Goal: Contribute content: Add original content to the website for others to see

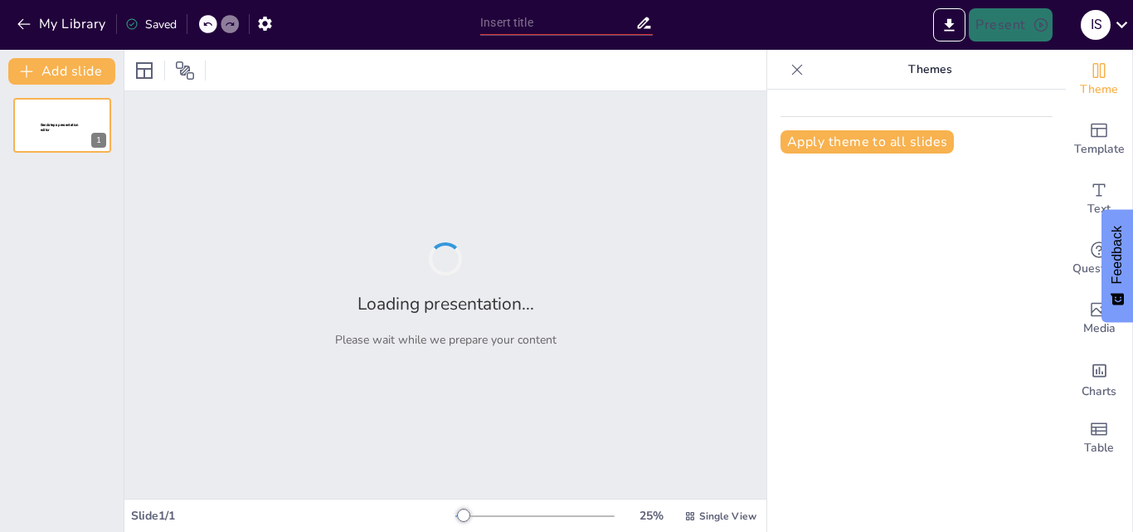
type input "The Future of Water Cleanup: Exploring Floating Robot Technologies"
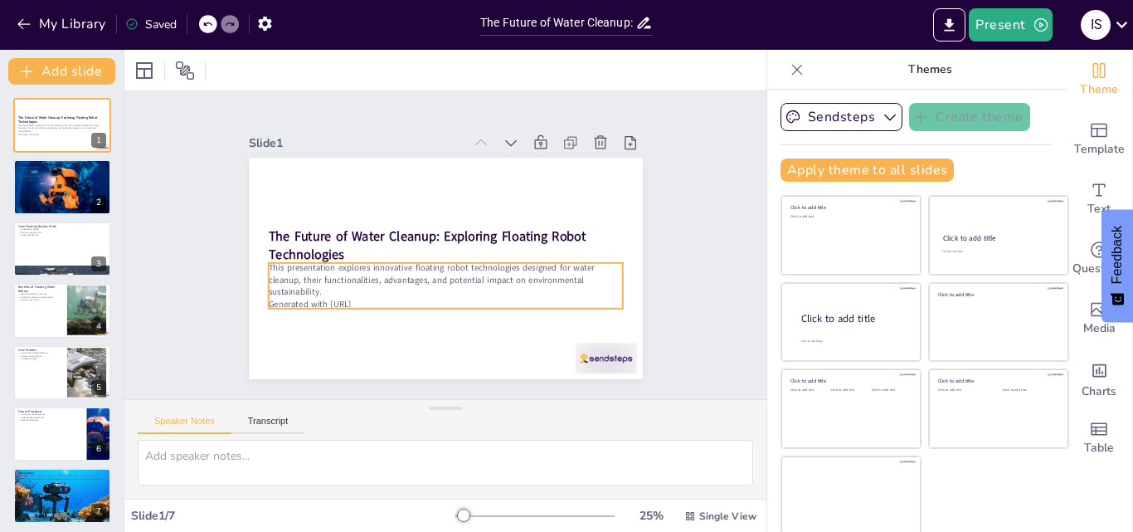
click at [372, 288] on p "Generated with [URL]" at bounding box center [475, 193] width 313 height 187
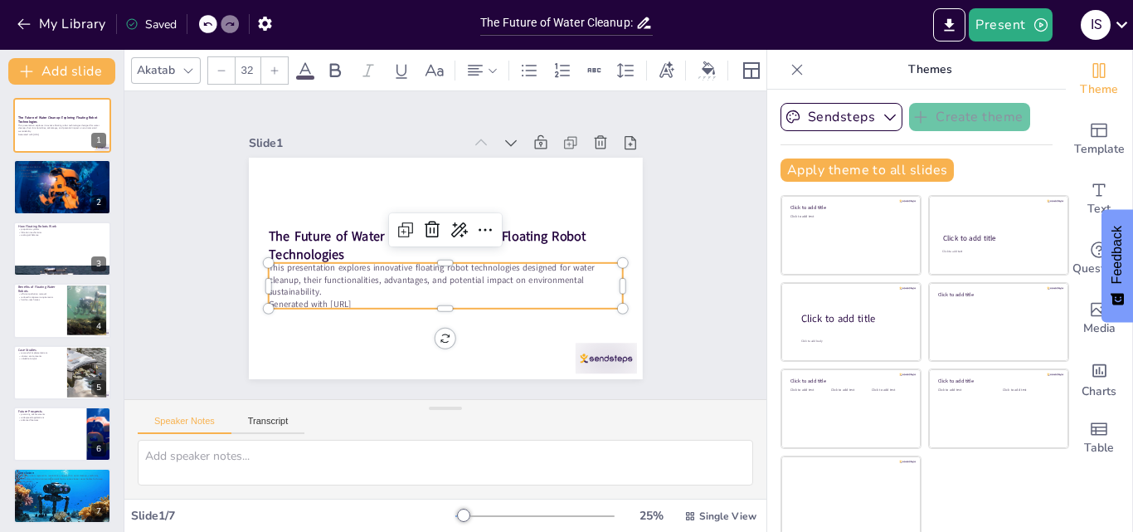
click at [371, 297] on p "Generated with Sendsteps.ai" at bounding box center [411, 197] width 294 height 218
click at [371, 297] on p "Generated with Sendsteps.ai" at bounding box center [388, 226] width 121 height 341
click at [499, 297] on p "Generated with Sendsteps.ai" at bounding box center [505, 245] width 12 height 354
click at [381, 297] on p "Generated with Sendsteps.ai" at bounding box center [387, 245] width 12 height 354
click at [362, 211] on p "Generated with Sendsteps.ai" at bounding box center [438, 186] width 353 height 49
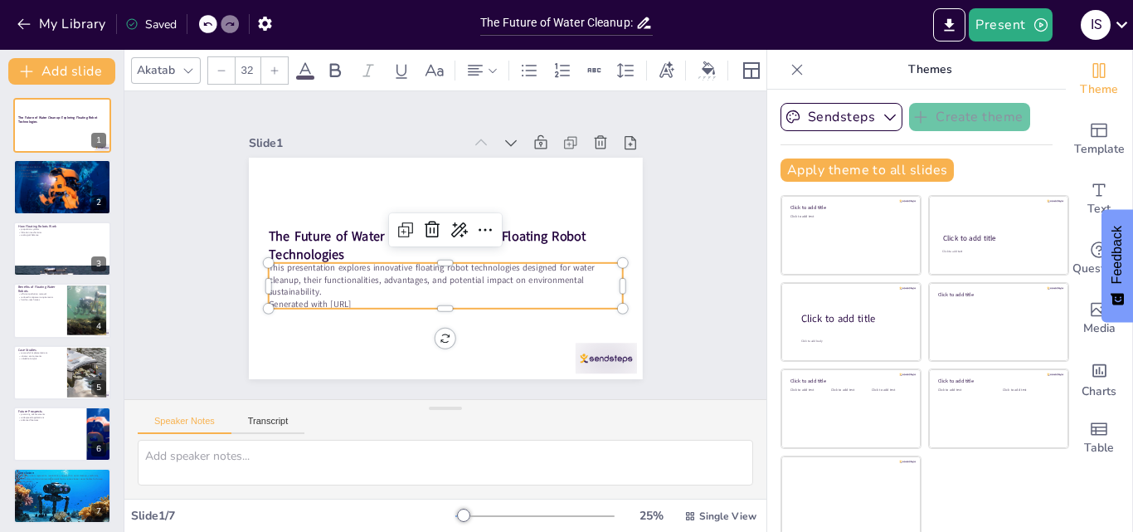
click at [362, 269] on p "Generated with Sendsteps.ai" at bounding box center [421, 191] width 328 height 155
click at [226, 272] on div "Slide 1 The Future of Water Cleanup: Exploring Floating Robot Technologies This…" at bounding box center [445, 244] width 503 height 551
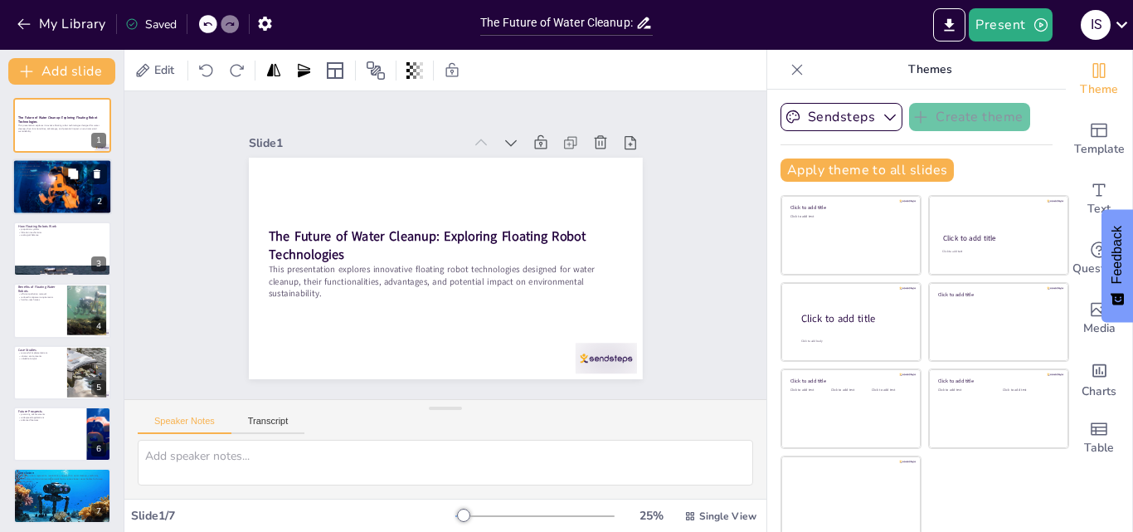
click at [41, 182] on div at bounding box center [62, 186] width 100 height 66
type textarea "Autonomous devices refer to machines that operate independently, which is a key…"
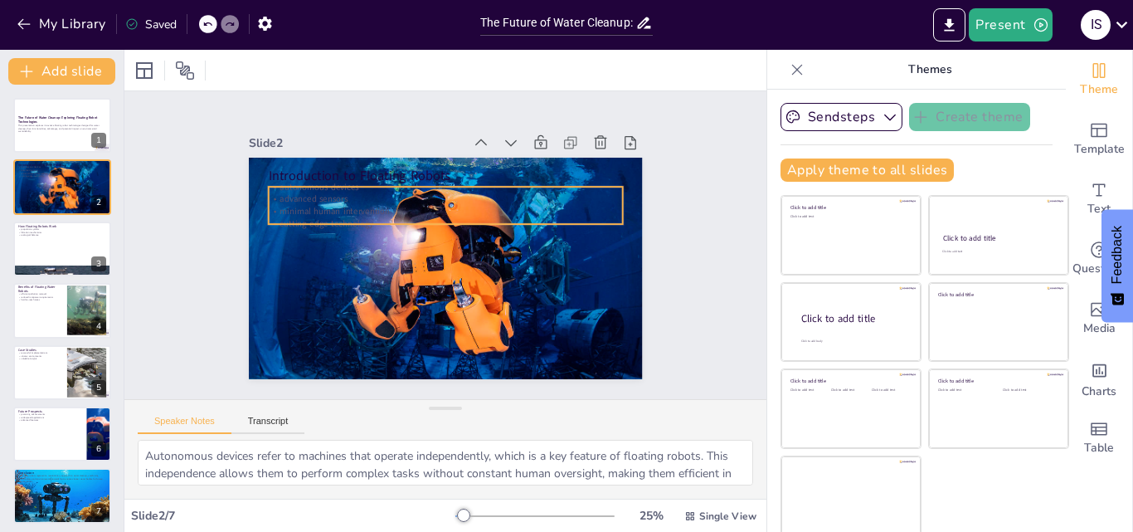
click at [328, 236] on p "minimal human intervention" at bounding box center [452, 278] width 349 height 85
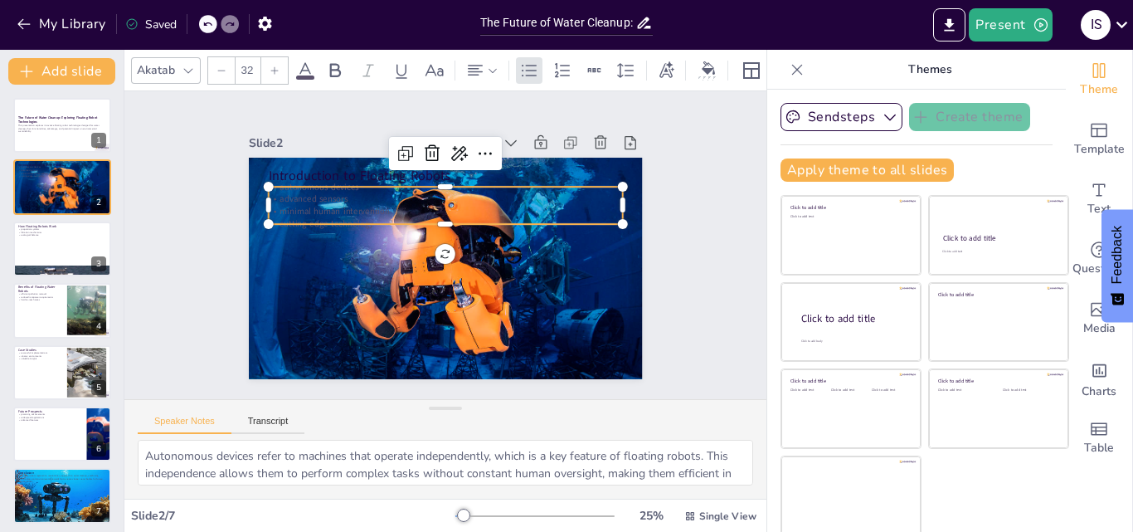
click at [306, 61] on icon at bounding box center [305, 71] width 20 height 20
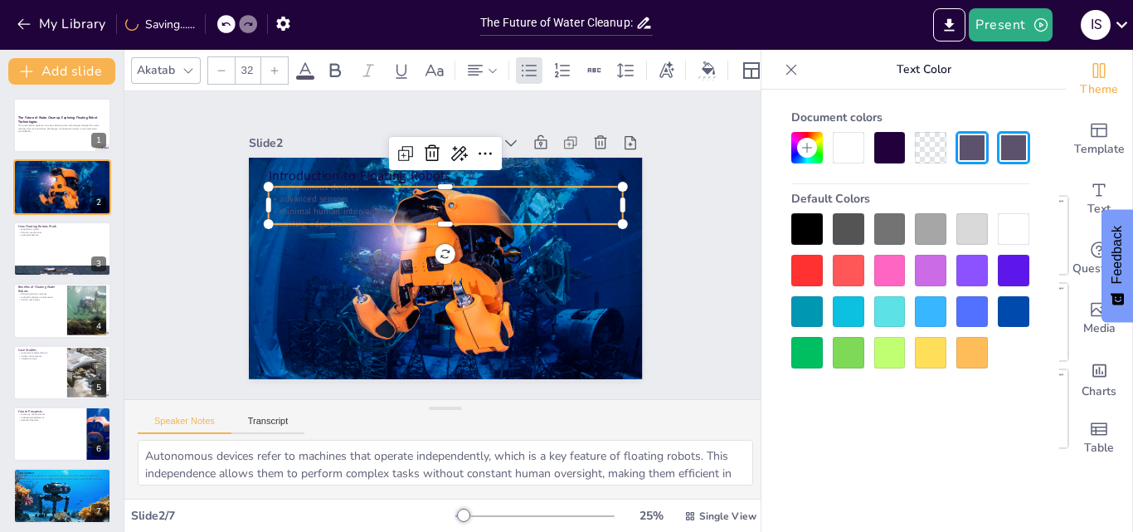
click at [1004, 236] on div at bounding box center [1014, 229] width 32 height 32
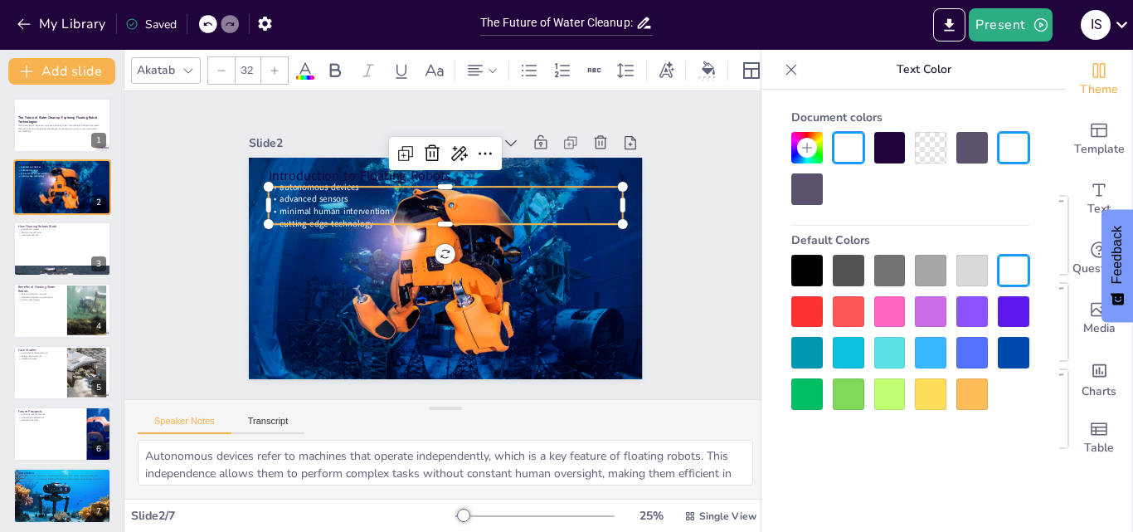
click at [197, 244] on div "Slide 1 The Future of Water Cleanup: Exploring Floating Robot Technologies This…" at bounding box center [445, 245] width 512 height 318
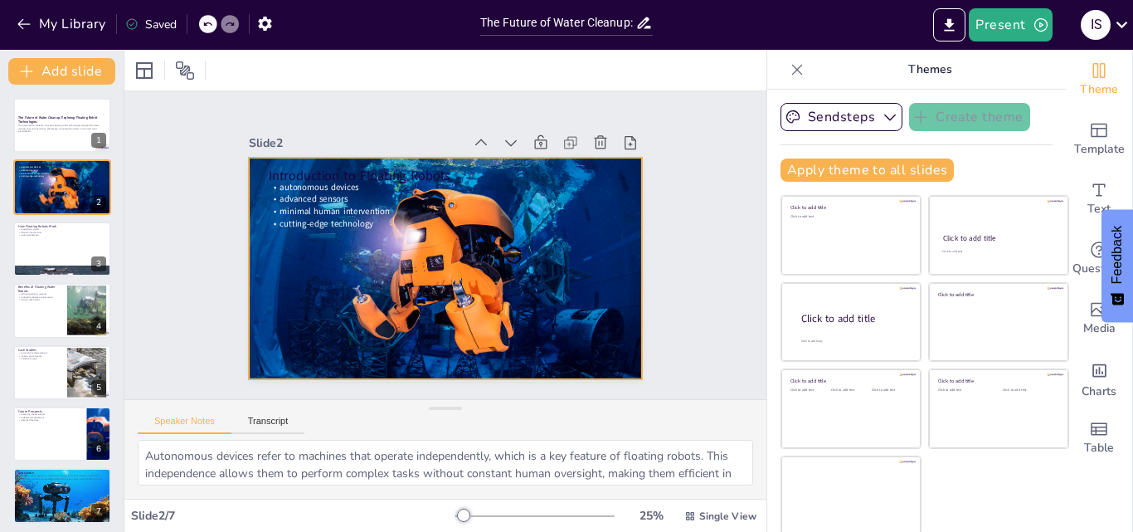
click at [377, 259] on div at bounding box center [427, 231] width 444 height 473
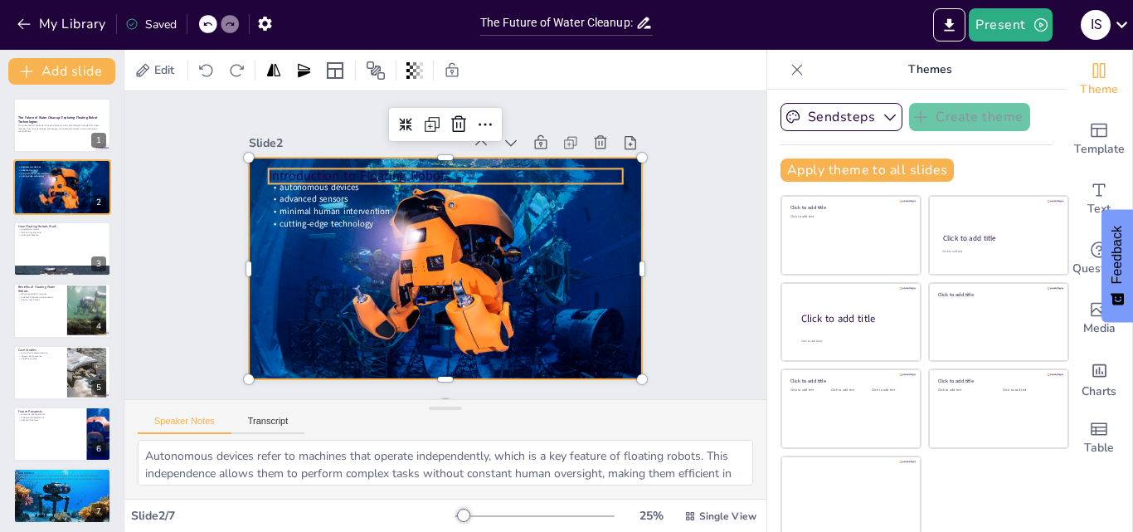
click at [411, 169] on p "Introduction to Floating Robots" at bounding box center [394, 198] width 251 height 275
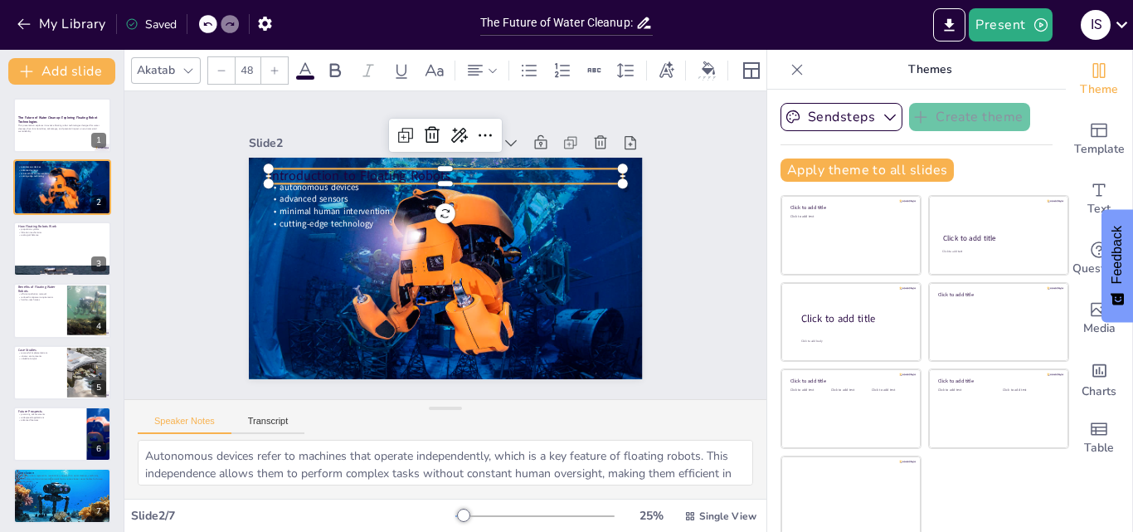
click at [311, 66] on icon at bounding box center [305, 71] width 20 height 20
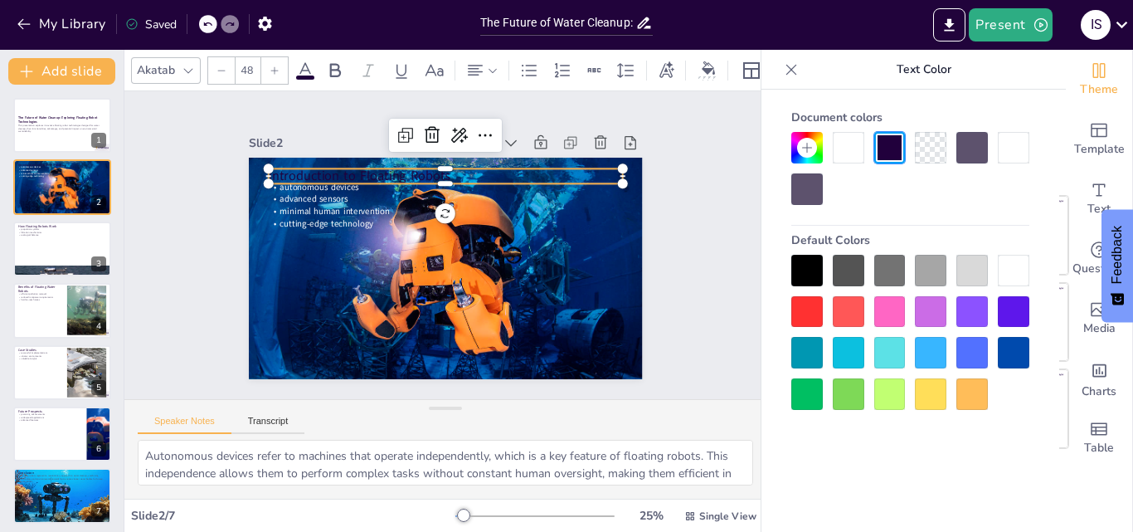
click at [1004, 284] on div at bounding box center [1014, 271] width 32 height 32
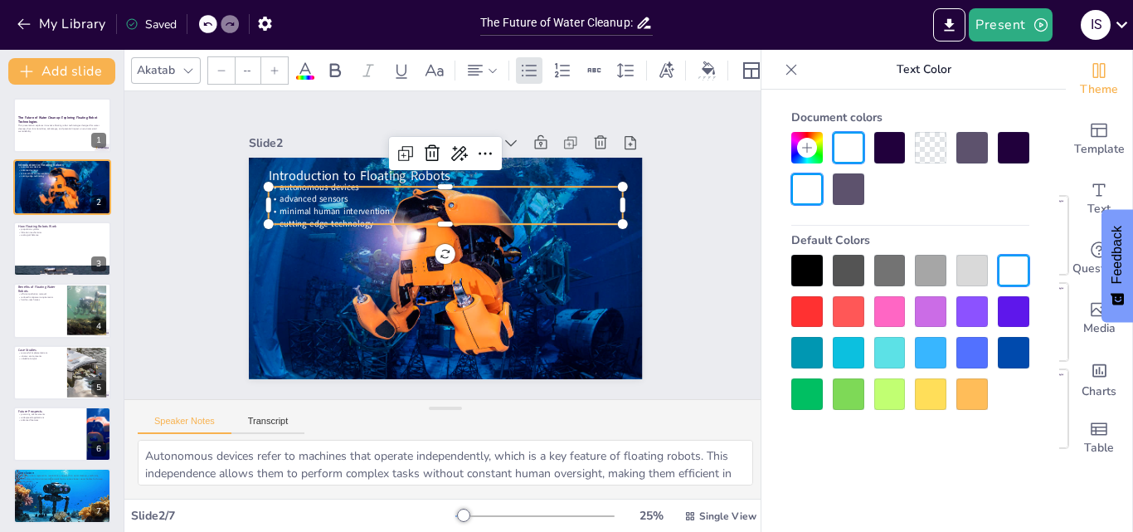
type input "32"
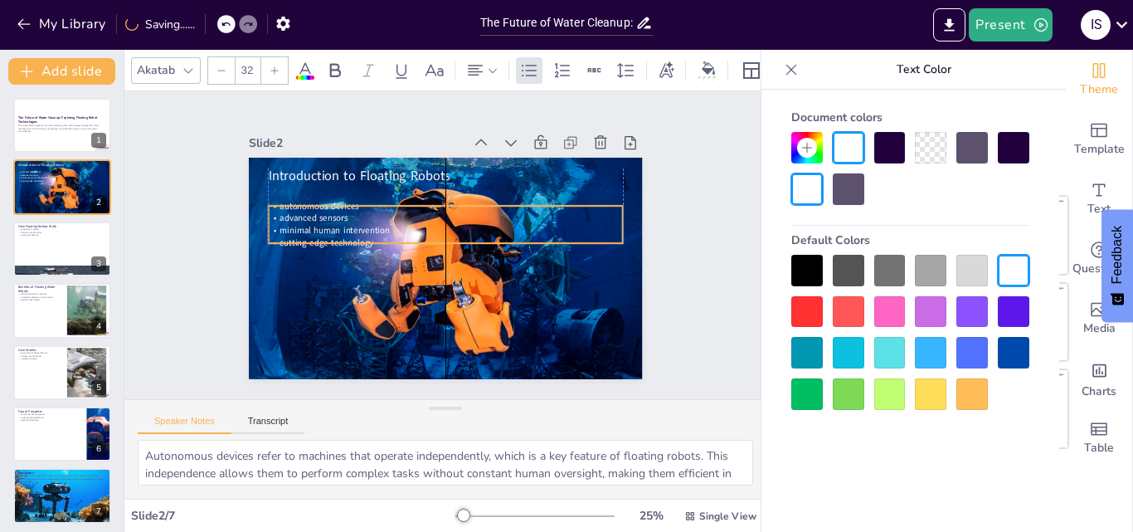
drag, startPoint x: 281, startPoint y: 214, endPoint x: 280, endPoint y: 234, distance: 19.9
click at [285, 260] on span "cutting-edge technology" at bounding box center [331, 280] width 92 height 41
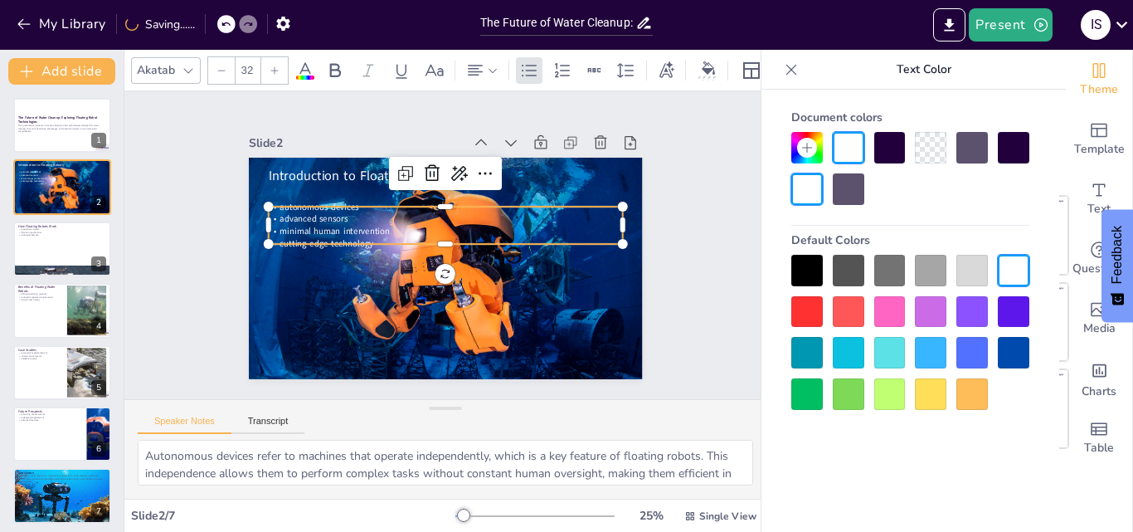
click at [174, 251] on div "Slide 1 The Future of Water Cleanup: Exploring Floating Robot Technologies This…" at bounding box center [445, 246] width 542 height 712
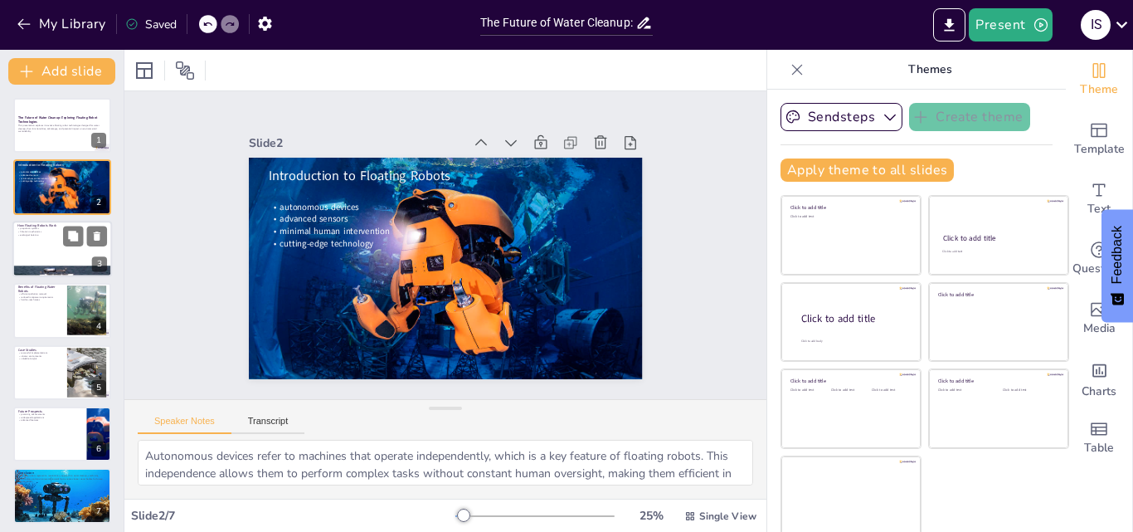
click at [36, 251] on div at bounding box center [62, 249] width 100 height 56
type textarea "Propulsion systems are vital for navigation, allowing floating robots to maneuv…"
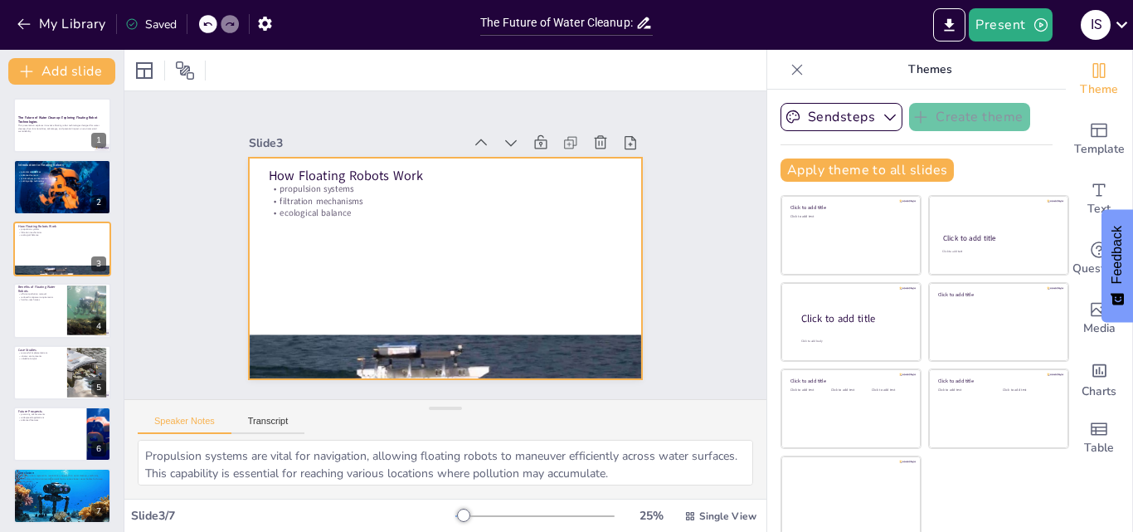
click at [323, 304] on div at bounding box center [463, 261] width 428 height 440
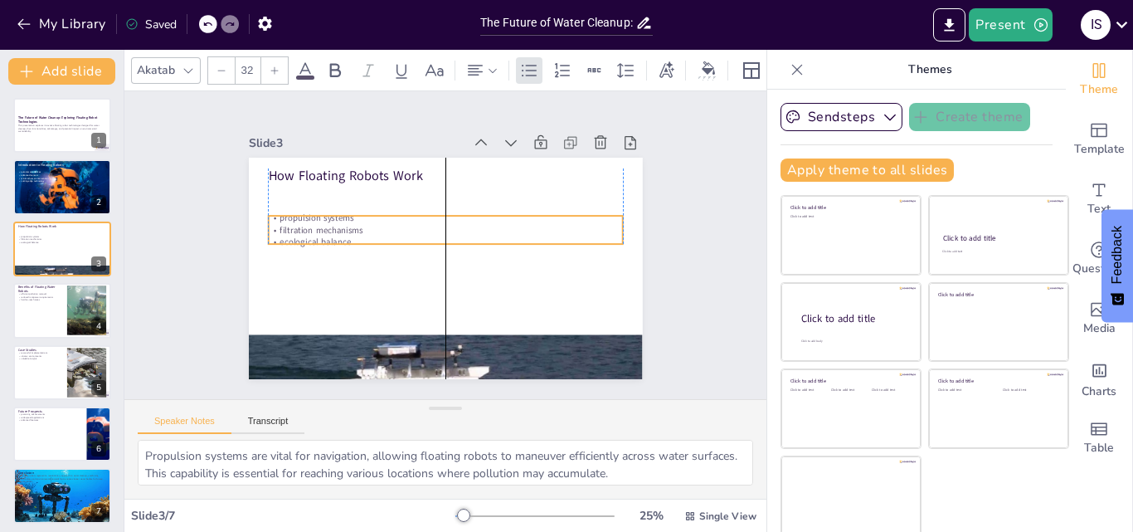
drag, startPoint x: 284, startPoint y: 198, endPoint x: 278, endPoint y: 227, distance: 29.6
click at [278, 227] on p "filtration mechanisms" at bounding box center [440, 259] width 341 height 121
click at [270, 66] on icon at bounding box center [275, 71] width 10 height 10
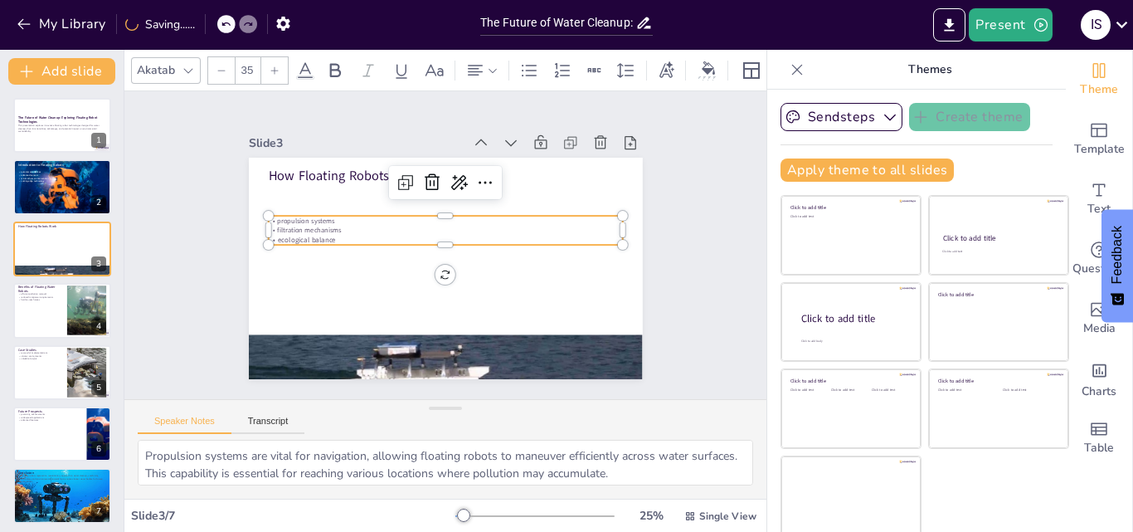
click at [270, 66] on icon at bounding box center [275, 71] width 10 height 10
click at [230, 71] on div at bounding box center [221, 70] width 27 height 27
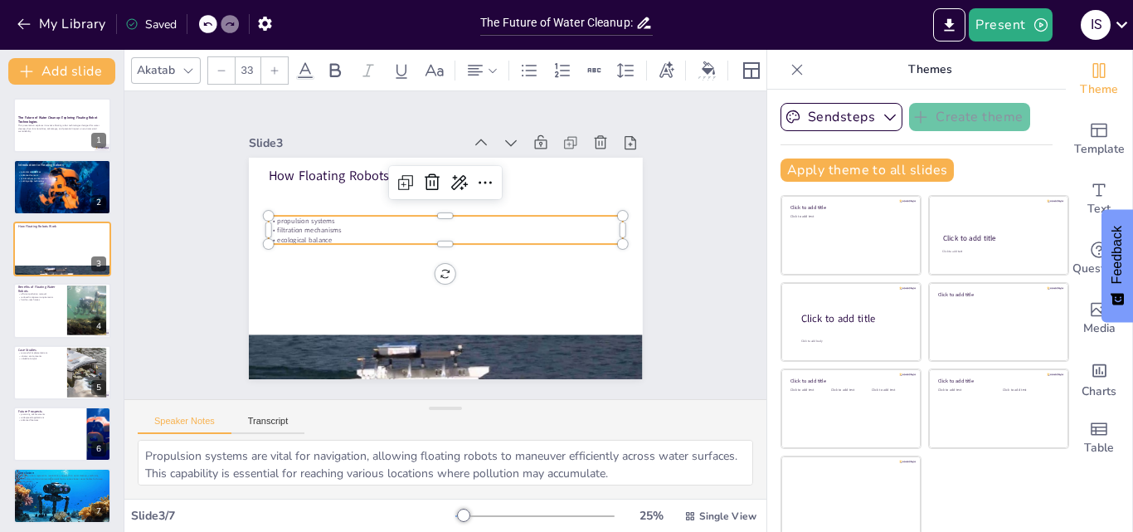
type input "32"
click at [221, 216] on div "Slide 1 The Future of Water Cleanup: Exploring Floating Robot Technologies This…" at bounding box center [445, 245] width 541 height 525
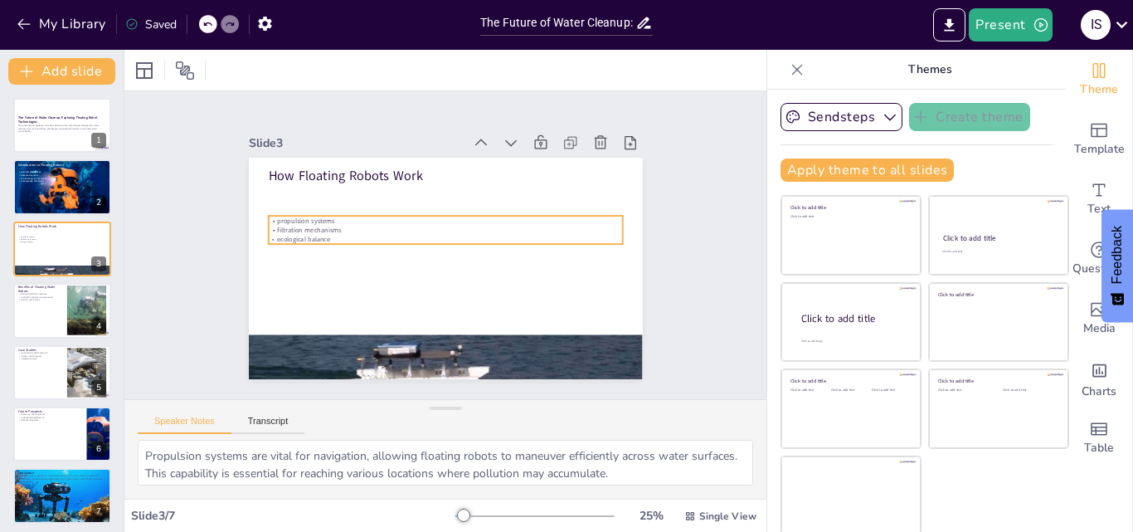
click at [302, 222] on p "filtration mechanisms" at bounding box center [442, 230] width 348 height 83
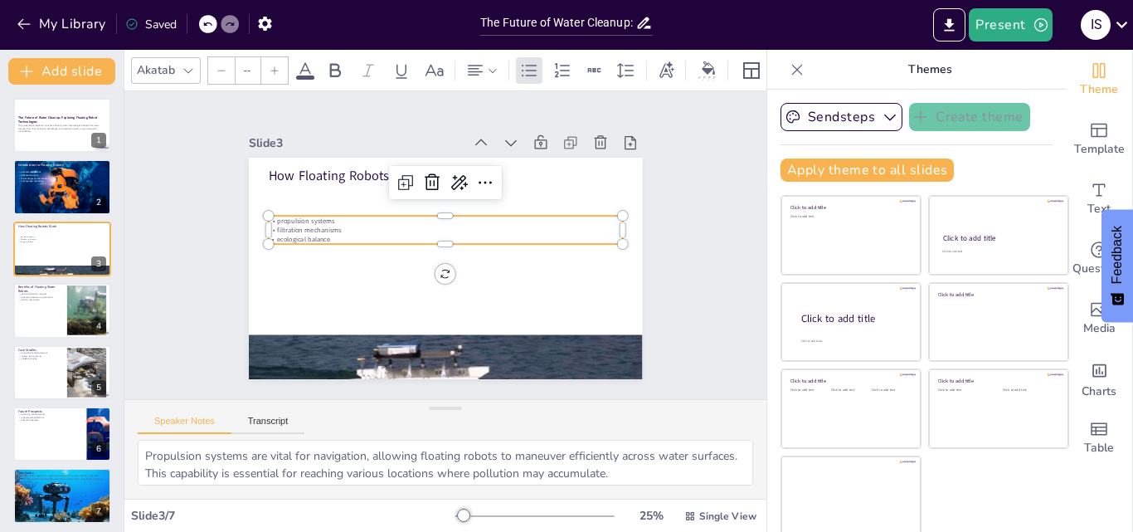
click at [270, 71] on div at bounding box center [274, 70] width 27 height 27
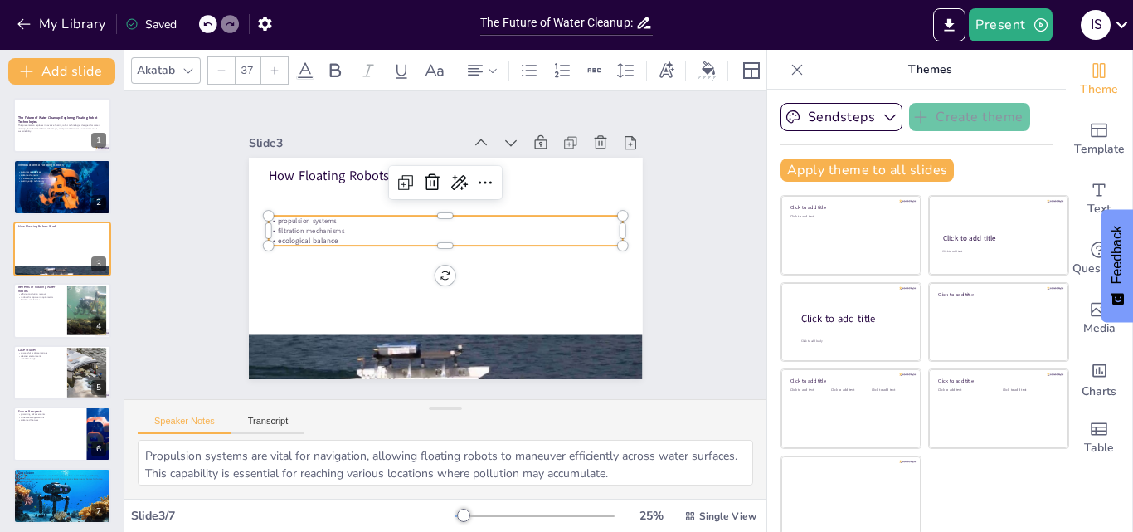
click at [270, 71] on div at bounding box center [274, 70] width 27 height 27
type input "39"
click at [200, 198] on div "Slide 1 The Future of Water Cleanup: Exploring Floating Robot Technologies This…" at bounding box center [446, 245] width 532 height 363
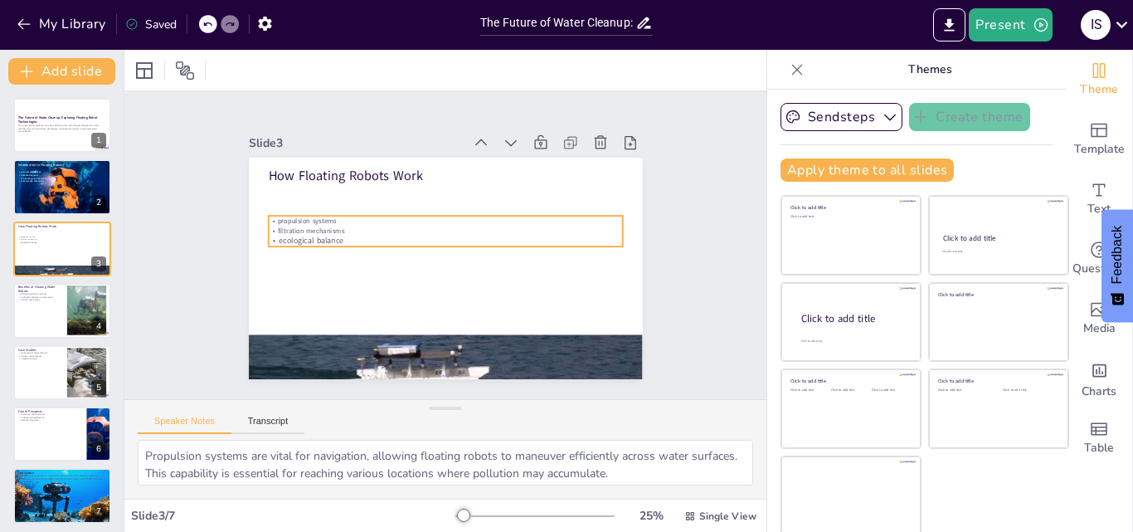
click at [309, 231] on p "ecological balance" at bounding box center [445, 241] width 353 height 48
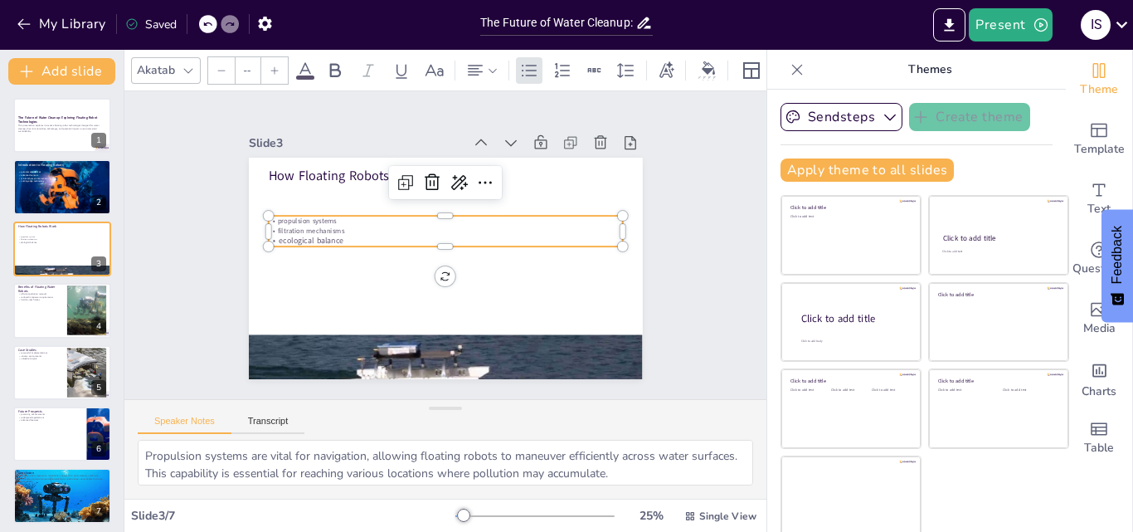
click at [324, 225] on p "filtration mechanisms" at bounding box center [438, 232] width 312 height 186
click at [328, 225] on p "filtration mechanisms" at bounding box center [442, 230] width 348 height 83
click at [330, 225] on p "filtration mechanisms" at bounding box center [435, 234] width 270 height 245
click at [349, 225] on p "filtration mechanisms" at bounding box center [457, 236] width 216 height 292
click at [330, 225] on p "filtration mechanisms" at bounding box center [439, 258] width 328 height 153
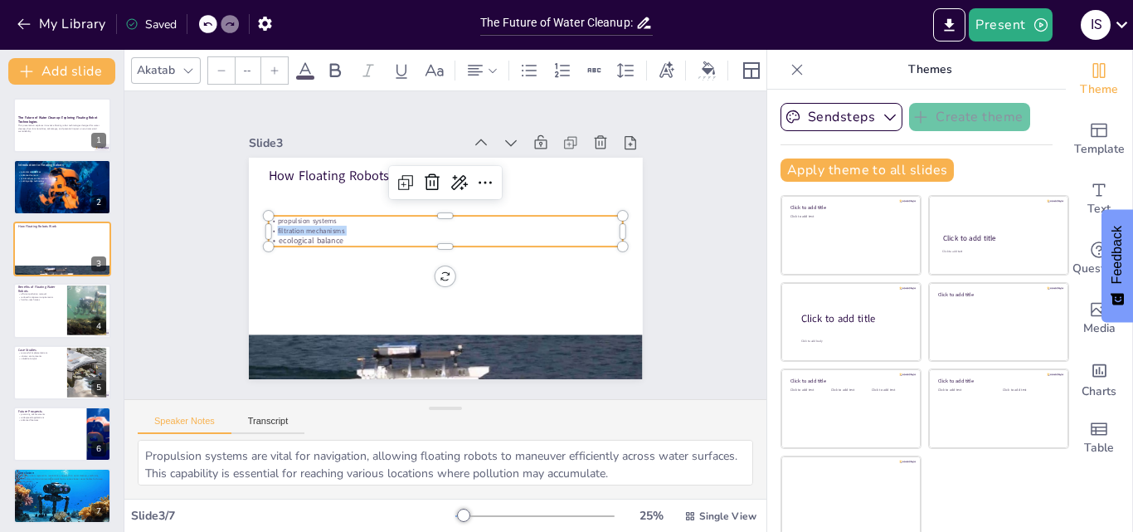
click at [455, 224] on p "filtration mechanisms" at bounding box center [460, 245] width 10 height 354
click at [271, 74] on div at bounding box center [274, 70] width 27 height 27
click at [328, 216] on p "propulsion systems" at bounding box center [462, 263] width 270 height 245
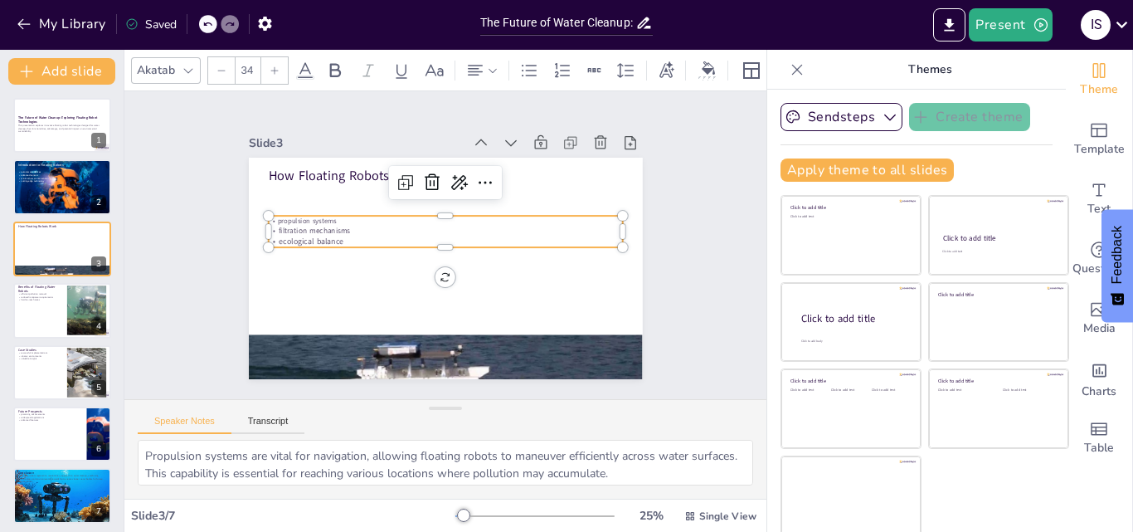
click at [273, 77] on div "34" at bounding box center [247, 70] width 81 height 28
click at [272, 68] on icon at bounding box center [275, 71] width 10 height 10
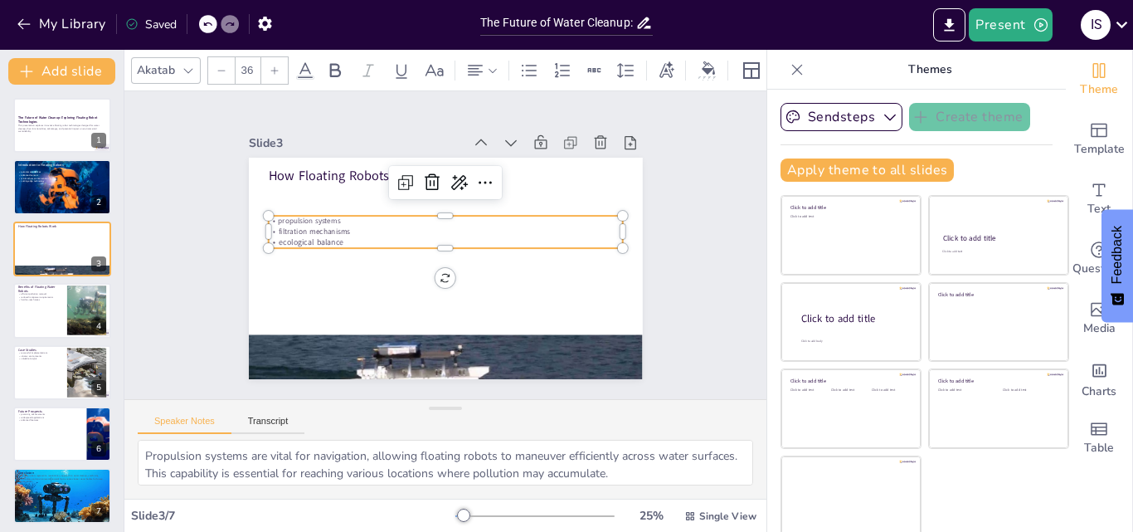
click at [272, 68] on icon at bounding box center [275, 71] width 10 height 10
type input "37"
click at [161, 316] on div "Slide 1 The Future of Water Cleanup: Exploring Floating Robot Technologies This…" at bounding box center [446, 245] width 712 height 542
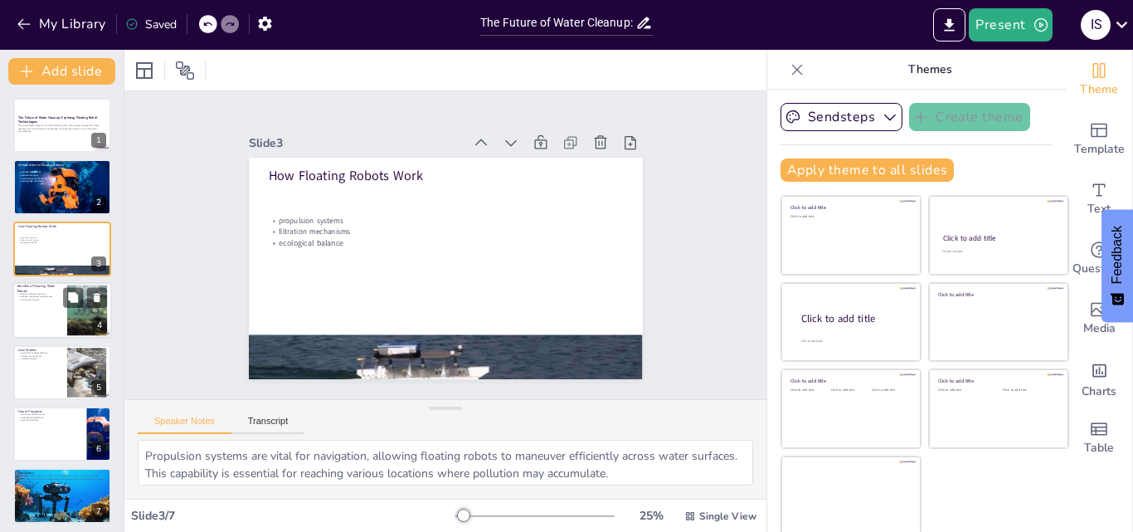
click at [69, 313] on div at bounding box center [87, 310] width 65 height 51
type textarea "Efficient pollution removal is a primary benefit of floating robots, as they ca…"
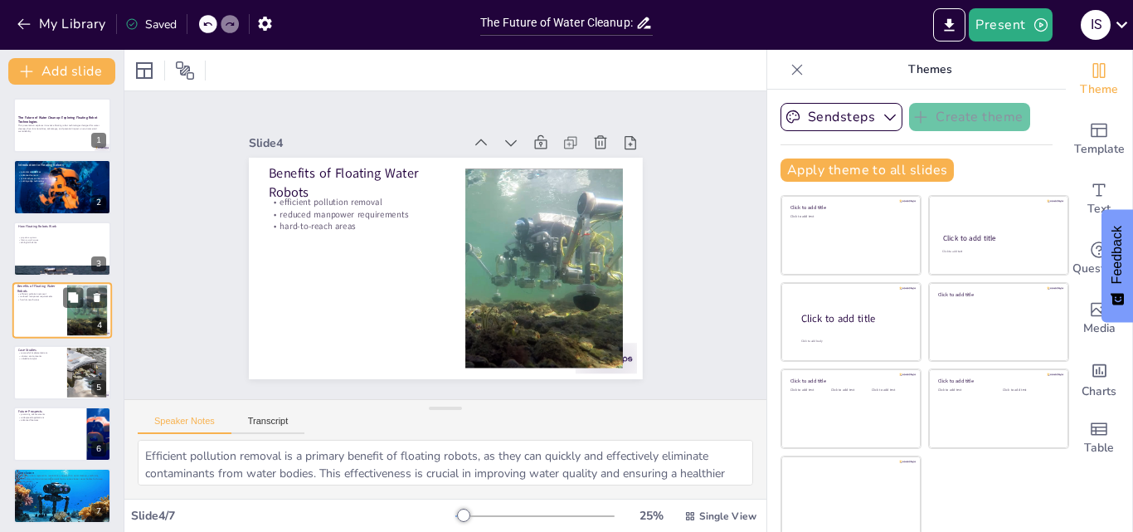
scroll to position [2, 0]
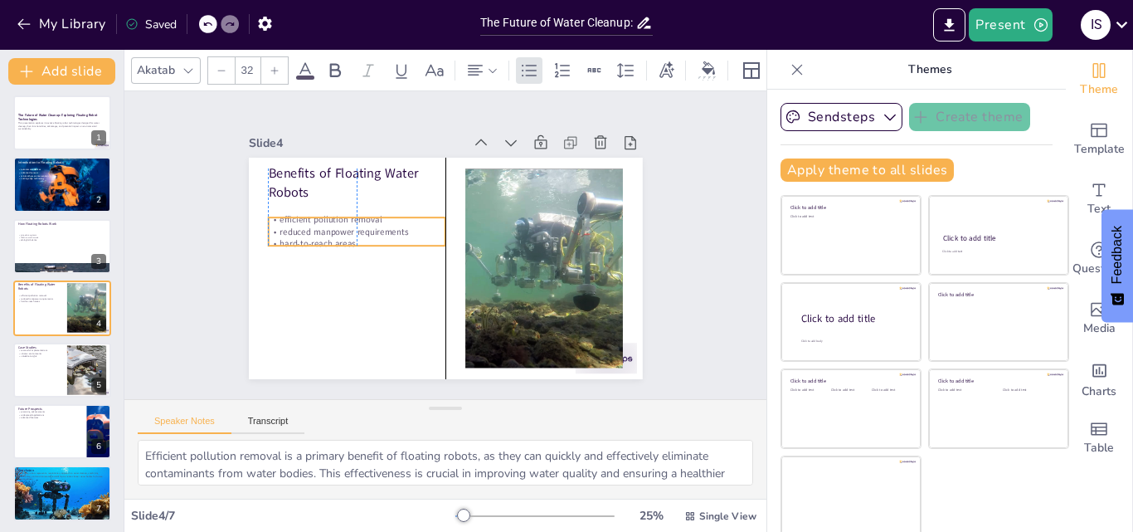
drag, startPoint x: 297, startPoint y: 211, endPoint x: 299, endPoint y: 228, distance: 17.5
click at [299, 228] on p "reduced manpower requirements" at bounding box center [357, 232] width 178 height 12
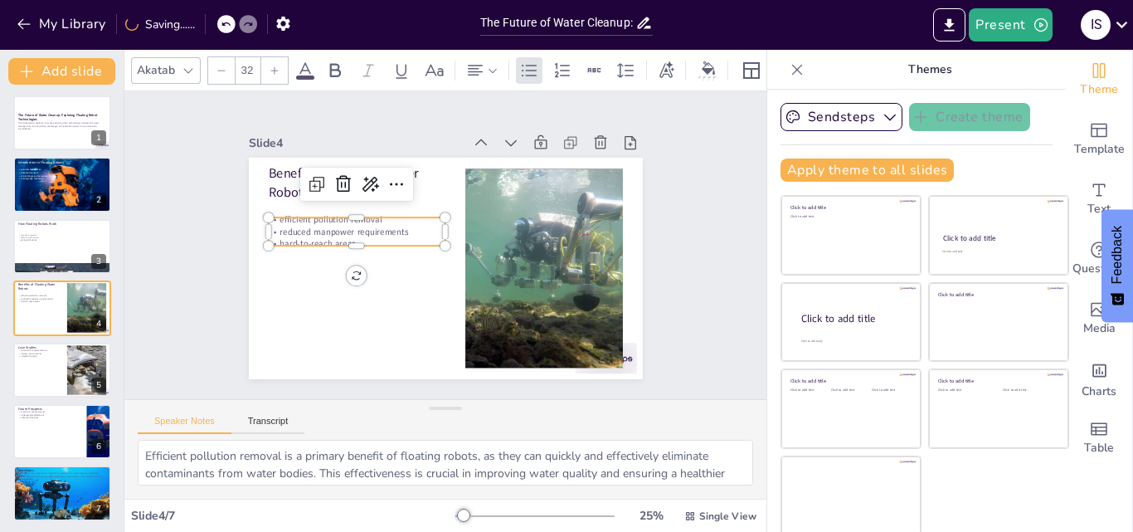
click at [267, 68] on div at bounding box center [274, 70] width 27 height 27
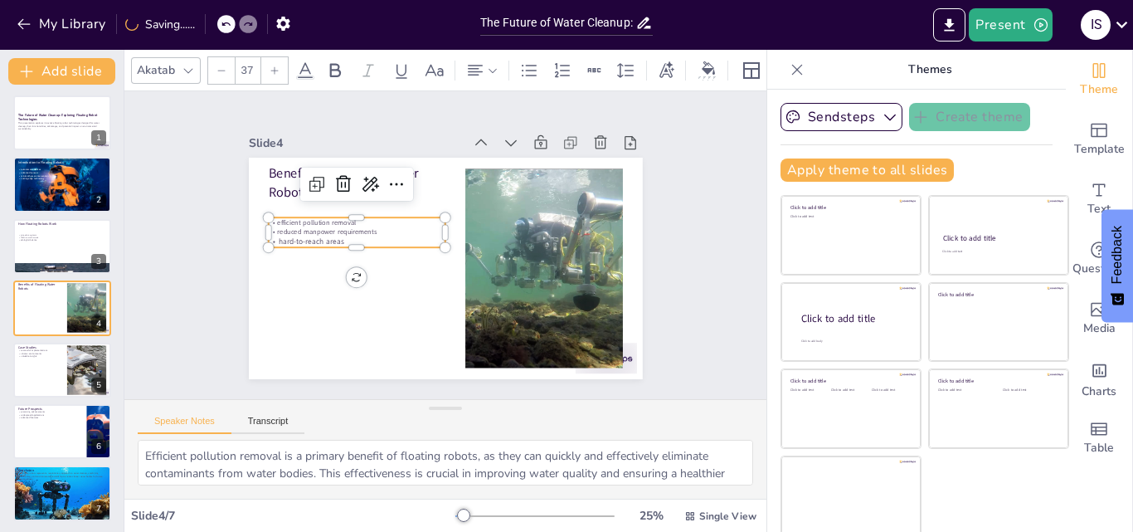
click at [267, 68] on div at bounding box center [274, 70] width 27 height 27
drag, startPoint x: 343, startPoint y: 232, endPoint x: 259, endPoint y: 212, distance: 86.9
click at [443, 212] on div "efficient pollution removal reduced manpower requirements hard-to-reach areas" at bounding box center [476, 160] width 66 height 179
click at [250, 61] on input "--" at bounding box center [247, 70] width 23 height 27
click at [243, 67] on input "NaN" at bounding box center [247, 70] width 23 height 27
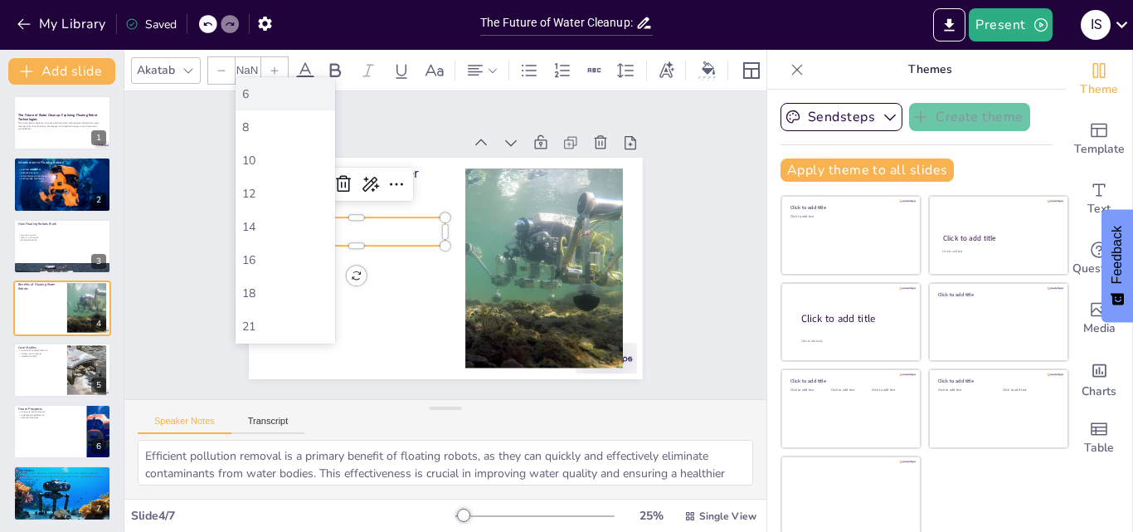
scroll to position [0, 0]
type input "N"
click at [270, 233] on div "36" at bounding box center [286, 244] width 100 height 33
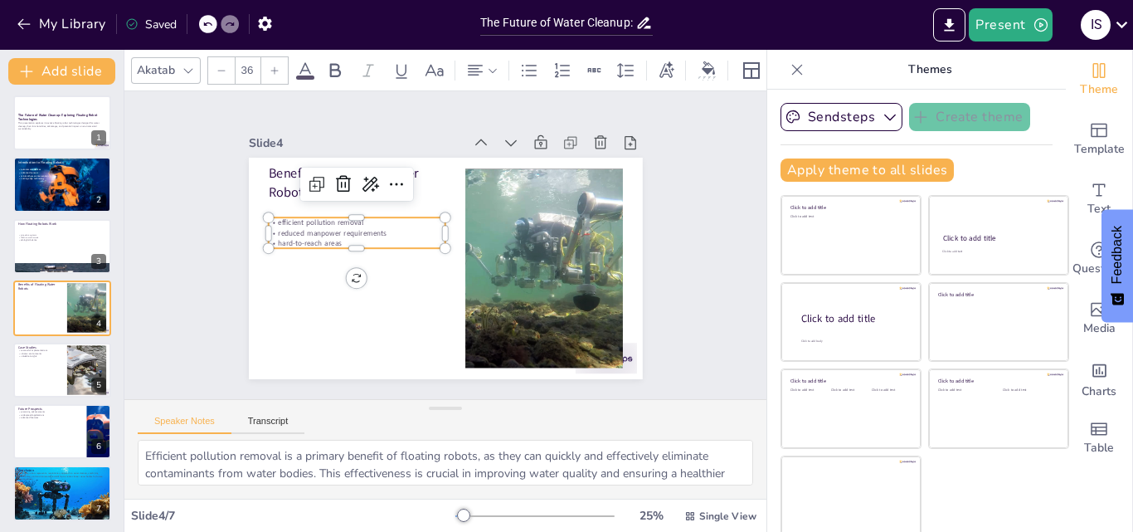
click at [399, 238] on p "hard-to-reach areas" at bounding box center [361, 270] width 172 height 65
click at [265, 62] on div at bounding box center [274, 70] width 27 height 27
drag, startPoint x: 366, startPoint y: 233, endPoint x: 255, endPoint y: 213, distance: 112.9
click at [338, 213] on div "Benefits of Floating Water Robots efficient pollution removal reduced manpower …" at bounding box center [468, 247] width 261 height 415
click at [272, 57] on div at bounding box center [274, 70] width 27 height 27
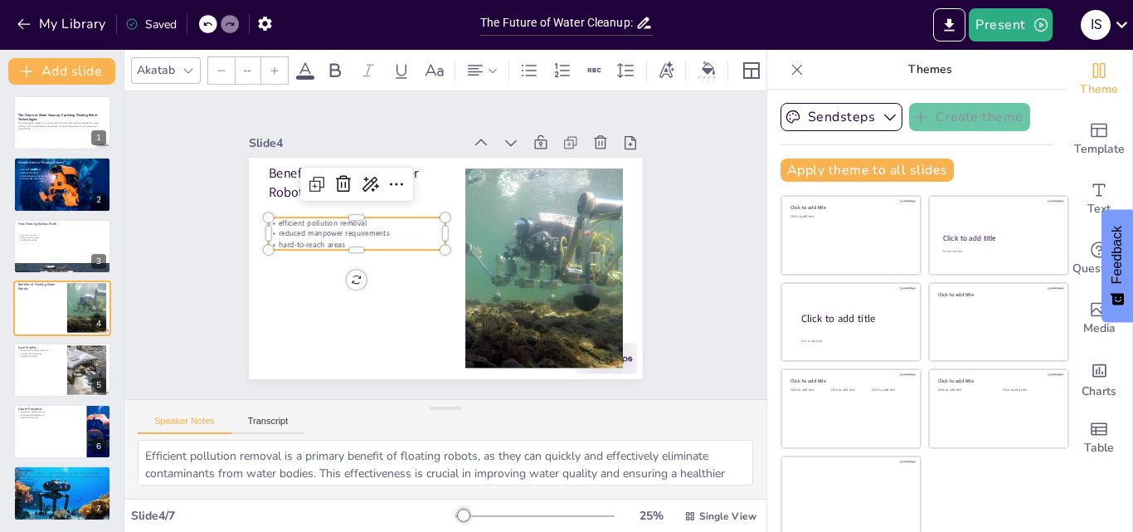
click at [256, 63] on input "--" at bounding box center [247, 70] width 23 height 27
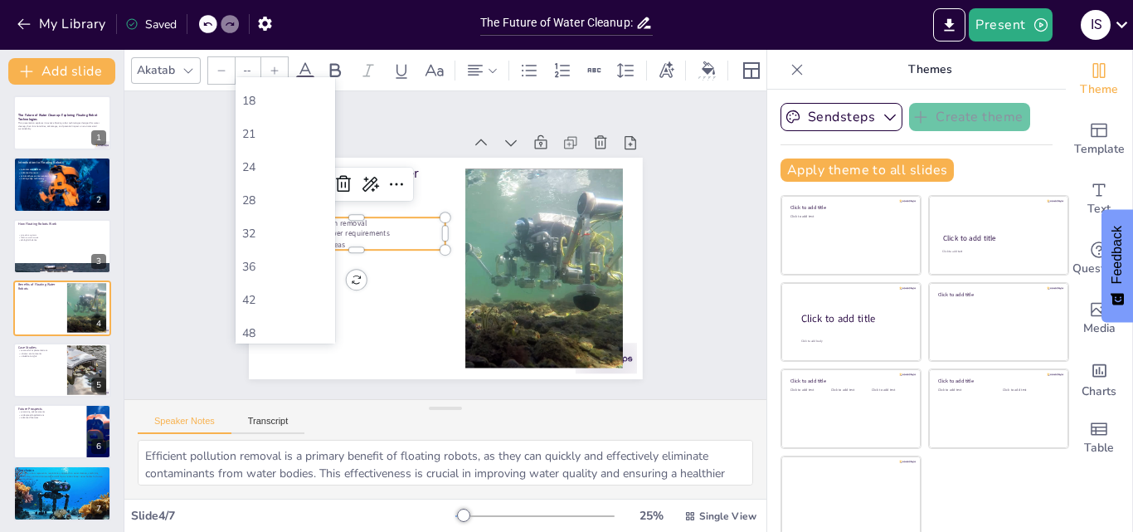
scroll to position [195, 0]
click at [247, 301] on div "42" at bounding box center [285, 297] width 86 height 16
type input "42"
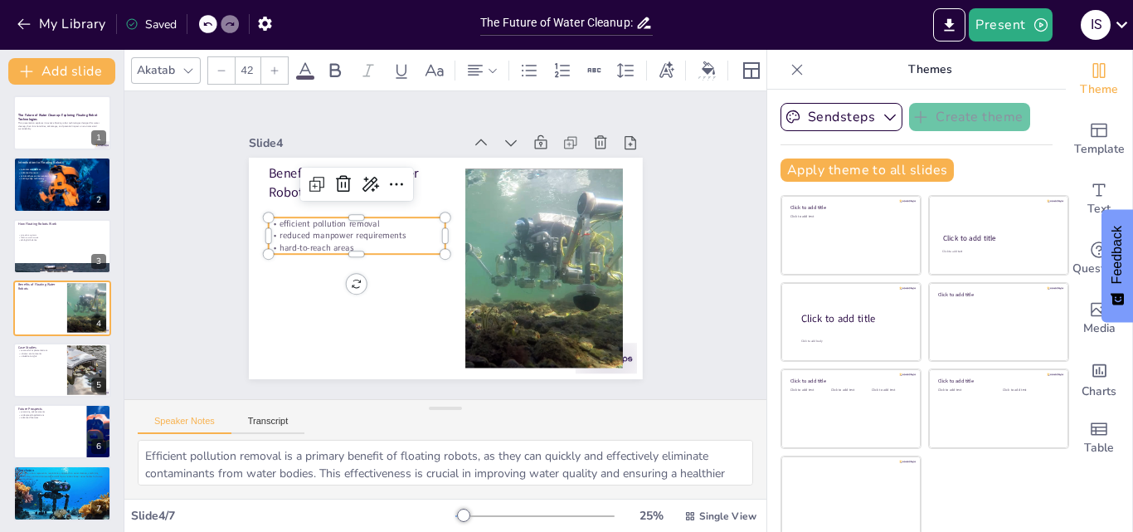
click at [208, 303] on div "Slide 1 The Future of Water Cleanup: Exploring Floating Robot Technologies This…" at bounding box center [444, 246] width 475 height 556
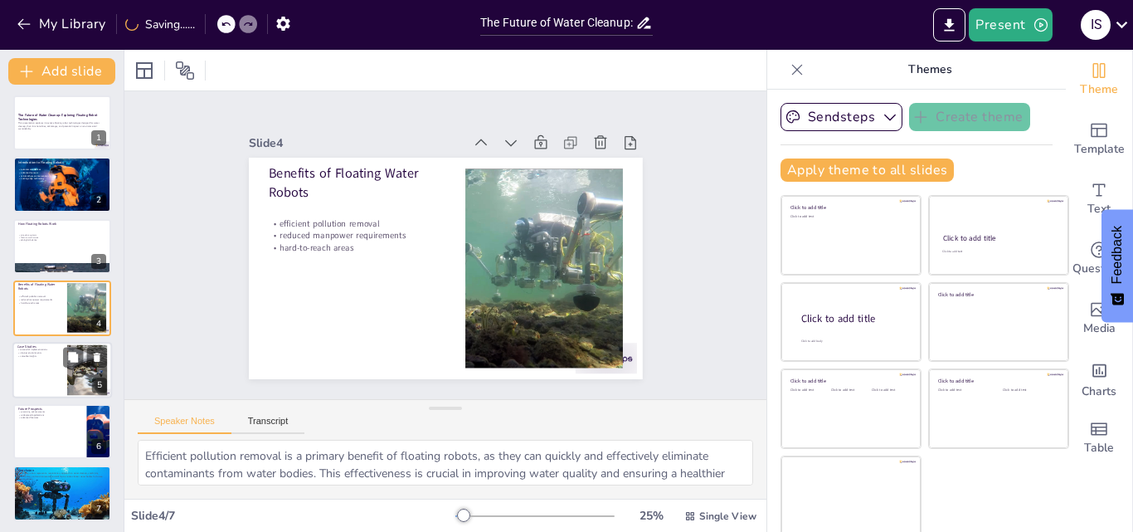
click at [58, 358] on div at bounding box center [62, 370] width 100 height 56
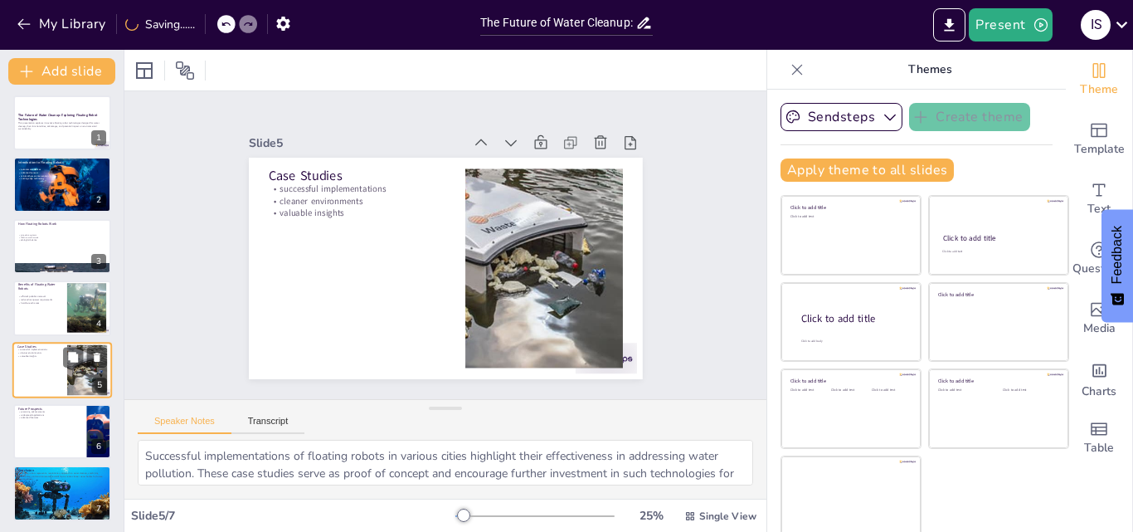
scroll to position [5, 0]
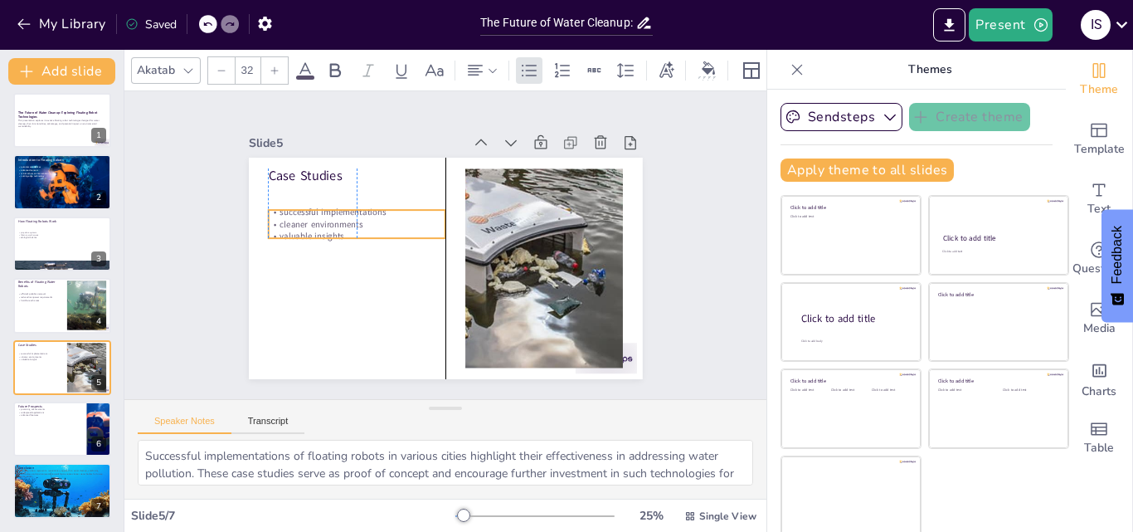
drag, startPoint x: 319, startPoint y: 185, endPoint x: 315, endPoint y: 208, distance: 23.5
click at [430, 270] on p "successful implementations" at bounding box center [513, 311] width 167 height 83
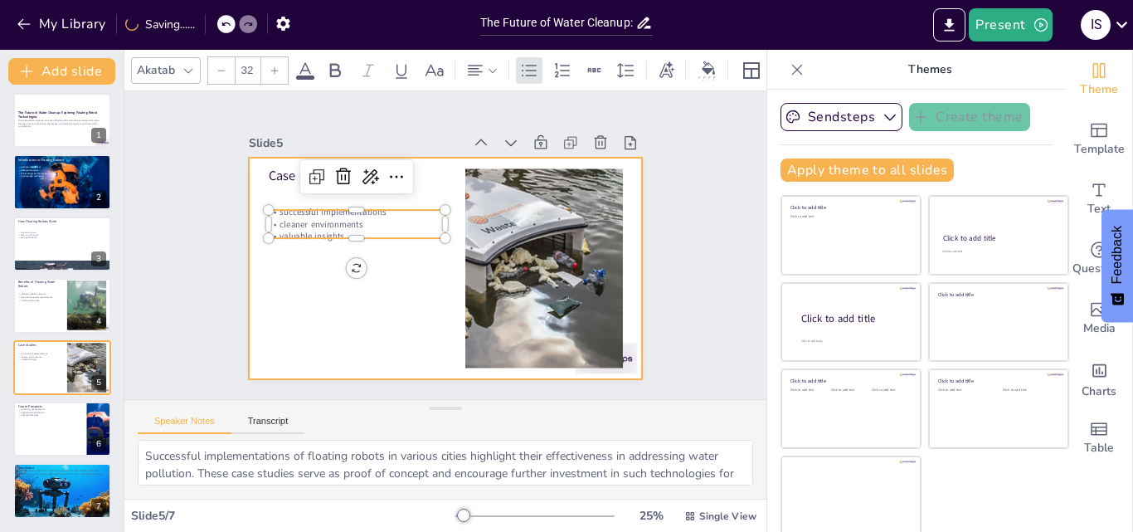
click at [362, 279] on div at bounding box center [448, 221] width 415 height 261
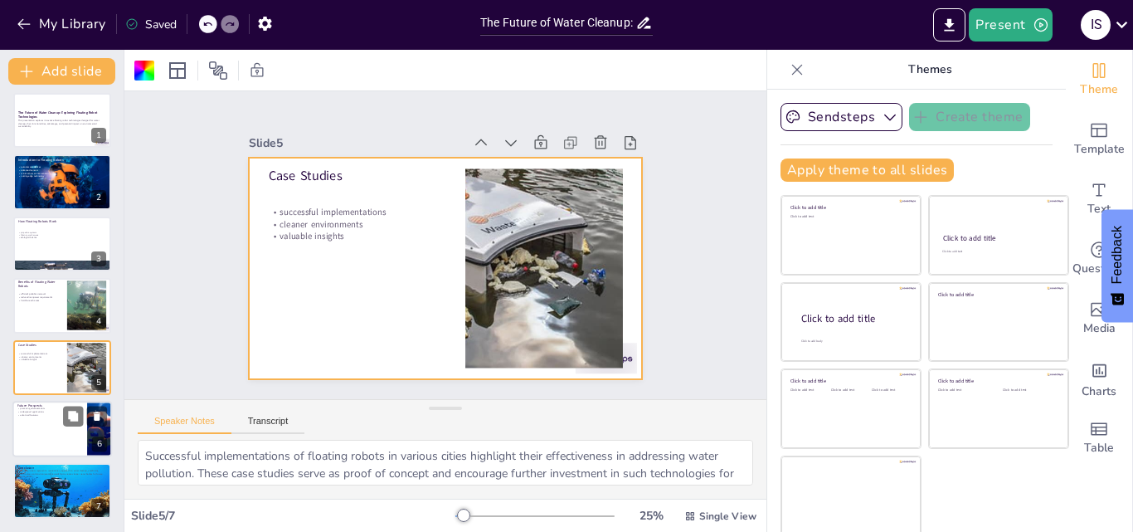
click at [44, 429] on div at bounding box center [62, 429] width 100 height 56
type textarea "Promising advancements in floating robot technologies indicate a trend towards …"
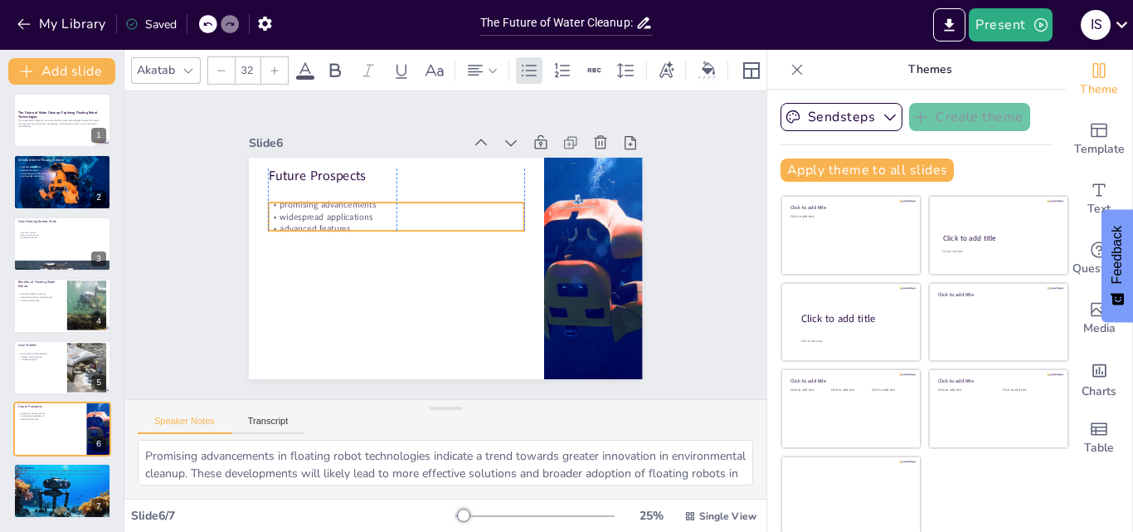
drag, startPoint x: 286, startPoint y: 185, endPoint x: 285, endPoint y: 202, distance: 16.6
click at [369, 202] on p "promising advancements" at bounding box center [449, 181] width 160 height 214
click at [165, 255] on div "Slide 1 The Future of Water Cleanup: Exploring Floating Robot Technologies This…" at bounding box center [446, 245] width 706 height 490
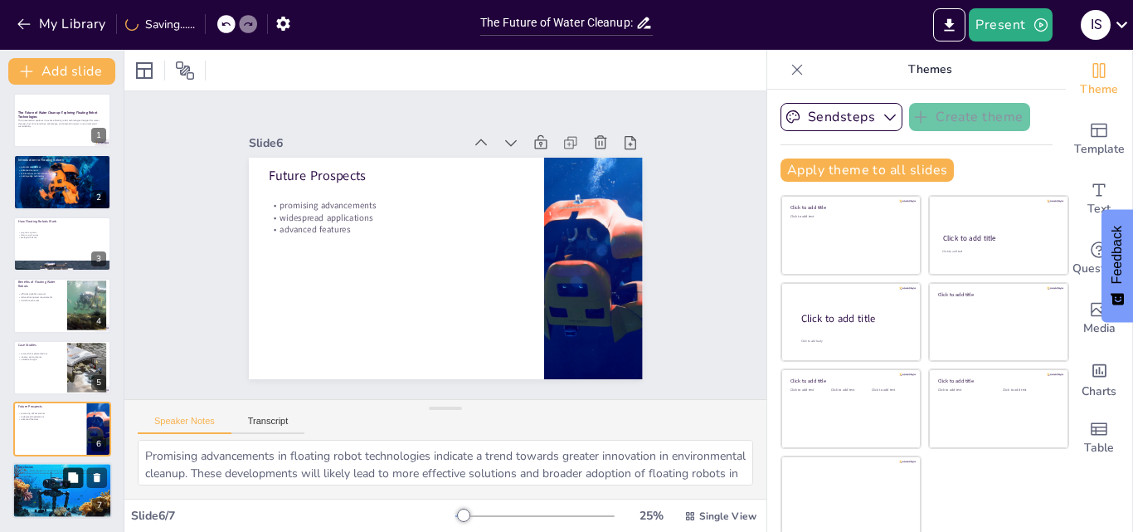
click at [80, 481] on button at bounding box center [73, 478] width 20 height 20
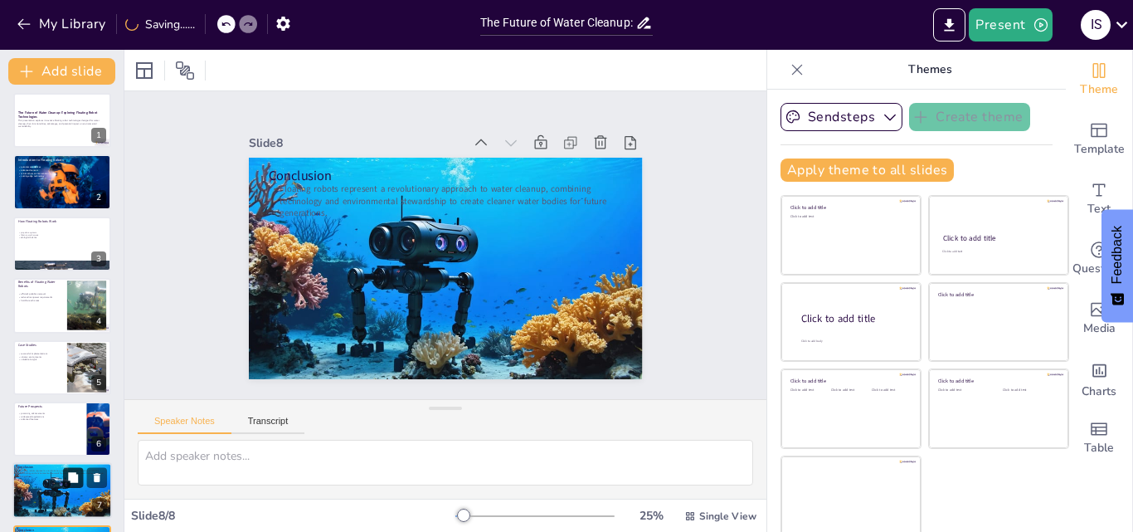
scroll to position [66, 0]
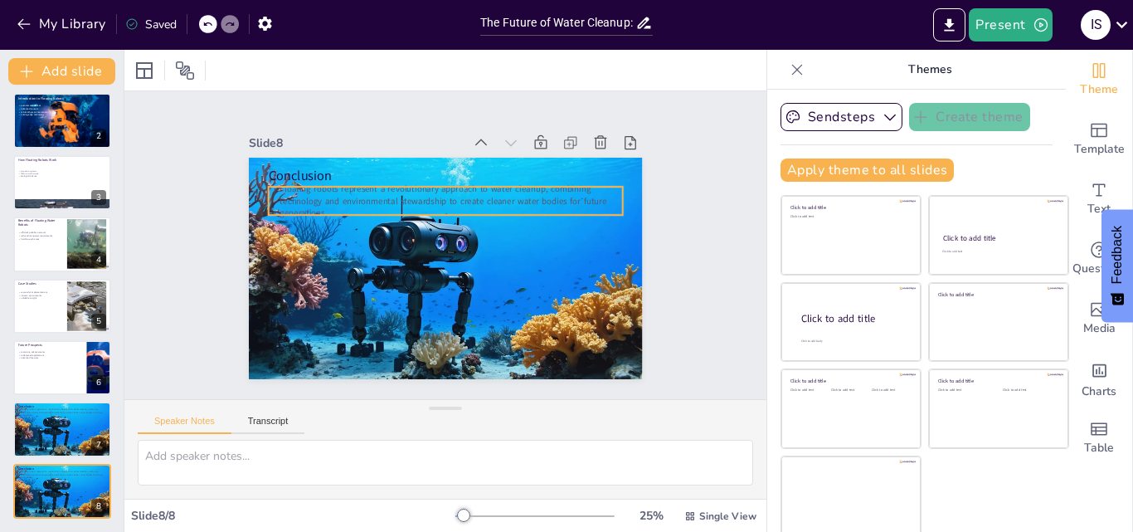
click at [452, 190] on p "Floating robots represent a revolutionary approach to water cleanup, combining …" at bounding box center [489, 240] width 74 height 356
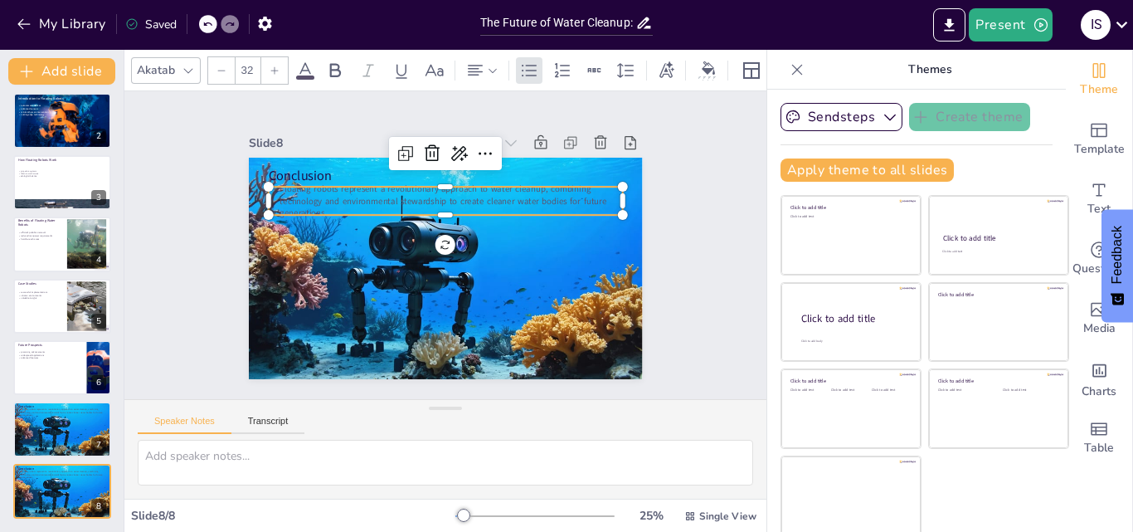
click at [310, 75] on span at bounding box center [305, 77] width 18 height 4
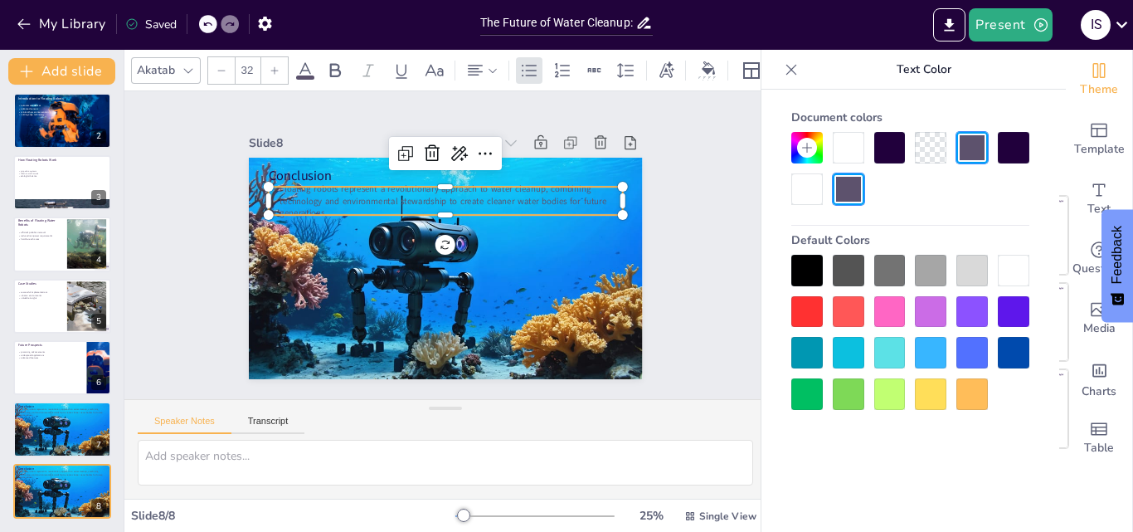
click at [1005, 270] on div at bounding box center [1014, 271] width 32 height 32
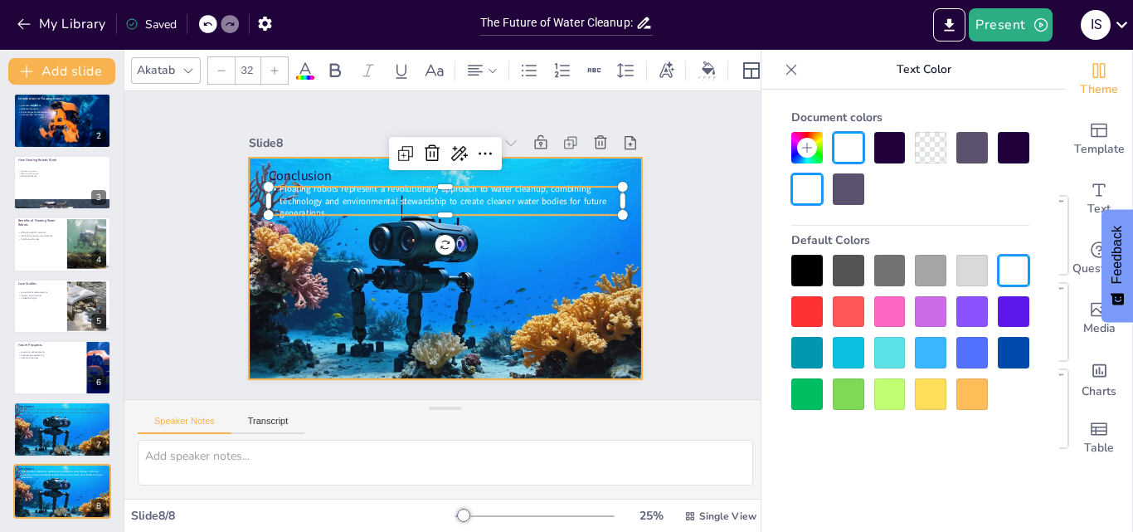
click at [321, 322] on div at bounding box center [436, 267] width 451 height 366
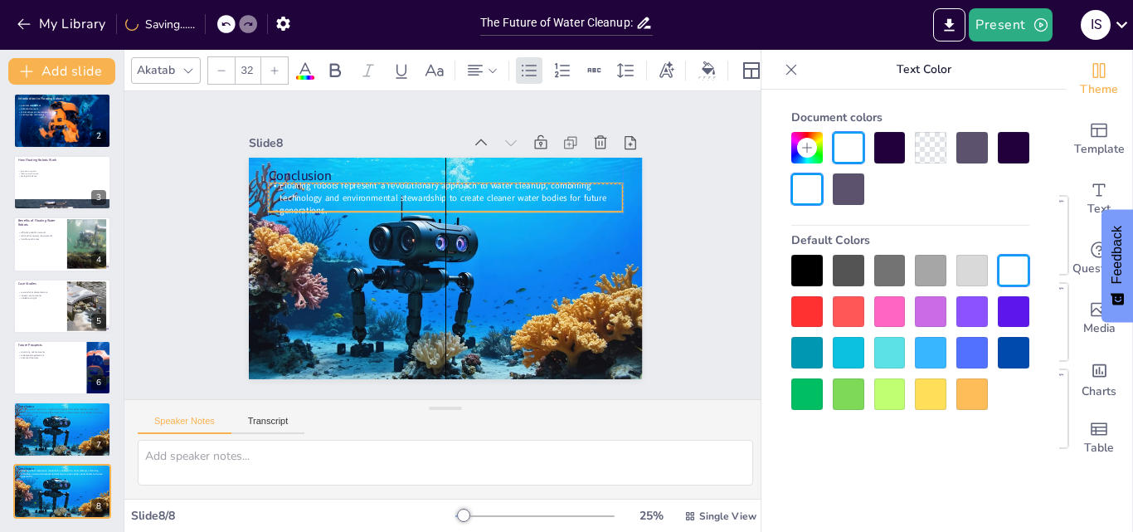
click at [338, 192] on span "Floating robots represent a revolutionary approach to water cleanup, combining …" at bounding box center [403, 264] width 131 height 319
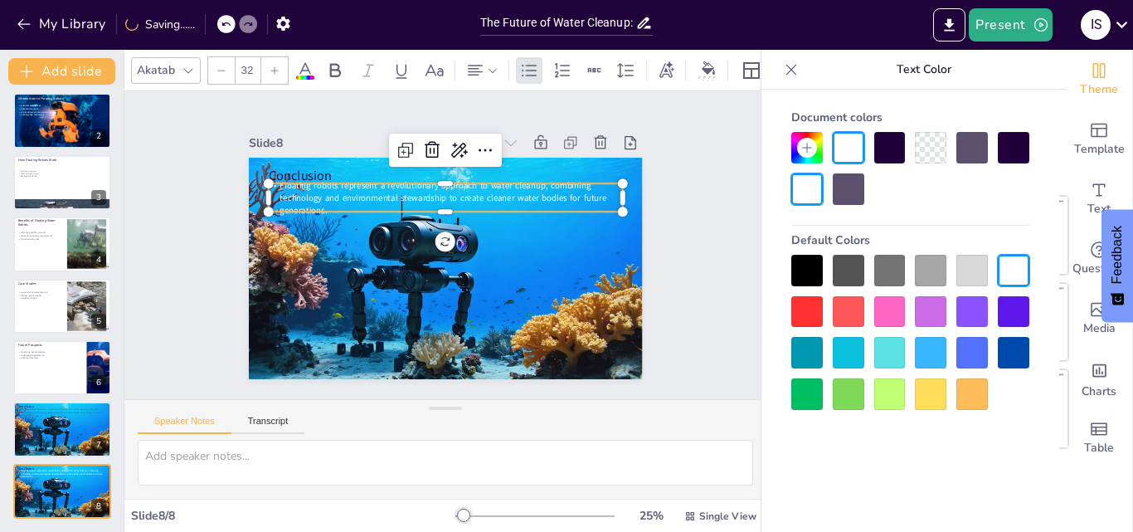
click at [243, 66] on input "32" at bounding box center [247, 70] width 23 height 27
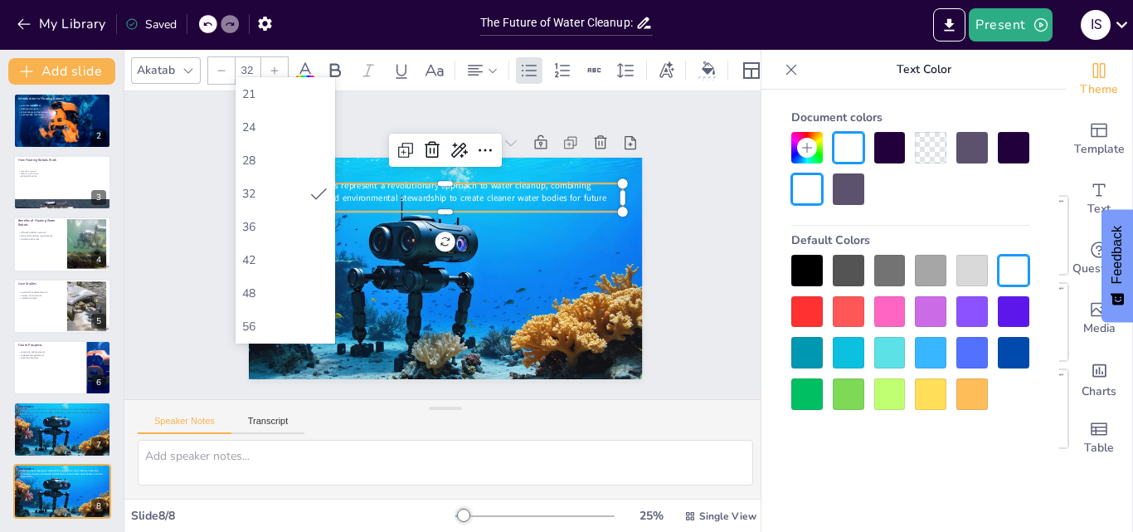
scroll to position [262, 0]
click at [308, 259] on div "48" at bounding box center [285, 263] width 86 height 16
type input "48"
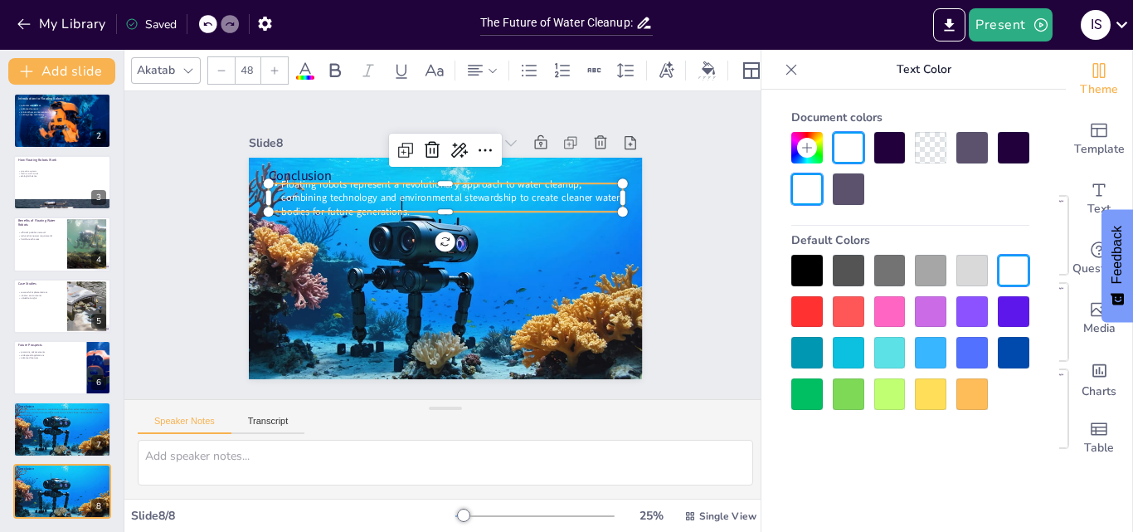
click at [178, 265] on div "Slide 1 The Future of Water Cleanup: Exploring Floating Robot Technologies This…" at bounding box center [445, 245] width 670 height 373
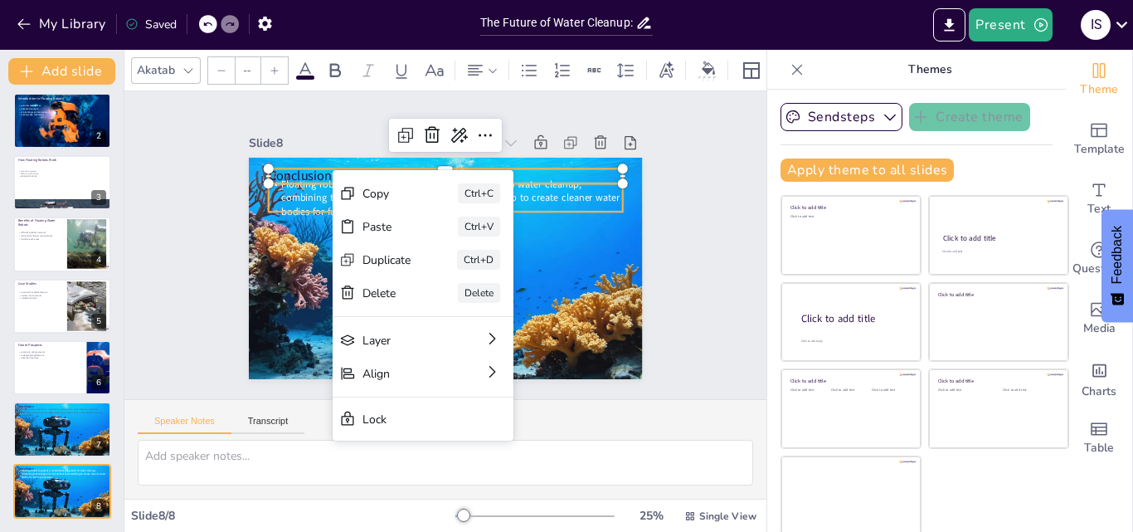
type input "48"
click at [312, 184] on span "Floating robots represent a revolutionary approach to water cleanup, combining …" at bounding box center [417, 209] width 290 height 221
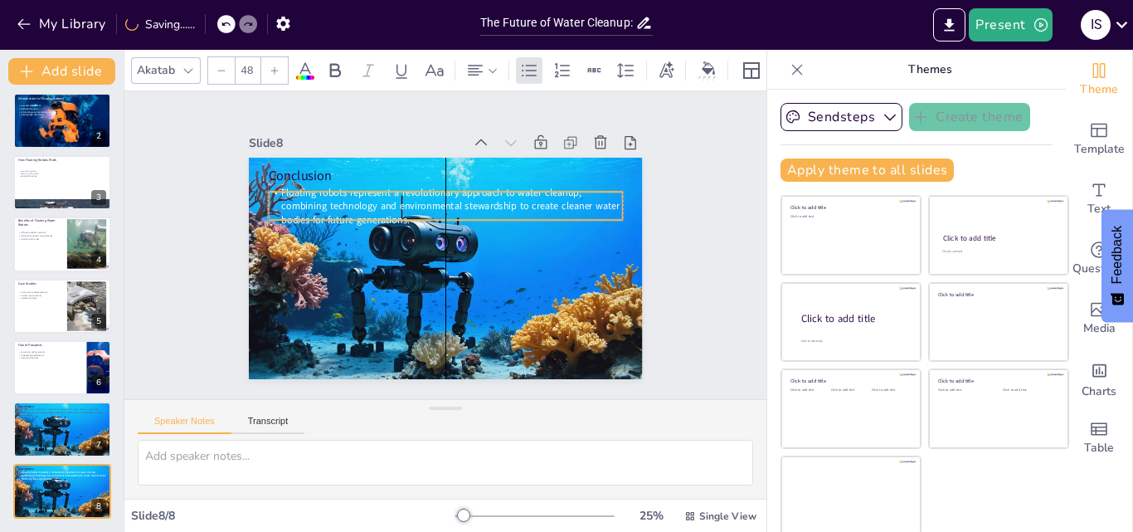
click at [324, 192] on span "Floating robots represent a revolutionary approach to water cleanup, combining …" at bounding box center [405, 227] width 163 height 321
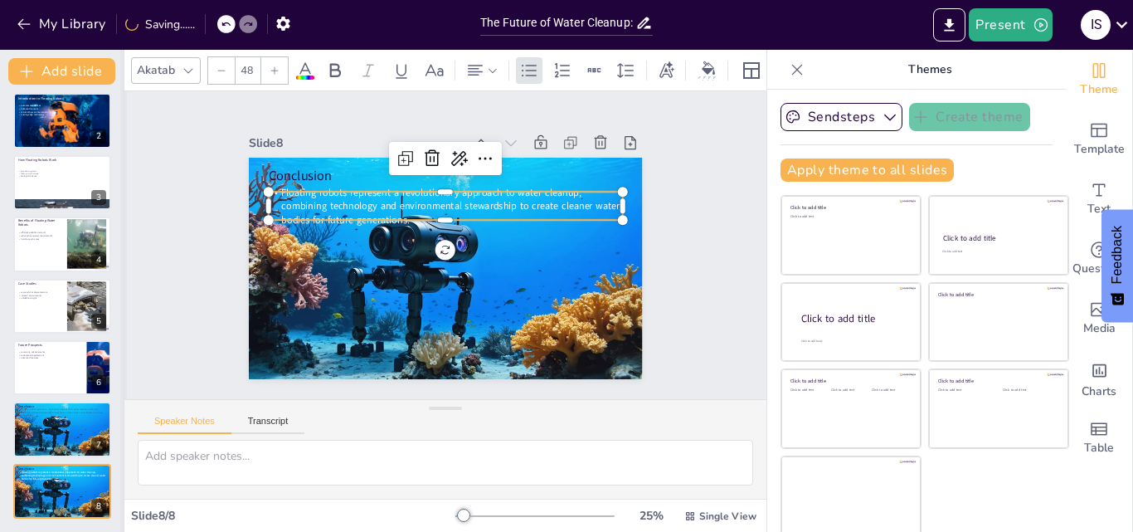
click at [124, 324] on div at bounding box center [123, 291] width 7 height 482
click at [152, 305] on div "Slide 1 The Future of Water Cleanup: Exploring Floating Robot Technologies This…" at bounding box center [445, 246] width 587 height 710
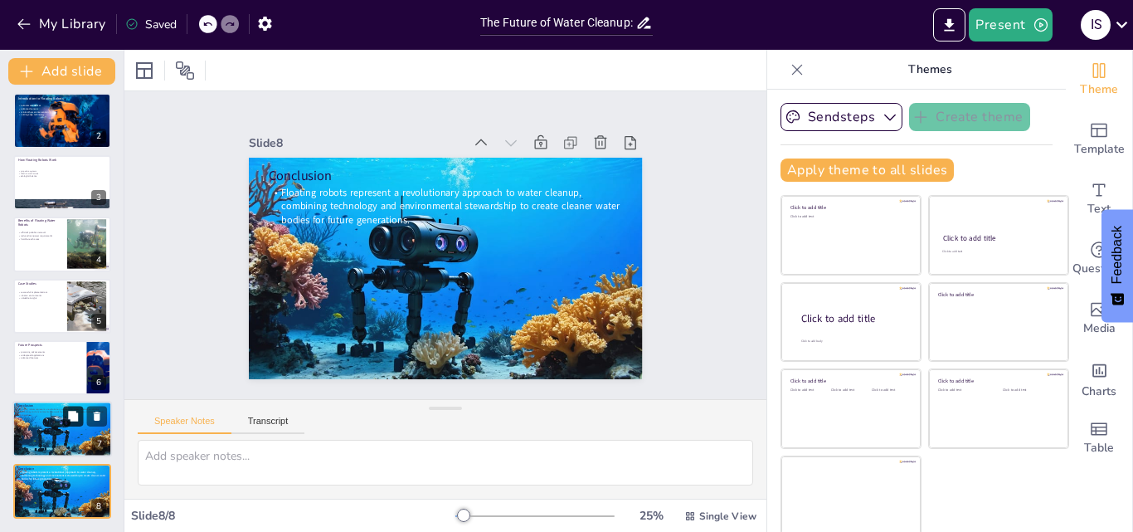
click at [67, 421] on icon at bounding box center [73, 417] width 12 height 12
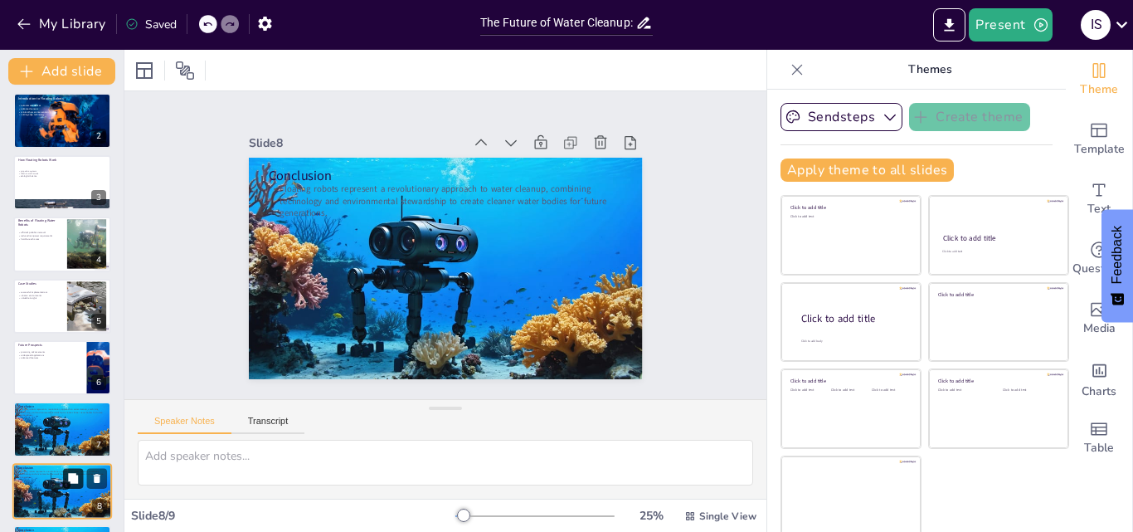
scroll to position [128, 0]
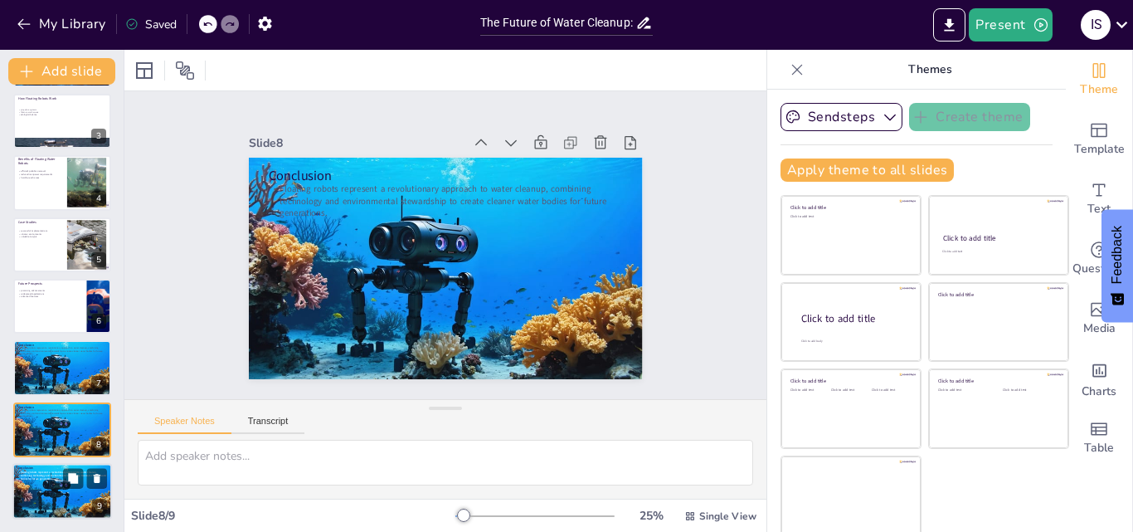
click at [55, 497] on div at bounding box center [62, 491] width 100 height 57
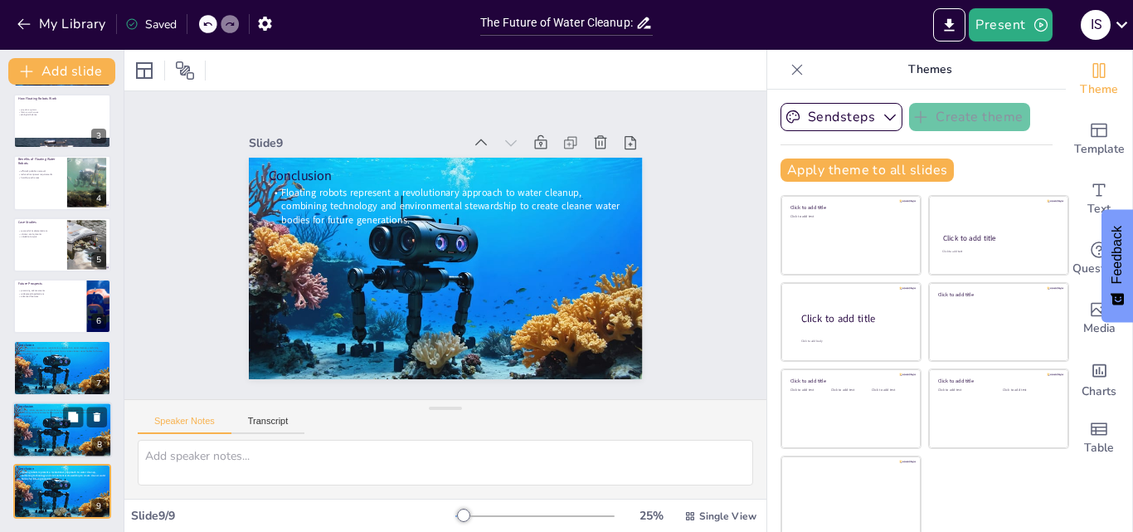
click at [71, 445] on div at bounding box center [62, 429] width 100 height 57
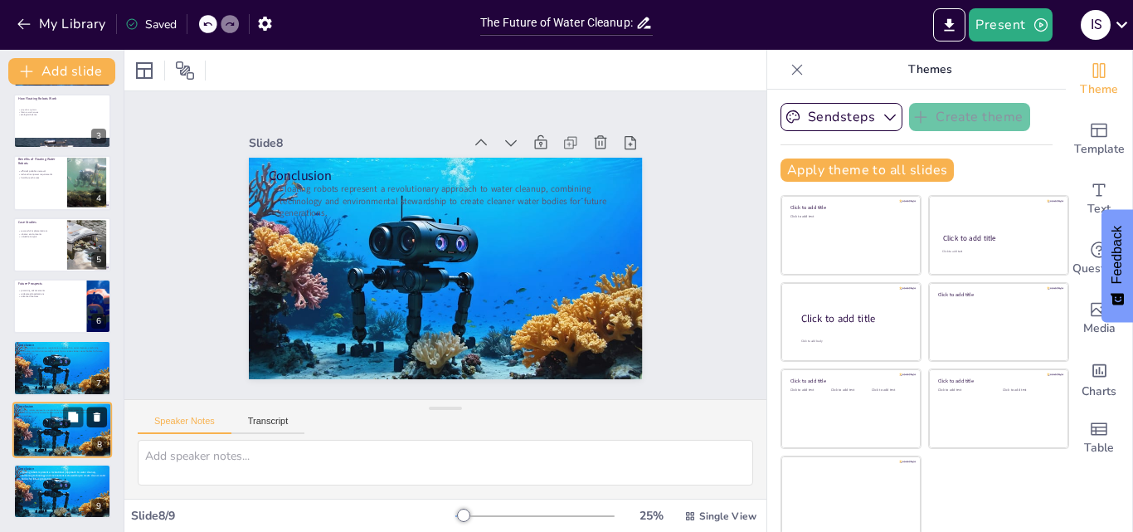
click at [94, 413] on icon at bounding box center [97, 416] width 7 height 9
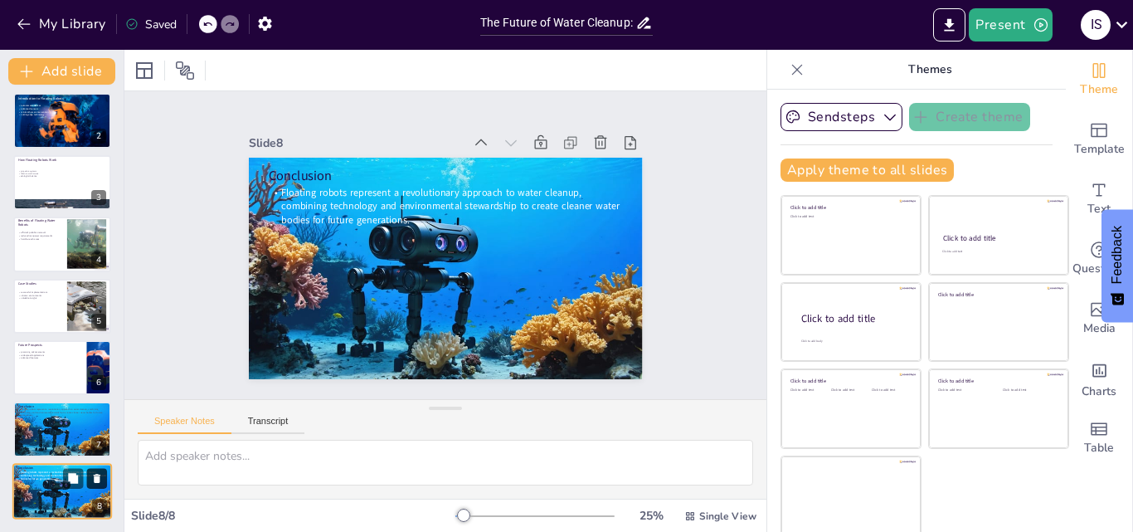
scroll to position [66, 0]
drag, startPoint x: 80, startPoint y: 477, endPoint x: 51, endPoint y: 486, distance: 30.4
click at [51, 486] on div at bounding box center [62, 490] width 100 height 57
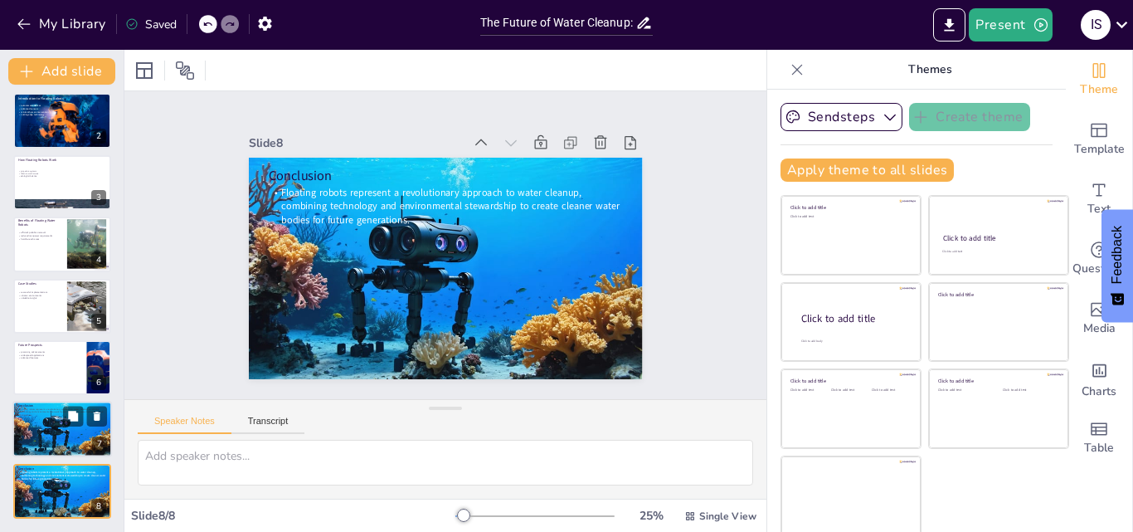
click at [42, 412] on p "Floating robots represent a revolutionary approach to water cleanup, combining …" at bounding box center [62, 411] width 90 height 9
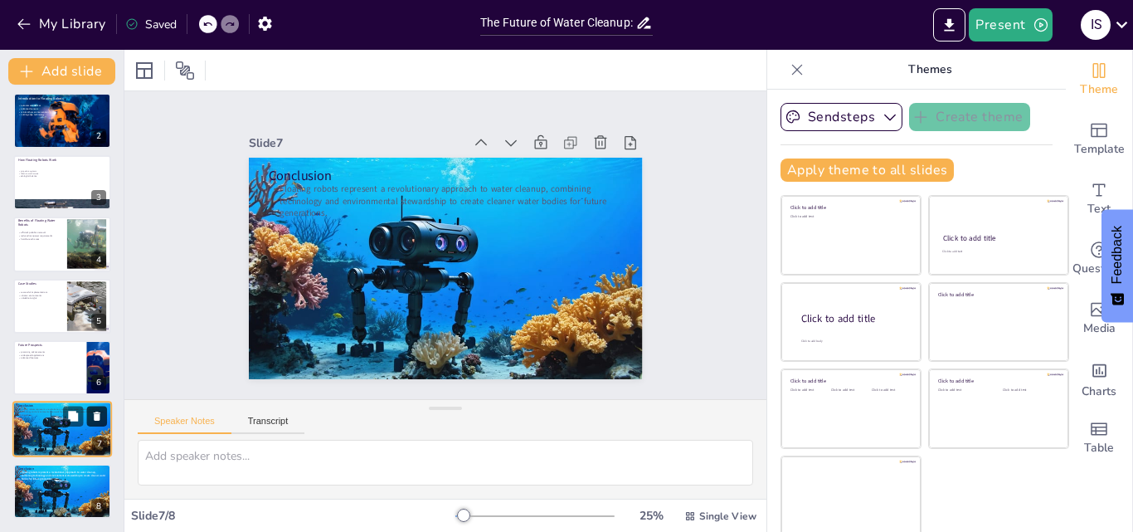
click at [93, 411] on icon at bounding box center [97, 417] width 12 height 12
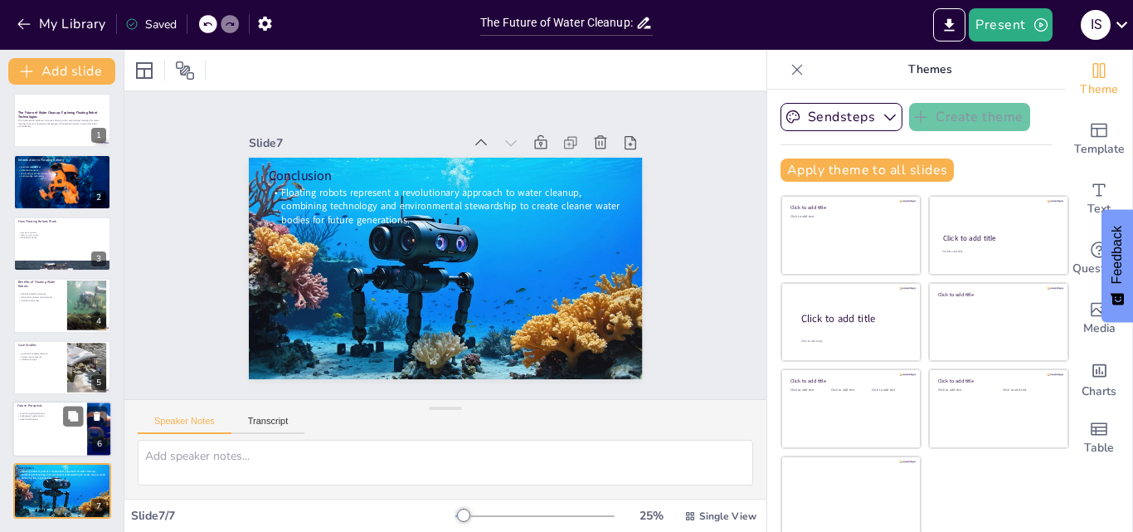
click at [54, 426] on div at bounding box center [62, 429] width 100 height 56
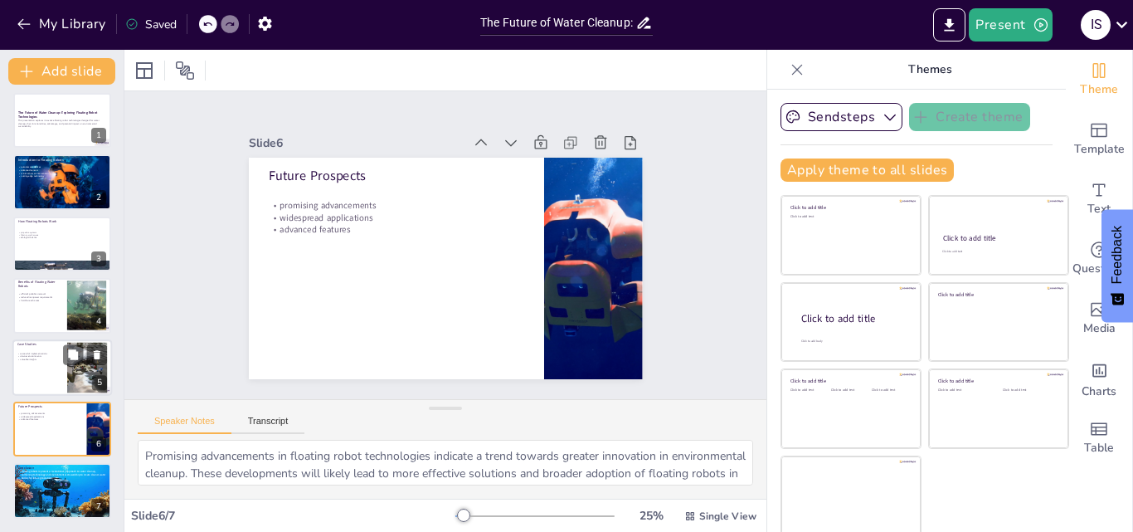
click at [63, 377] on div at bounding box center [62, 367] width 100 height 56
type textarea "Successful implementations of floating robots in various cities highlight their…"
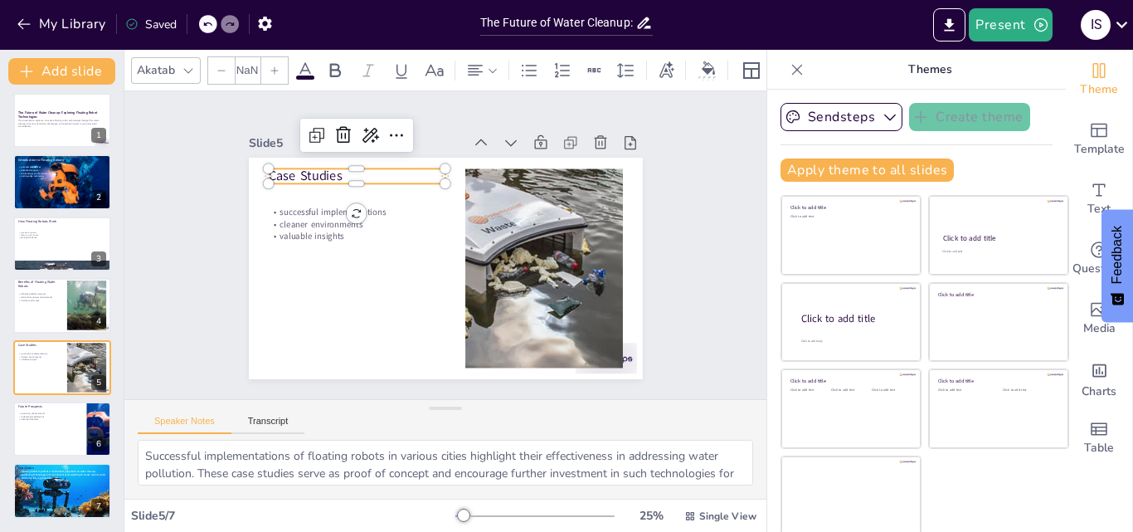
type input "48"
click at [369, 258] on p "Case Studies" at bounding box center [396, 347] width 55 height 178
click at [464, 247] on p "Case Studies" at bounding box center [551, 283] width 174 height 72
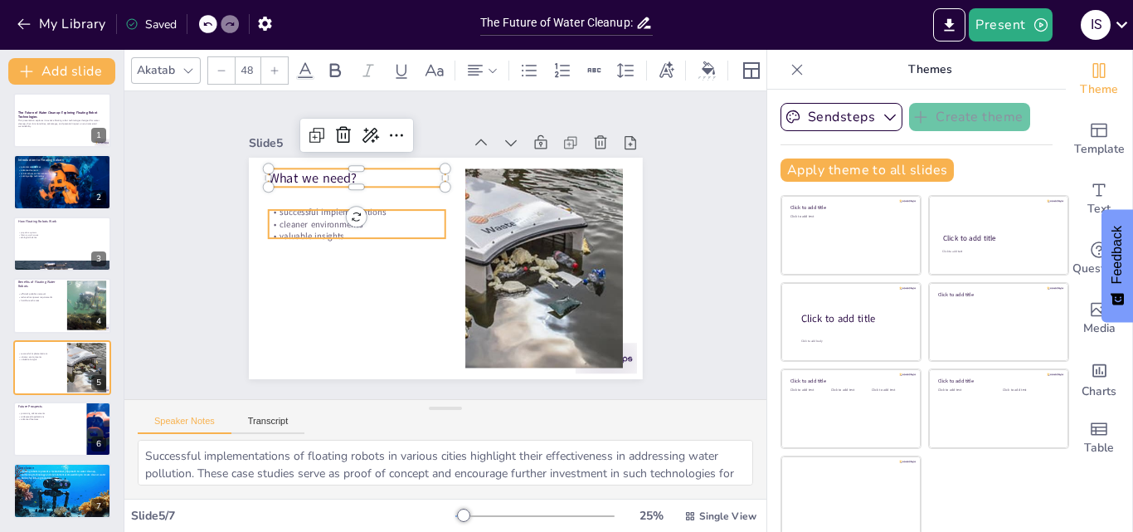
click at [352, 197] on div at bounding box center [455, 223] width 450 height 362
click at [423, 254] on p "cleaner environments" at bounding box center [480, 329] width 114 height 150
click at [352, 224] on p "valuable insights" at bounding box center [379, 186] width 151 height 114
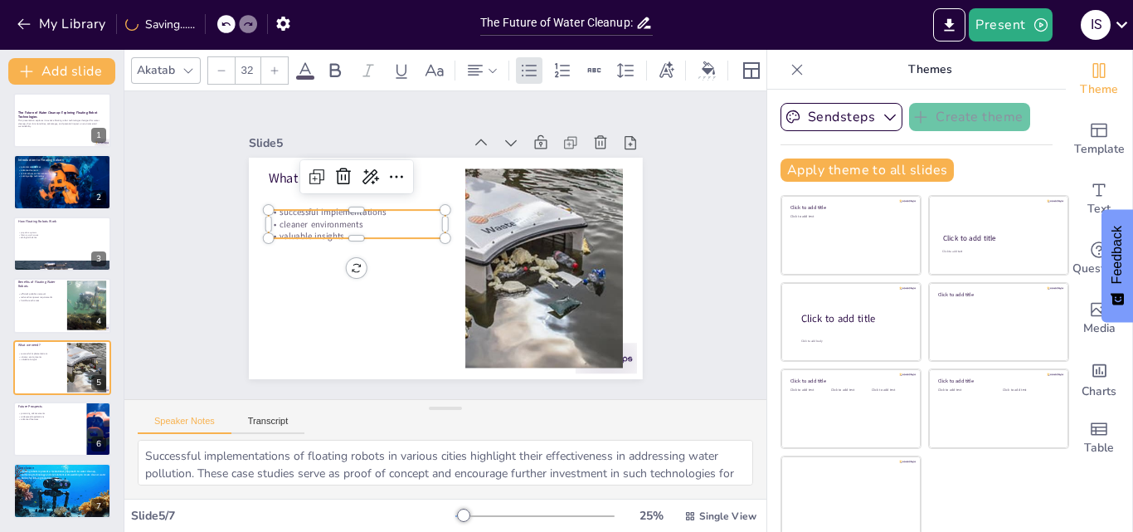
click at [447, 226] on p "valuable insights" at bounding box center [526, 209] width 159 height 100
click at [448, 227] on p "valuable insights" at bounding box center [481, 163] width 66 height 173
click at [430, 246] on p "valuable insights" at bounding box center [445, 335] width 31 height 178
click at [431, 246] on p "valuable insights" at bounding box center [464, 332] width 66 height 173
type input "--"
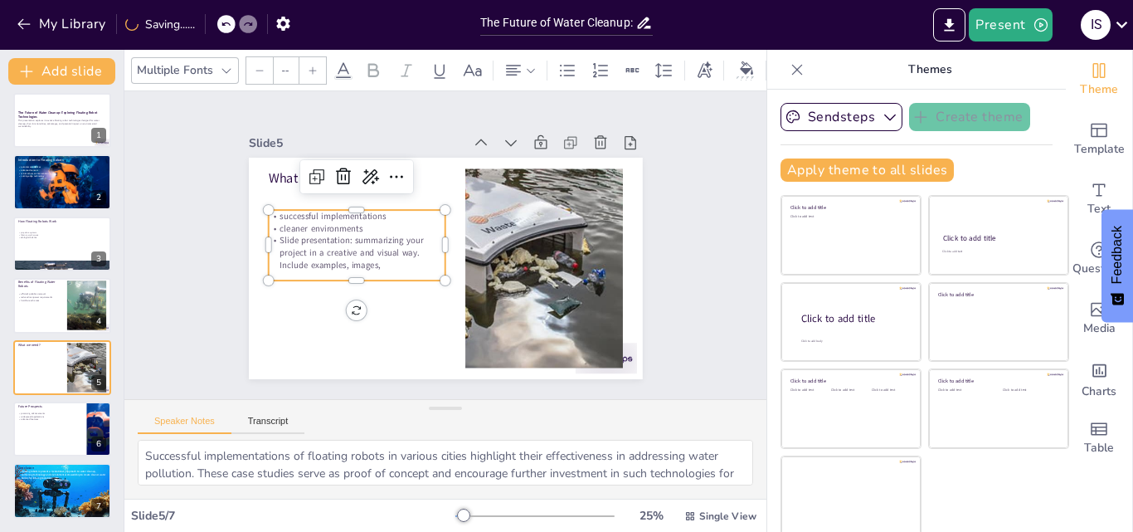
type input "32"
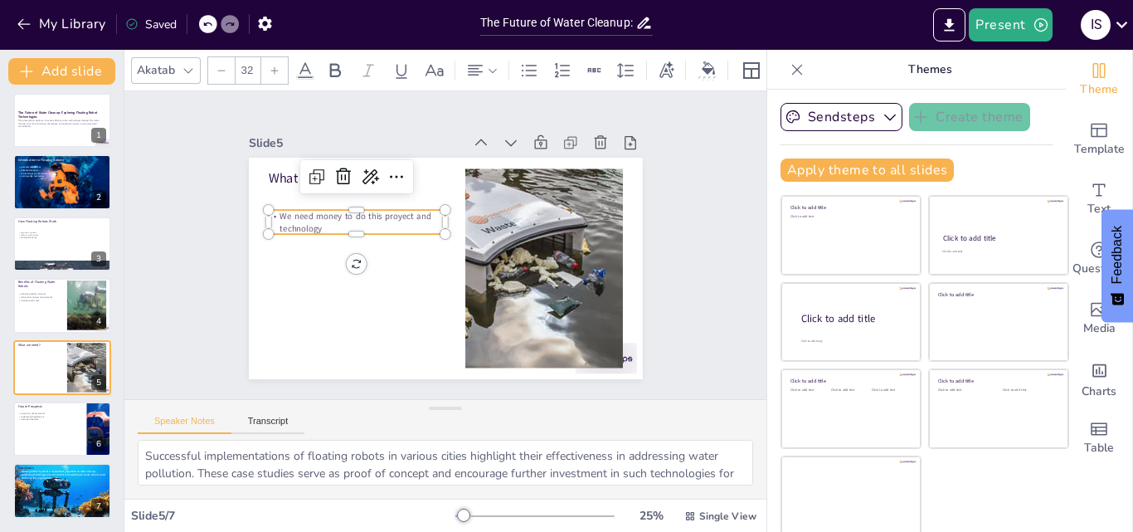
click at [412, 248] on p "We need money to do this proyect and technology" at bounding box center [451, 336] width 78 height 176
click at [431, 255] on p "We need money to do this proyect, technology" at bounding box center [517, 302] width 172 height 95
click at [309, 221] on p "We need money to do this proyect technology" at bounding box center [358, 269] width 166 height 109
click at [446, 237] on p "We need money to do this proyect technology" at bounding box center [535, 258] width 179 height 43
click at [374, 238] on p "We need money to do this proyect, technology" at bounding box center [404, 327] width 61 height 178
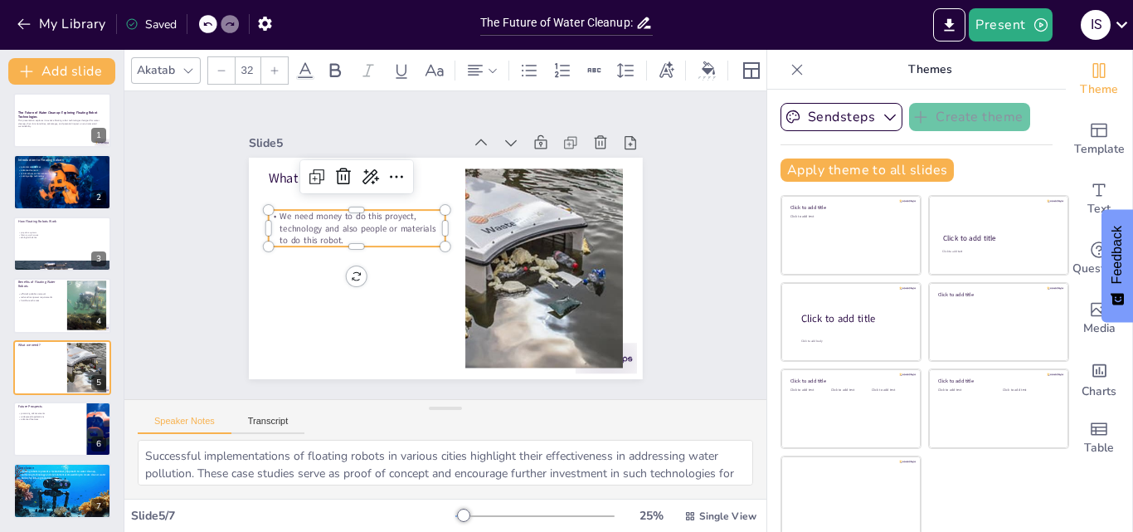
click at [158, 302] on div "Slide 1 The Future of Water Cleanup: Exploring Floating Robot Technologies This…" at bounding box center [445, 244] width 671 height 373
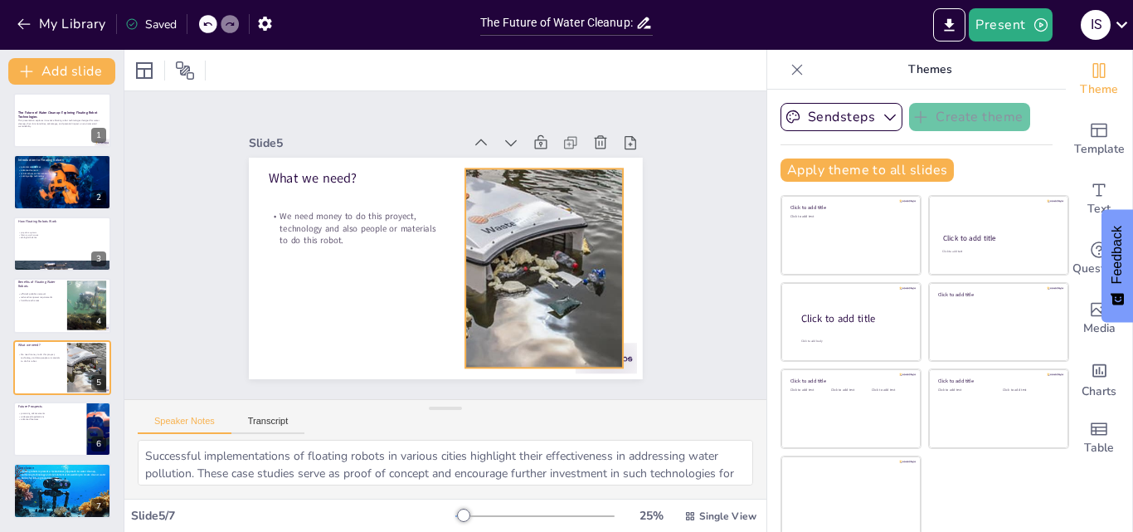
click at [533, 242] on div at bounding box center [352, 284] width 491 height 433
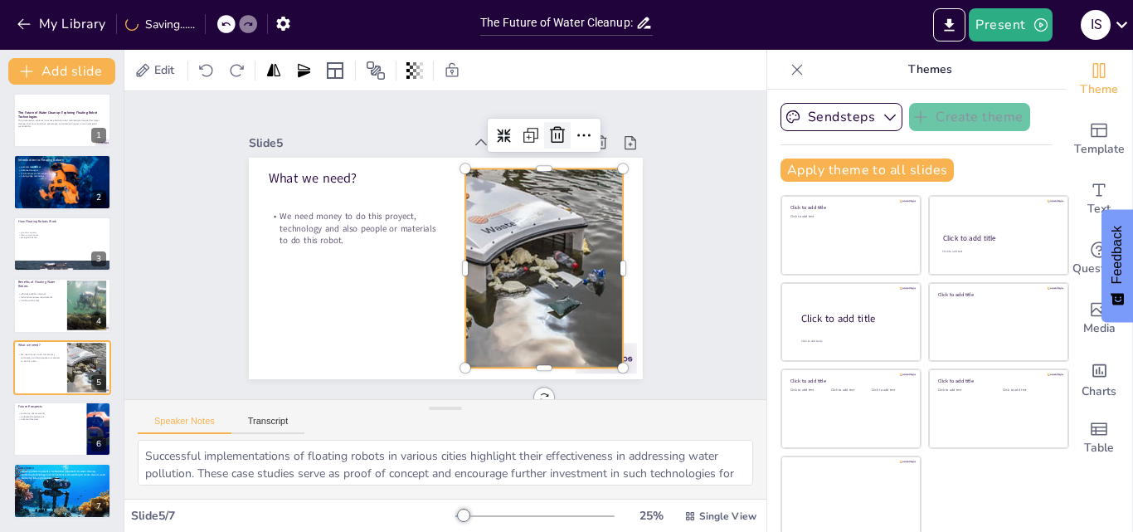
click at [450, 387] on icon at bounding box center [435, 401] width 28 height 28
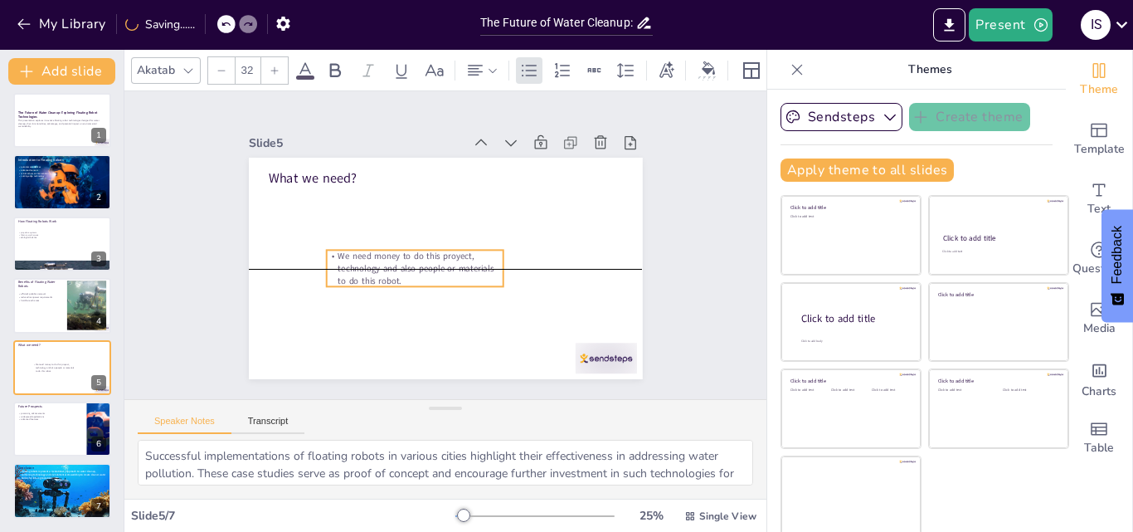
drag, startPoint x: 360, startPoint y: 216, endPoint x: 418, endPoint y: 254, distance: 69.5
click at [418, 254] on p "We need money to do this proyect, technology and also people or materials to do…" at bounding box center [425, 212] width 55 height 180
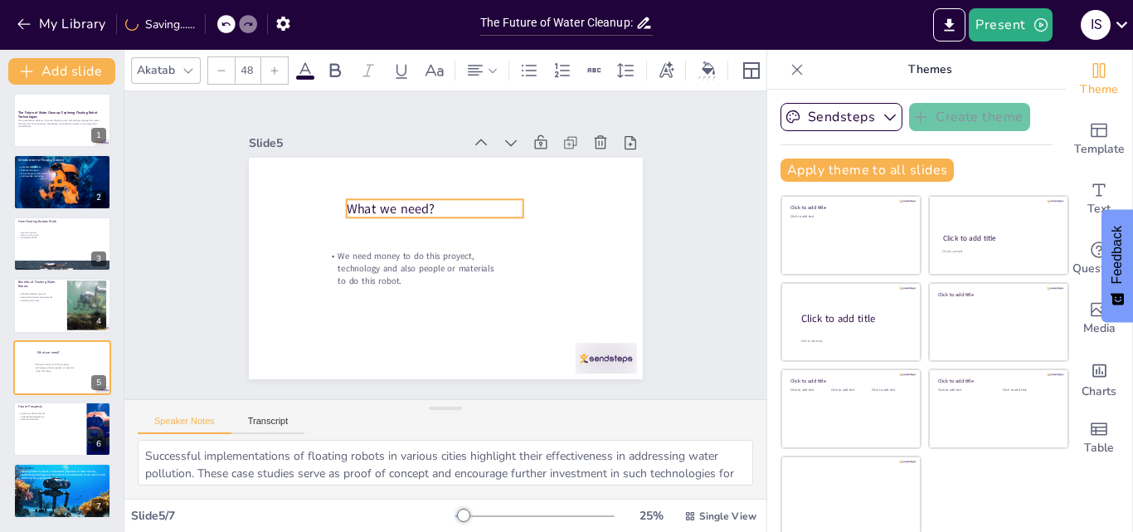
drag, startPoint x: 317, startPoint y: 173, endPoint x: 395, endPoint y: 204, distance: 83.8
click at [395, 204] on p "What we need?" at bounding box center [408, 244] width 72 height 174
click at [282, 70] on div at bounding box center [274, 70] width 27 height 27
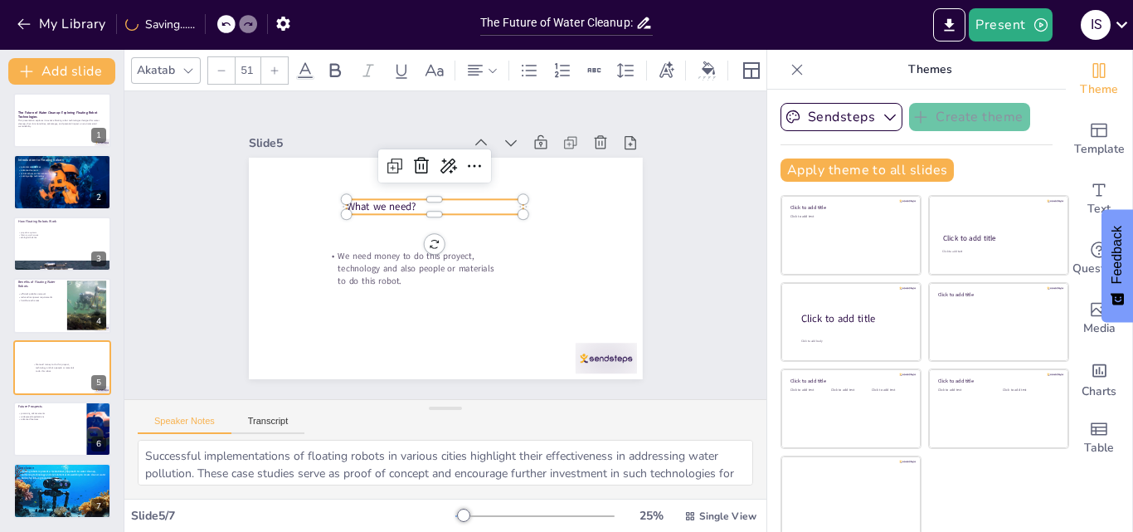
click at [282, 70] on div at bounding box center [274, 70] width 27 height 27
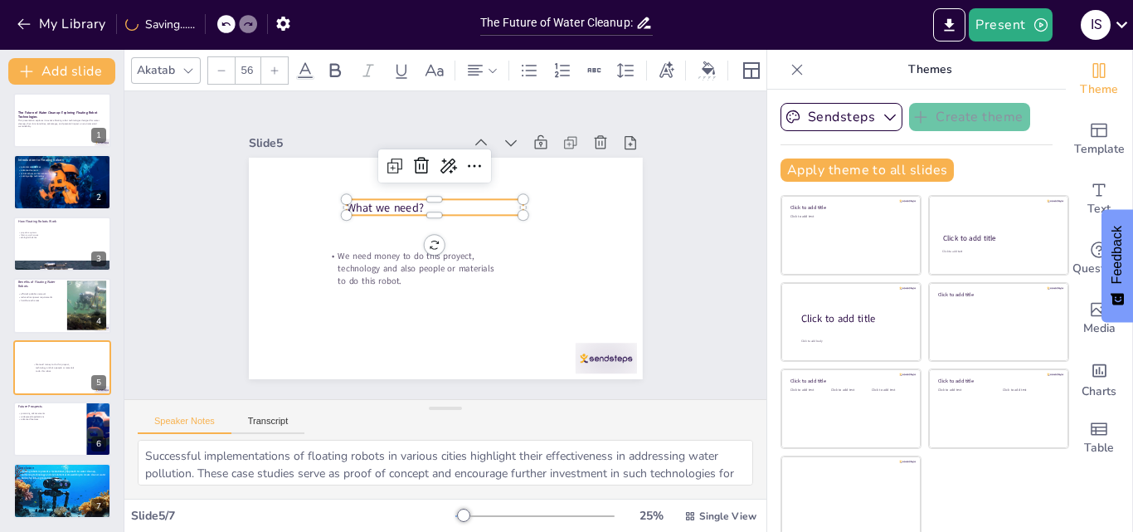
click at [282, 70] on div at bounding box center [274, 70] width 27 height 27
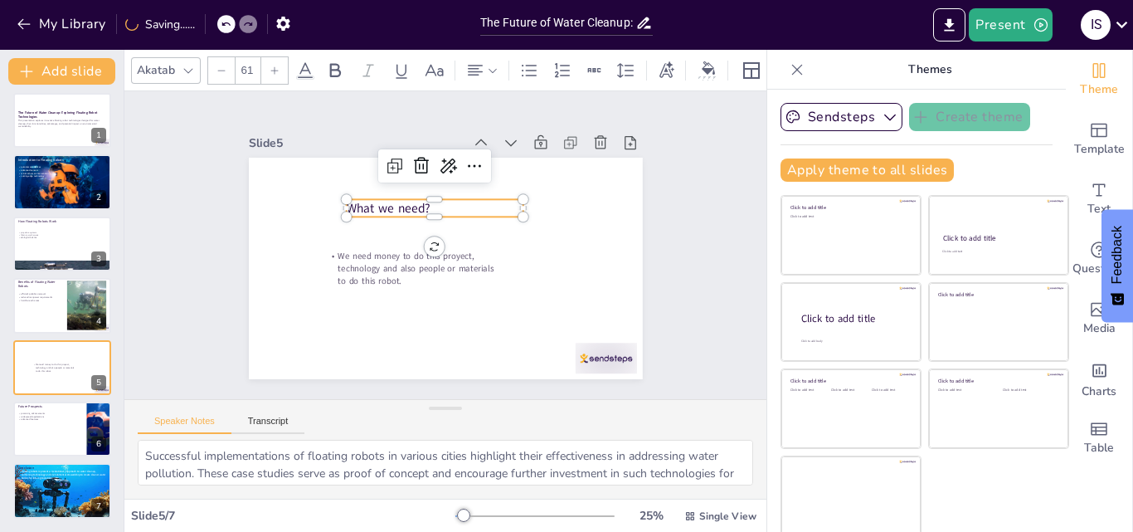
click at [282, 70] on div at bounding box center [274, 70] width 27 height 27
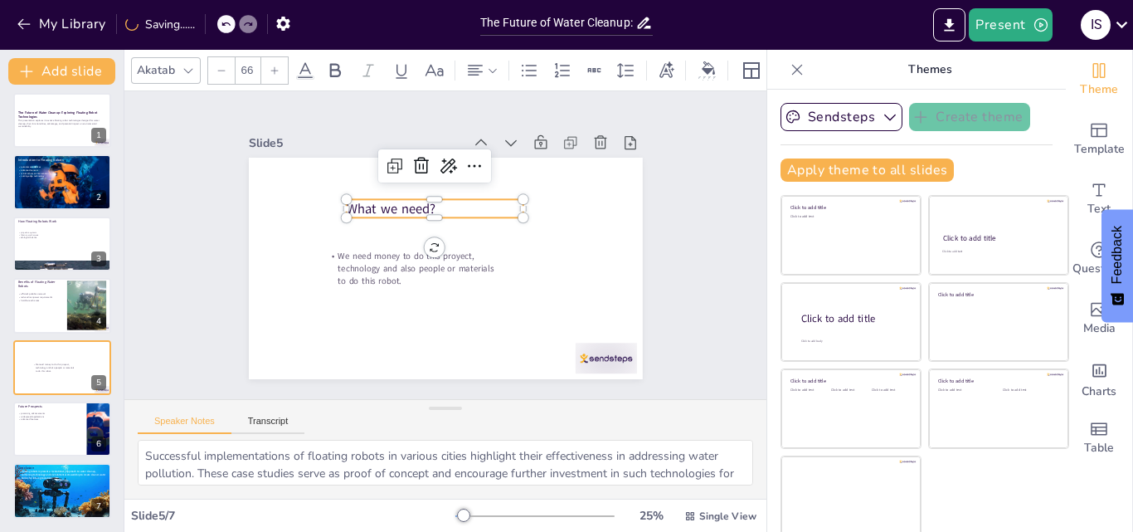
click at [282, 70] on div at bounding box center [274, 70] width 27 height 27
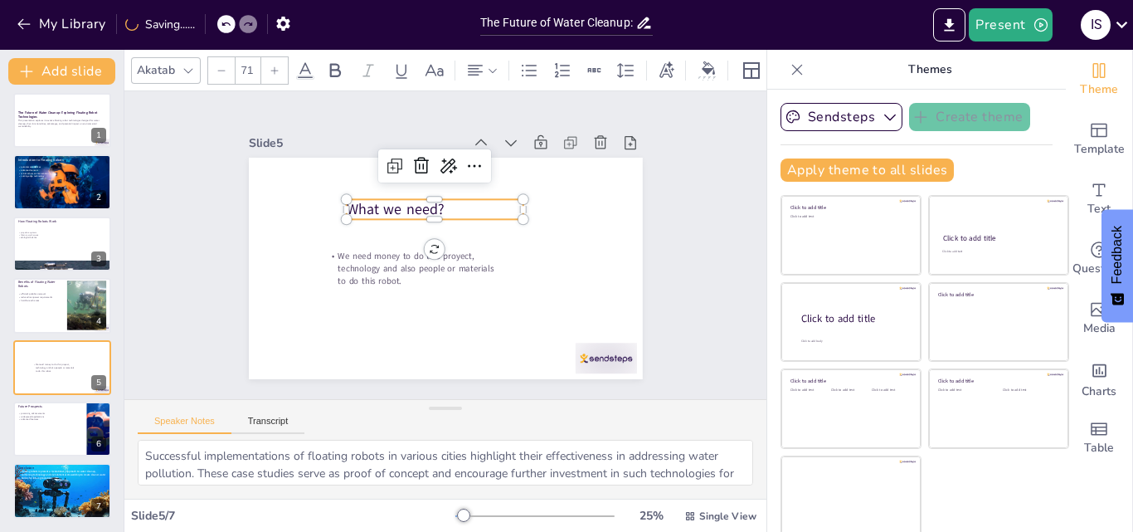
click at [282, 70] on div at bounding box center [274, 70] width 27 height 27
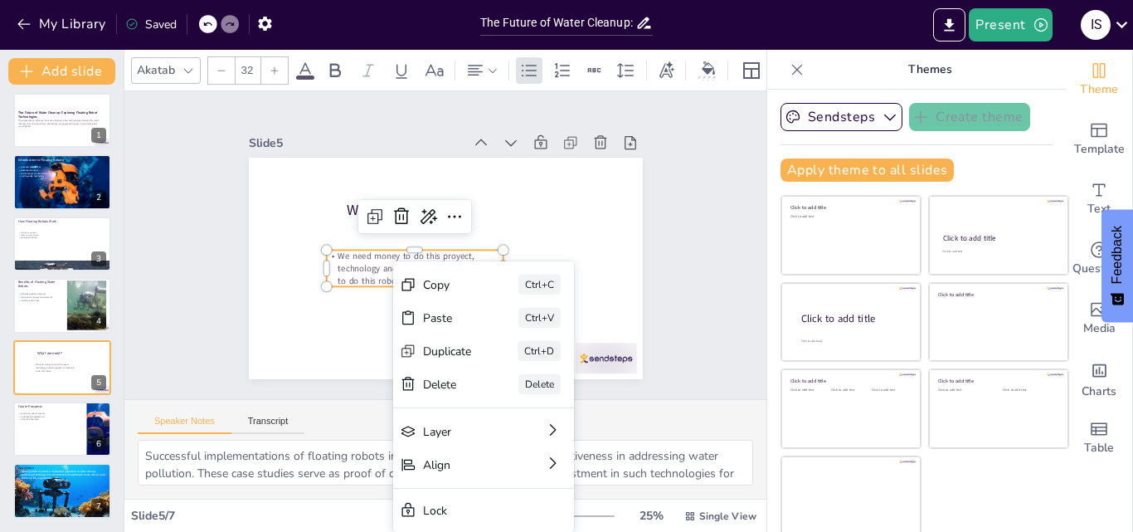
click at [270, 68] on icon at bounding box center [275, 71] width 10 height 10
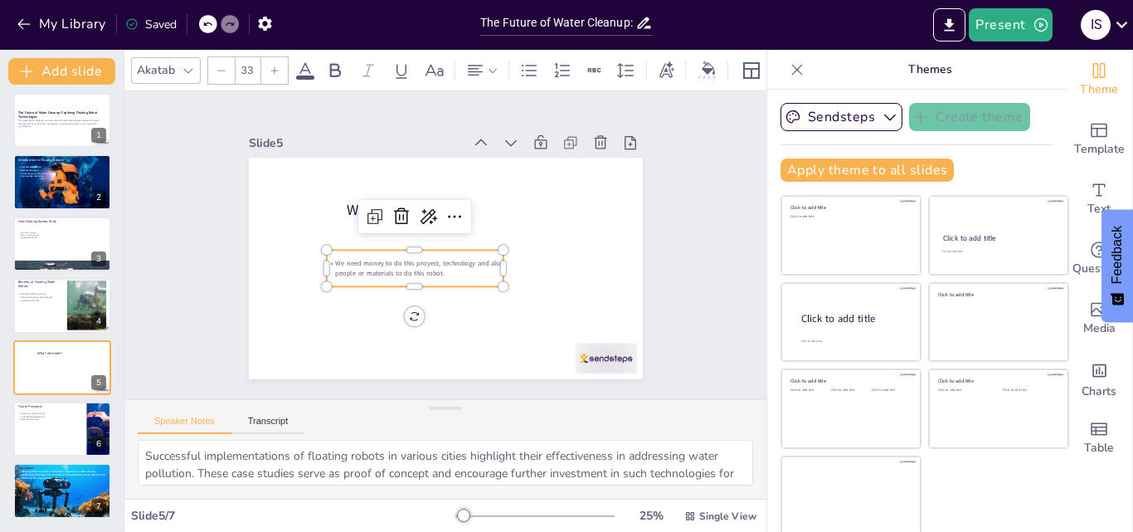
click at [270, 68] on icon at bounding box center [275, 71] width 10 height 10
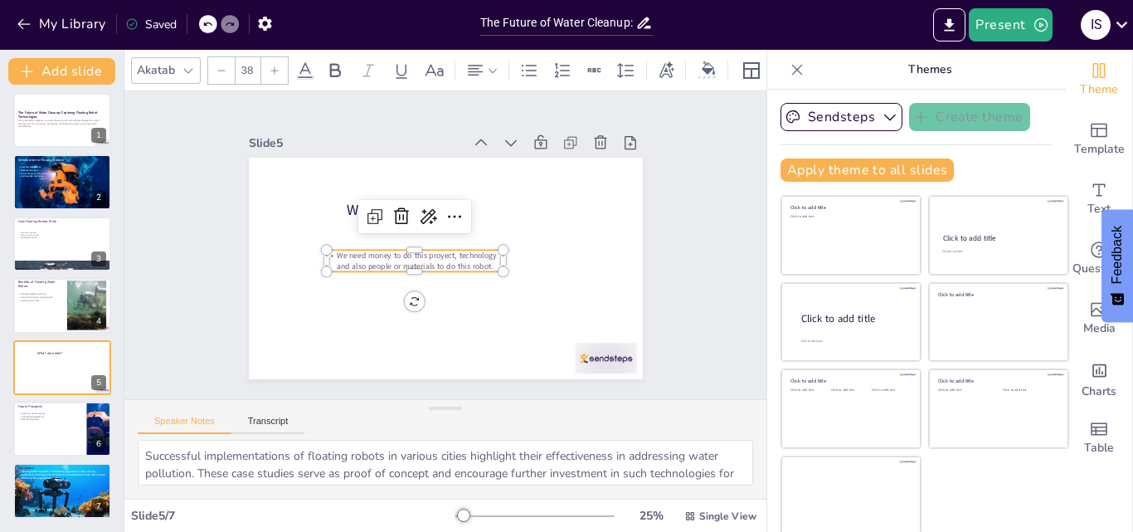
click at [270, 68] on icon at bounding box center [275, 71] width 10 height 10
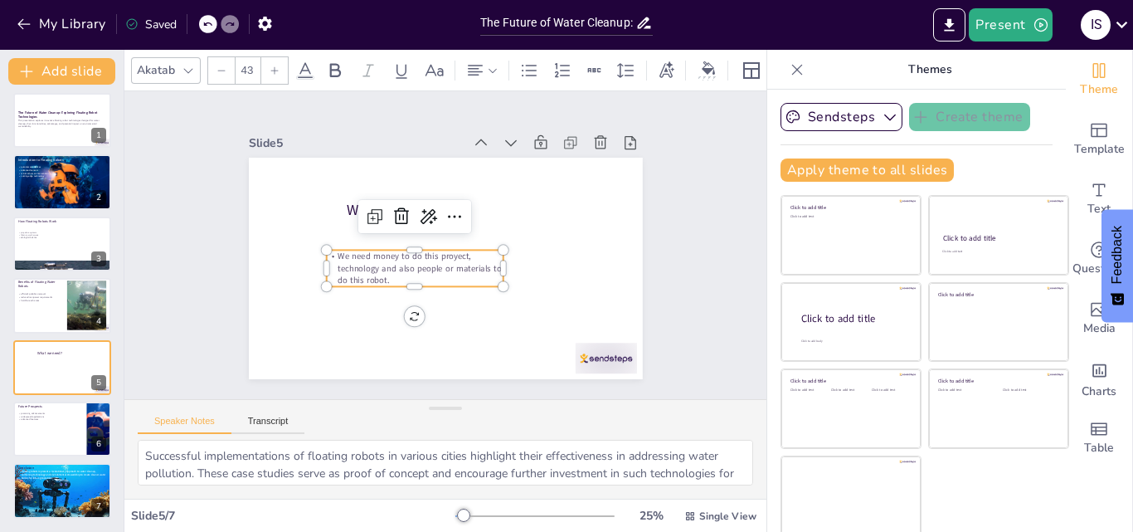
click at [270, 68] on icon at bounding box center [275, 71] width 10 height 10
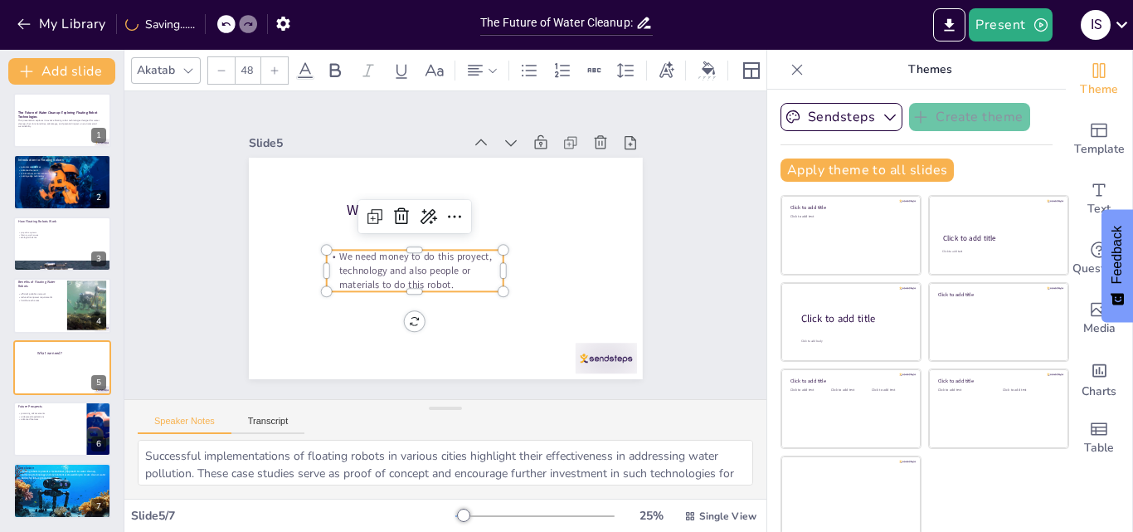
click at [270, 68] on icon at bounding box center [275, 71] width 10 height 10
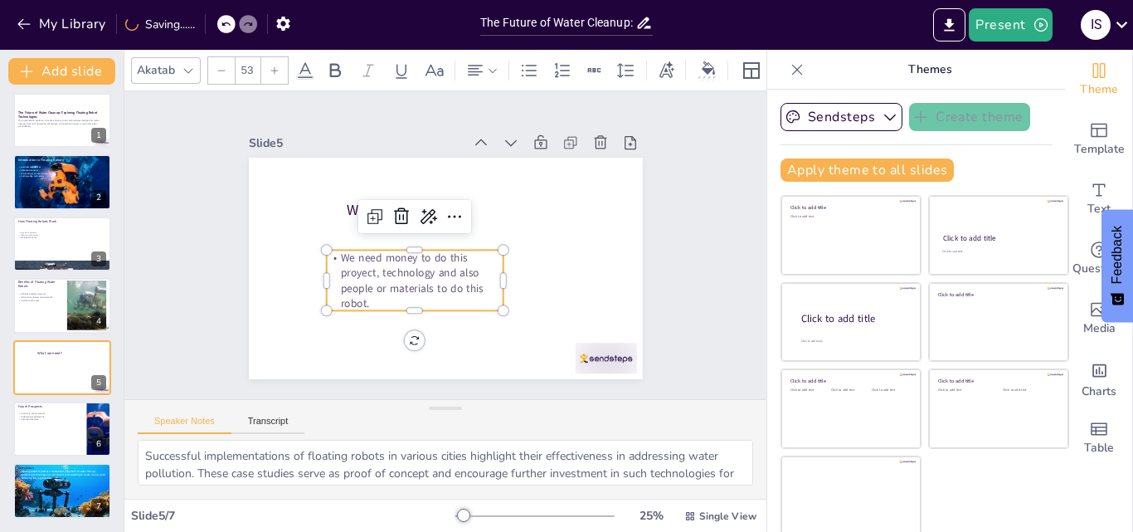
click at [270, 68] on icon at bounding box center [275, 71] width 10 height 10
type input "55"
click at [170, 270] on div "Slide 1 The Future of Water Cleanup: Exploring Floating Robot Technologies This…" at bounding box center [445, 246] width 587 height 710
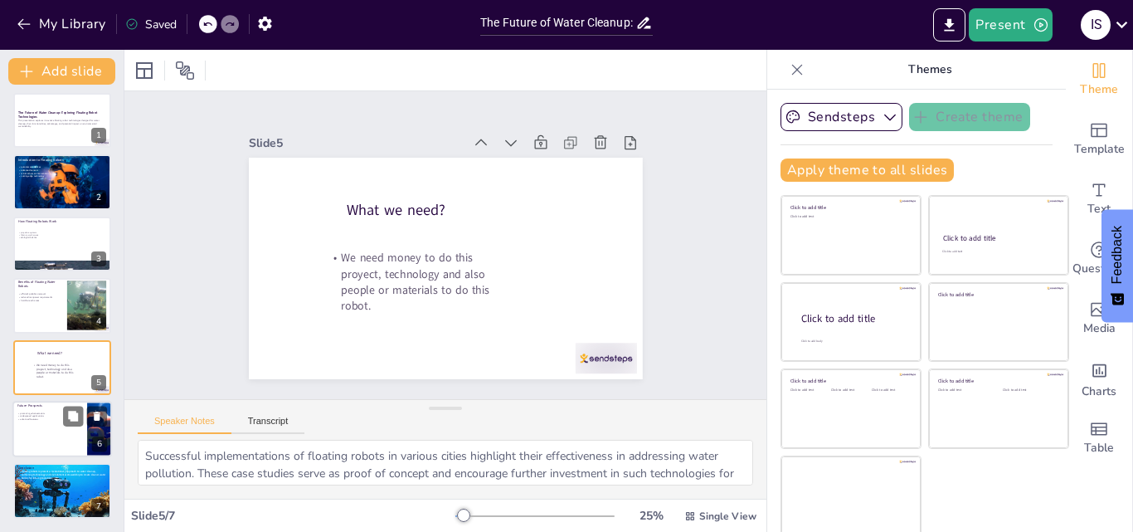
drag, startPoint x: 41, startPoint y: 407, endPoint x: 41, endPoint y: 427, distance: 19.9
click at [41, 427] on div at bounding box center [62, 429] width 100 height 56
type textarea "Promising advancements in floating robot technologies indicate a trend towards …"
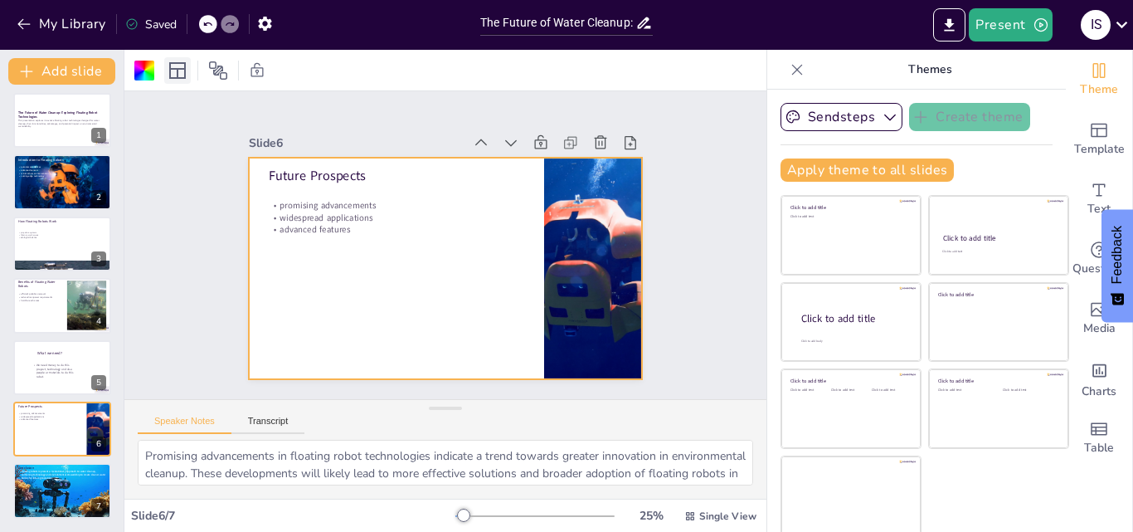
click at [178, 71] on icon at bounding box center [177, 70] width 17 height 17
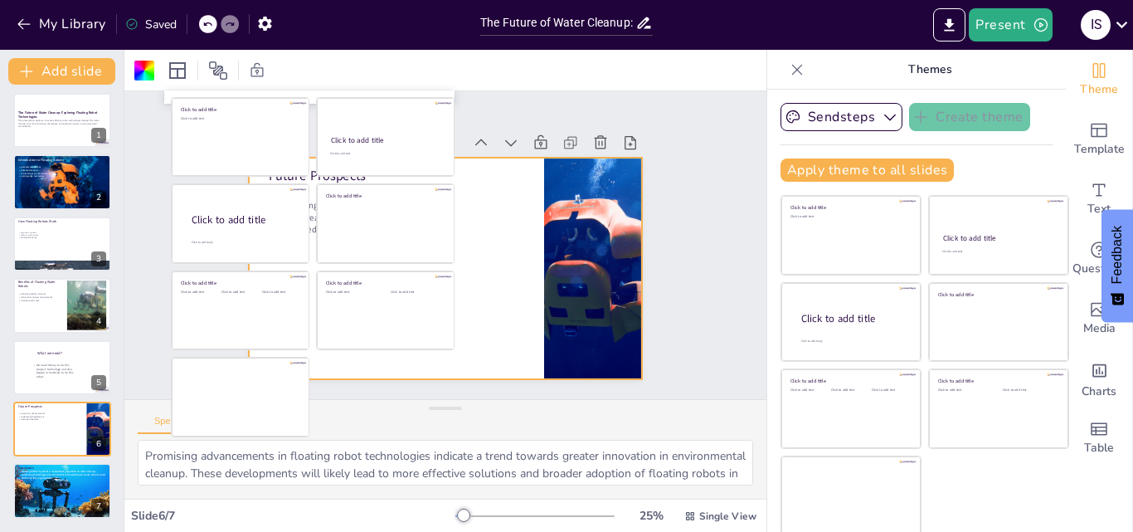
click at [695, 208] on div "Slide 1 The Future of Water Cleanup: Exploring Floating Robot Technologies This…" at bounding box center [445, 244] width 710 height 587
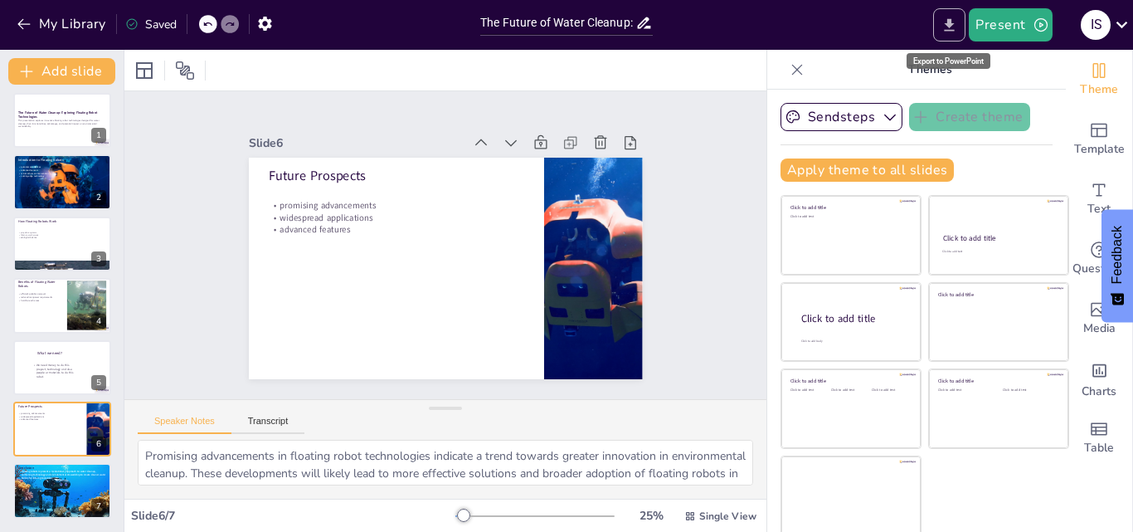
click at [955, 33] on icon "Export to PowerPoint" at bounding box center [949, 25] width 17 height 17
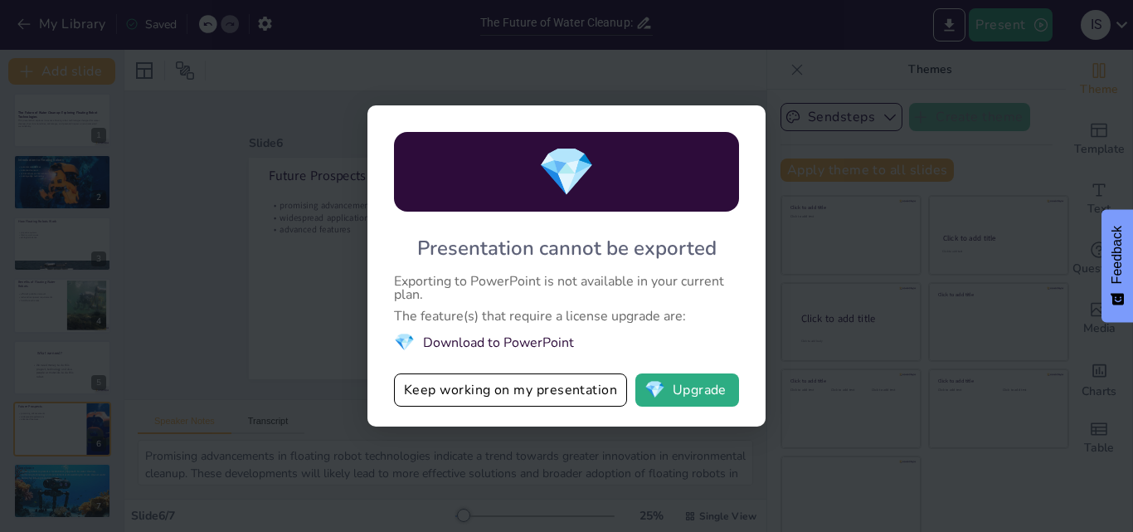
drag, startPoint x: 718, startPoint y: 391, endPoint x: 787, endPoint y: 421, distance: 75.0
click at [787, 421] on div "💎 Presentation cannot be exported Exporting to PowerPoint is not available in y…" at bounding box center [566, 266] width 1133 height 532
click at [741, 116] on div "💎 Presentation cannot be exported Exporting to PowerPoint is not available in y…" at bounding box center [566, 265] width 398 height 321
click at [511, 380] on button "Keep working on my presentation" at bounding box center [510, 389] width 233 height 33
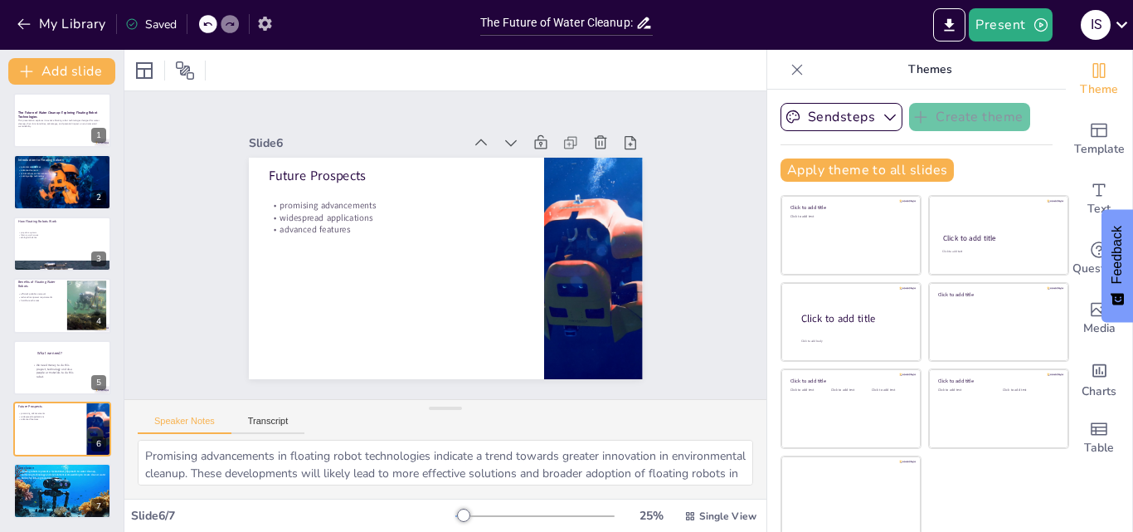
click at [256, 15] on icon "button" at bounding box center [264, 23] width 17 height 17
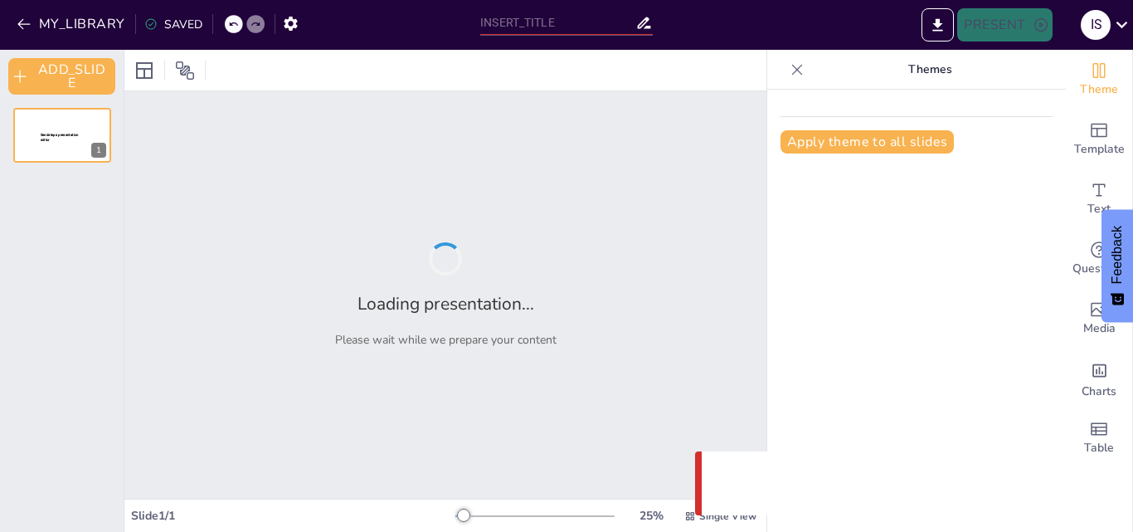
type input "The Future of Water Cleanup: Exploring Floating Robot Technologies"
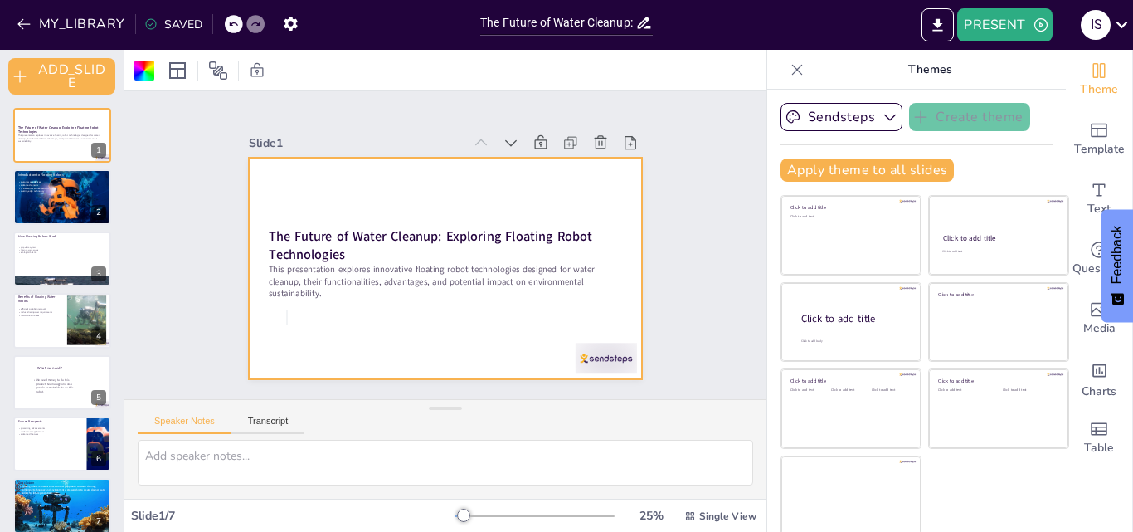
click at [287, 311] on div at bounding box center [443, 268] width 415 height 261
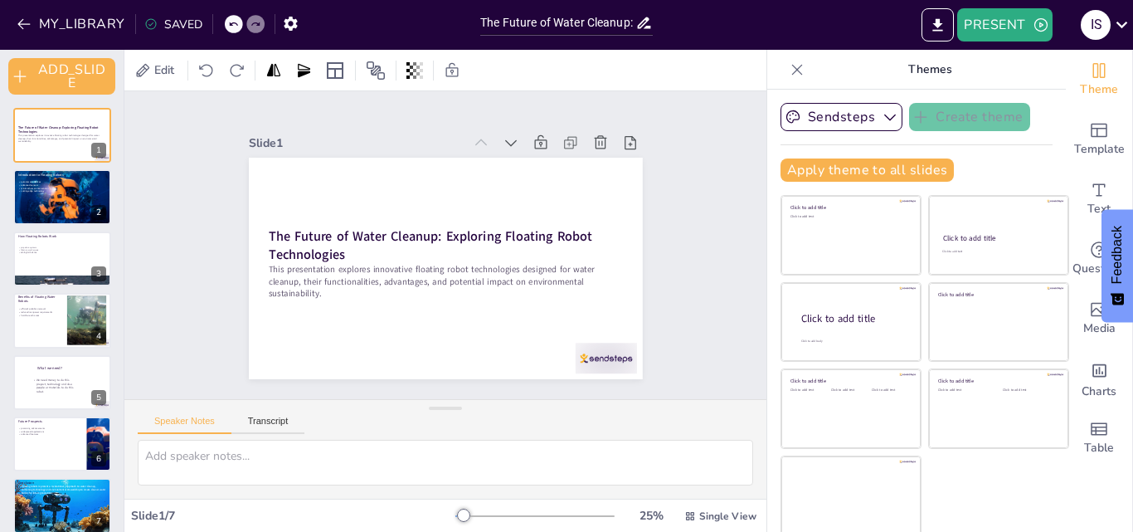
click at [287, 311] on div at bounding box center [443, 268] width 415 height 261
click at [287, 311] on div at bounding box center [437, 267] width 443 height 333
click at [645, 23] on icon at bounding box center [643, 23] width 13 height 12
click at [641, 23] on icon at bounding box center [643, 23] width 13 height 12
click at [649, 29] on icon at bounding box center [643, 22] width 17 height 17
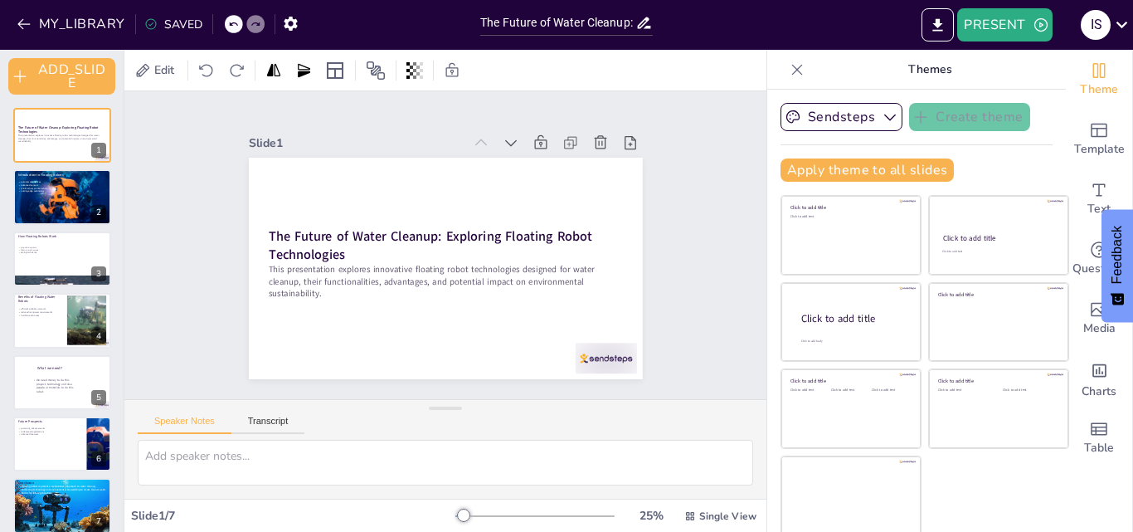
drag, startPoint x: 649, startPoint y: 28, endPoint x: 590, endPoint y: 24, distance: 59.0
click at [590, 24] on div "The Future of Water Cleanup: Exploring Floating Robot Technologies" at bounding box center [566, 23] width 173 height 24
click at [591, 24] on input "The Future of Water Cleanup: Exploring Floating Robot Technologies" at bounding box center [557, 23] width 155 height 24
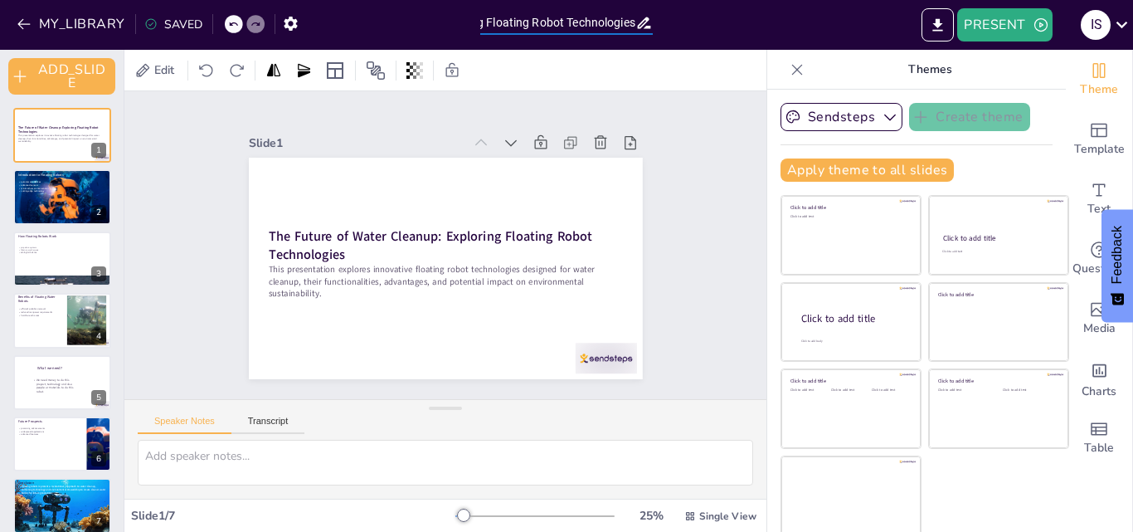
click at [630, 21] on input "The Future of Water Cleanup: Exploring Floating Robot Technologies" at bounding box center [557, 23] width 155 height 24
click at [636, 21] on icon at bounding box center [643, 22] width 17 height 17
click at [68, 21] on button "MY_LIBRARY" at bounding box center [71, 24] width 119 height 27
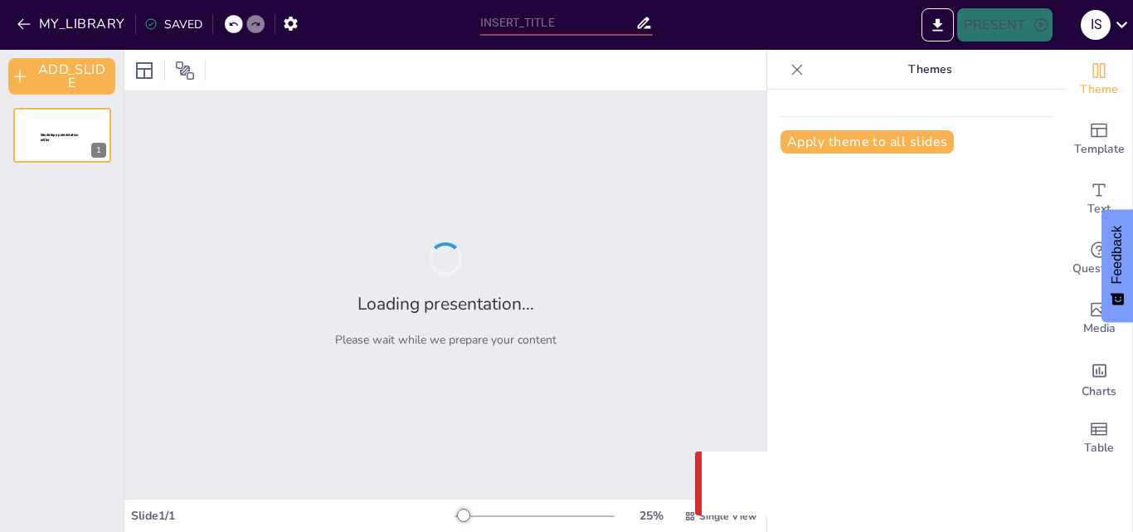
type input "The Future of Water Cleanup: Exploring Floating Robot Technologies"
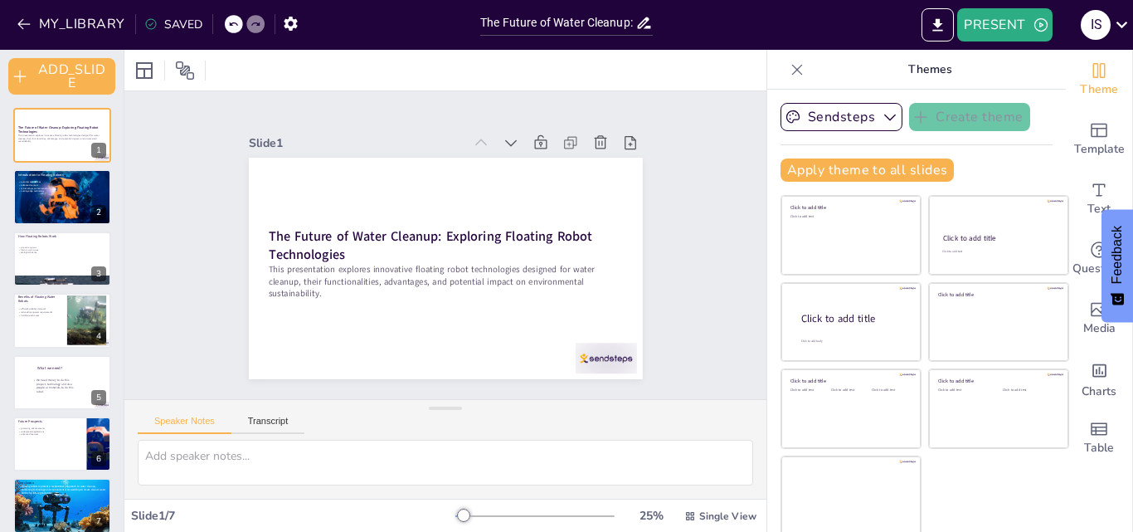
scroll to position [3, 0]
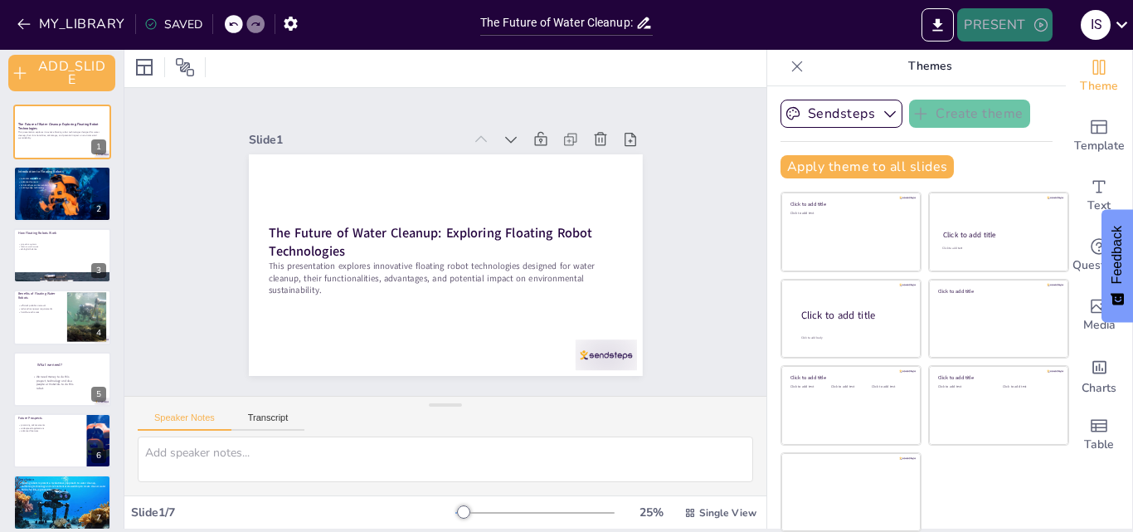
click at [969, 33] on button "PRESENT" at bounding box center [1004, 24] width 95 height 33
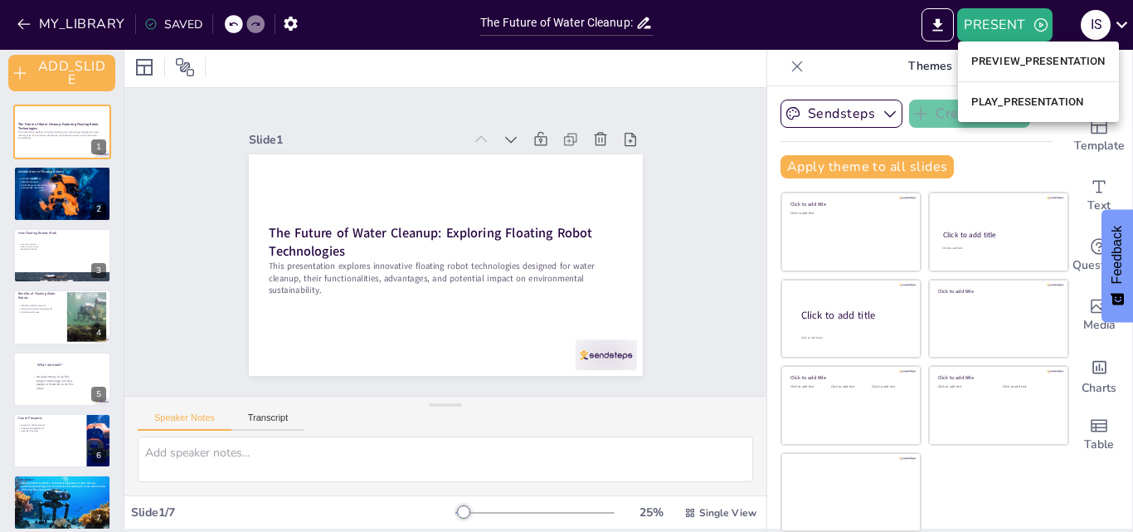
click at [1053, 69] on li "PREVIEW_PRESENTATION" at bounding box center [1038, 61] width 161 height 27
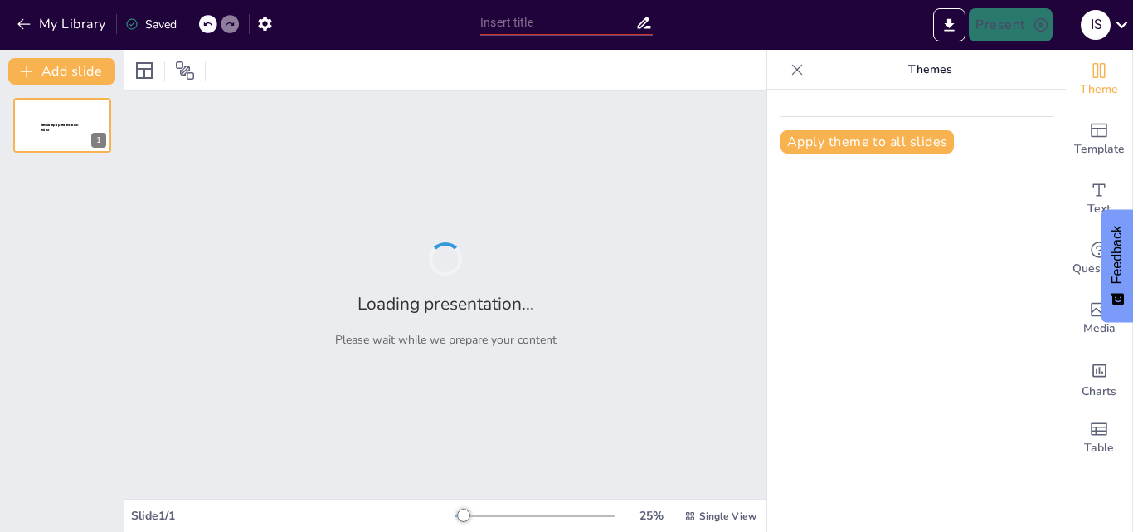
type input "The Future of Water Cleanup: Exploring Floating Robot Technologies"
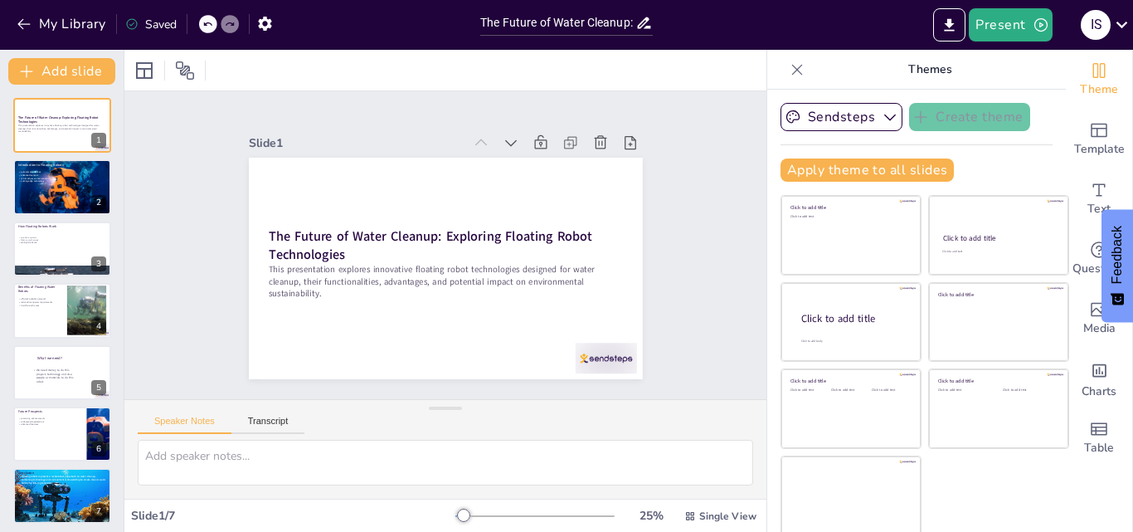
click at [164, 30] on div "Saved" at bounding box center [150, 25] width 51 height 16
click at [145, 25] on div "Saved" at bounding box center [150, 25] width 51 height 16
click at [135, 25] on icon at bounding box center [131, 23] width 13 height 13
click at [1105, 17] on div "I S" at bounding box center [1096, 25] width 30 height 30
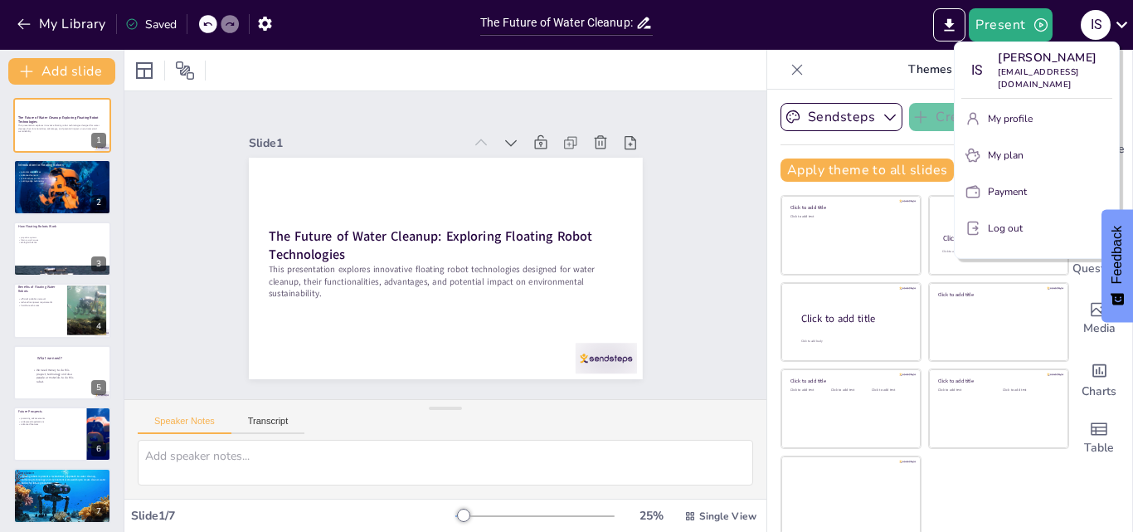
click at [674, 122] on div at bounding box center [566, 266] width 1133 height 532
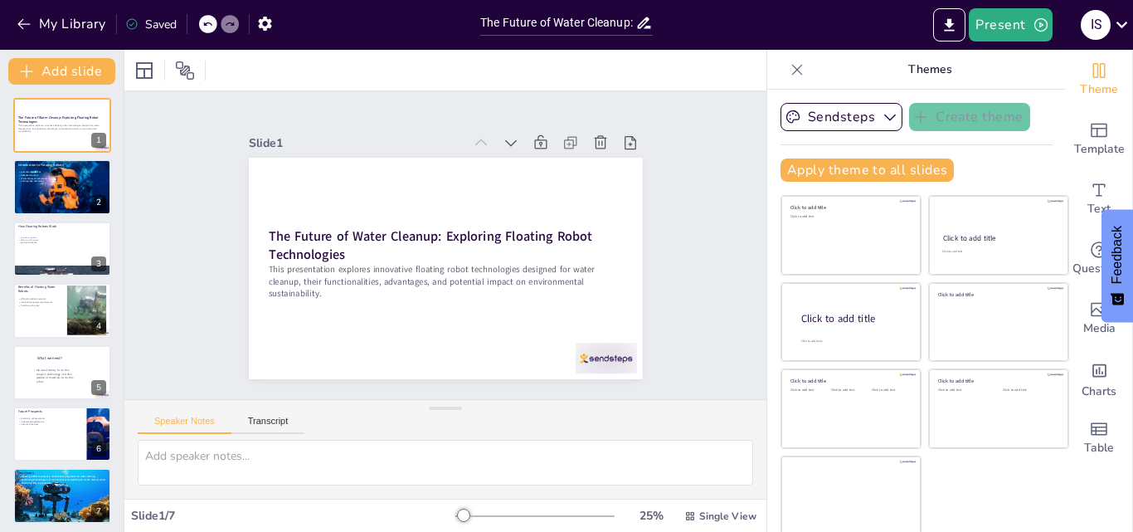
click at [143, 22] on div "Saved" at bounding box center [150, 25] width 51 height 16
click at [266, 25] on icon "button" at bounding box center [264, 23] width 17 height 17
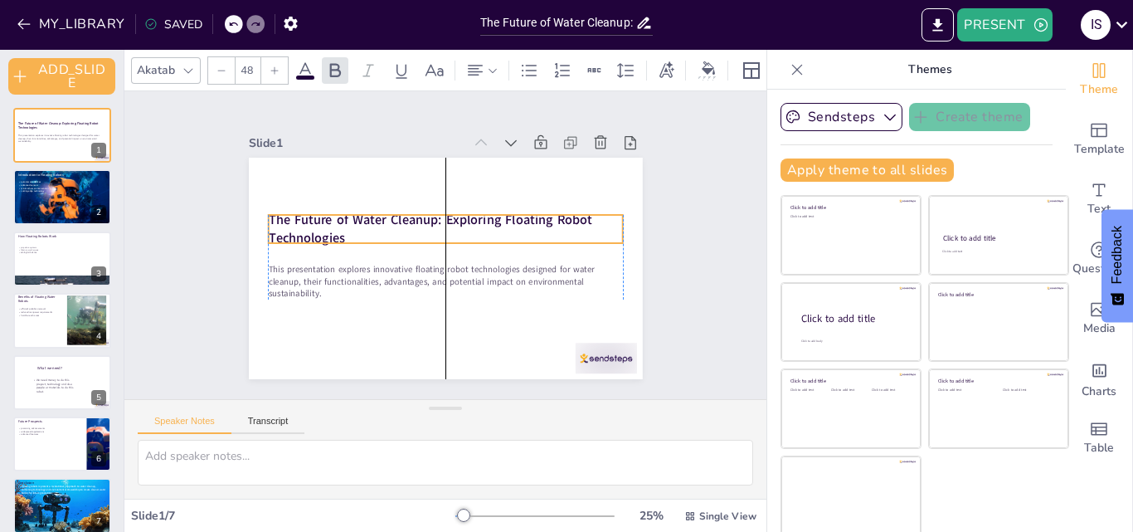
drag, startPoint x: 302, startPoint y: 241, endPoint x: 302, endPoint y: 224, distance: 16.6
click at [302, 224] on strong "The Future of Water Cleanup: Exploring Floating Robot Technologies" at bounding box center [429, 229] width 323 height 36
click at [180, 254] on div "Slide 1 The Future of Water Cleanup: Exploring Floating Robot Technologies This…" at bounding box center [445, 245] width 642 height 308
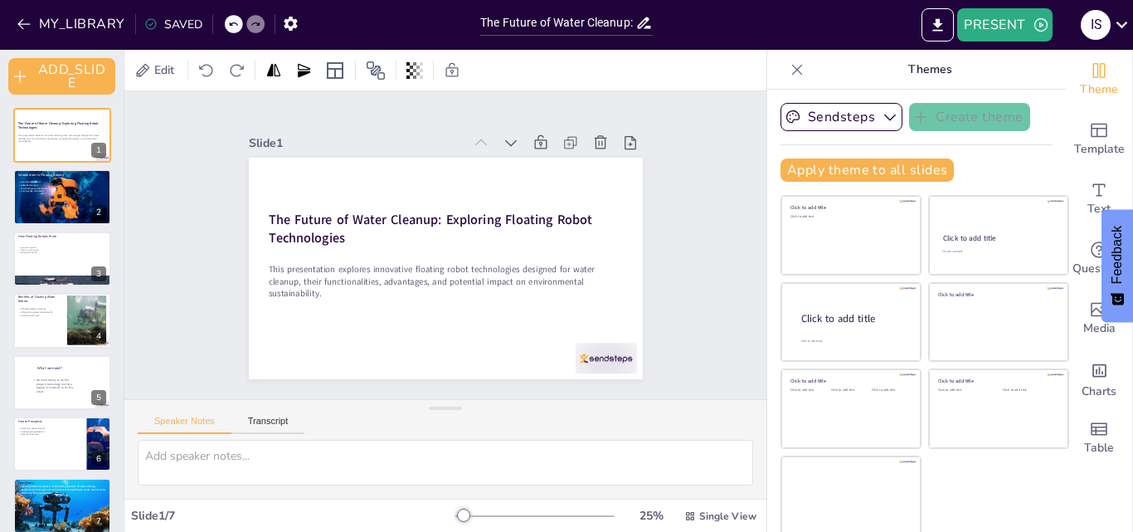
click at [789, 64] on icon at bounding box center [797, 69] width 17 height 17
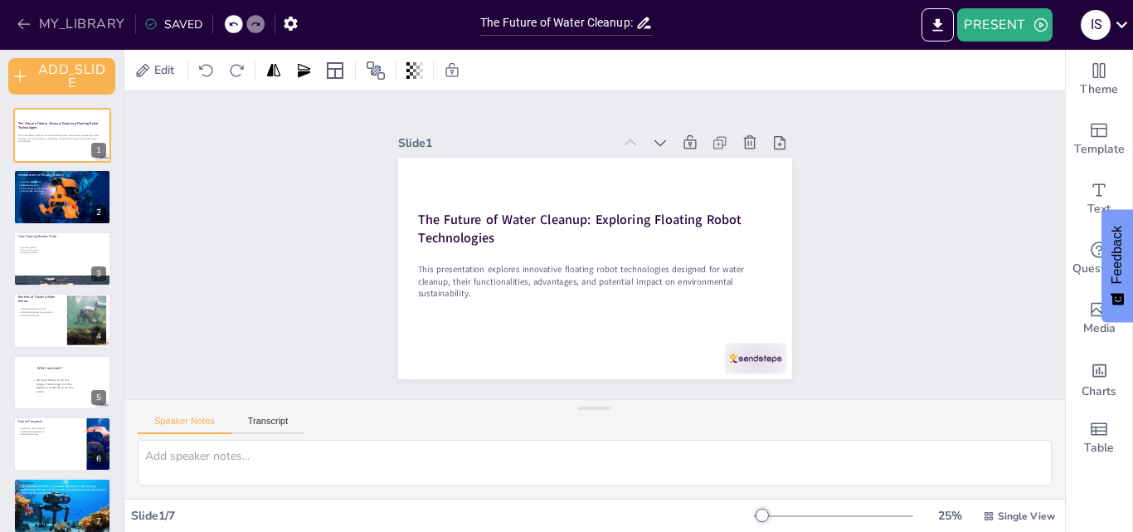
click at [100, 24] on button "MY_LIBRARY" at bounding box center [71, 24] width 119 height 27
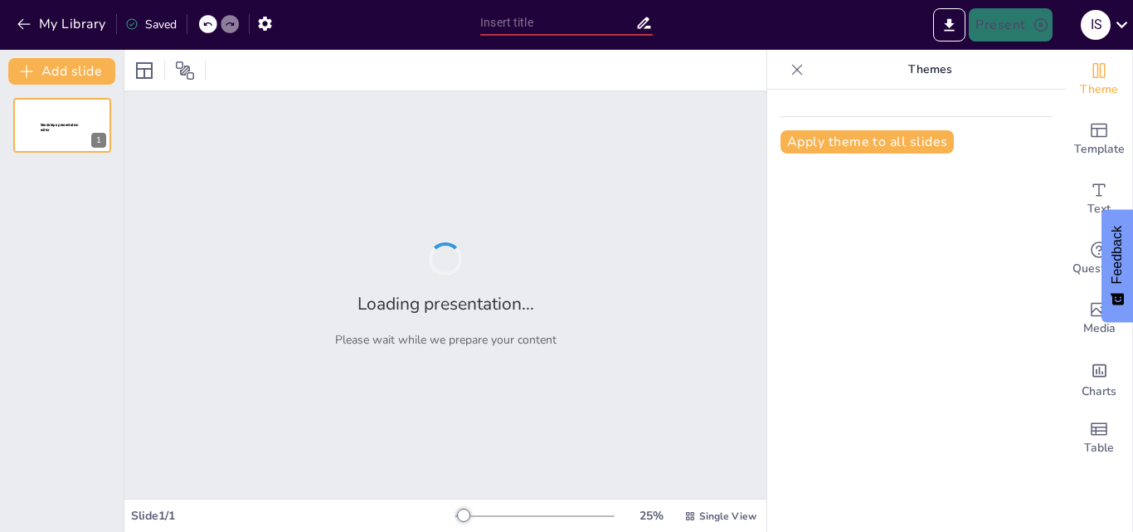
type input "The Future of Water Cleanup: Exploring Floating Robot Technologies"
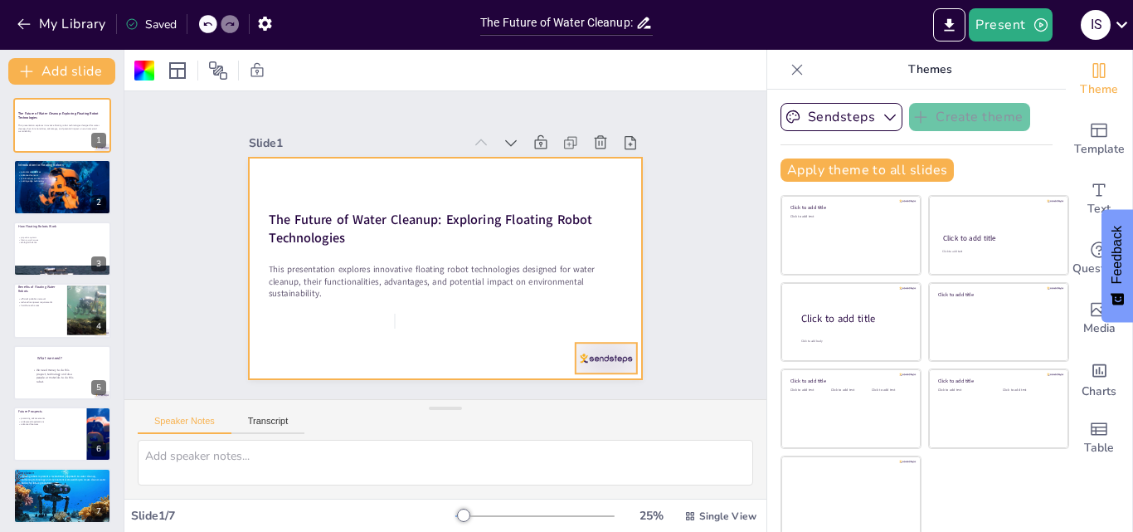
click at [479, 407] on div at bounding box center [448, 441] width 61 height 68
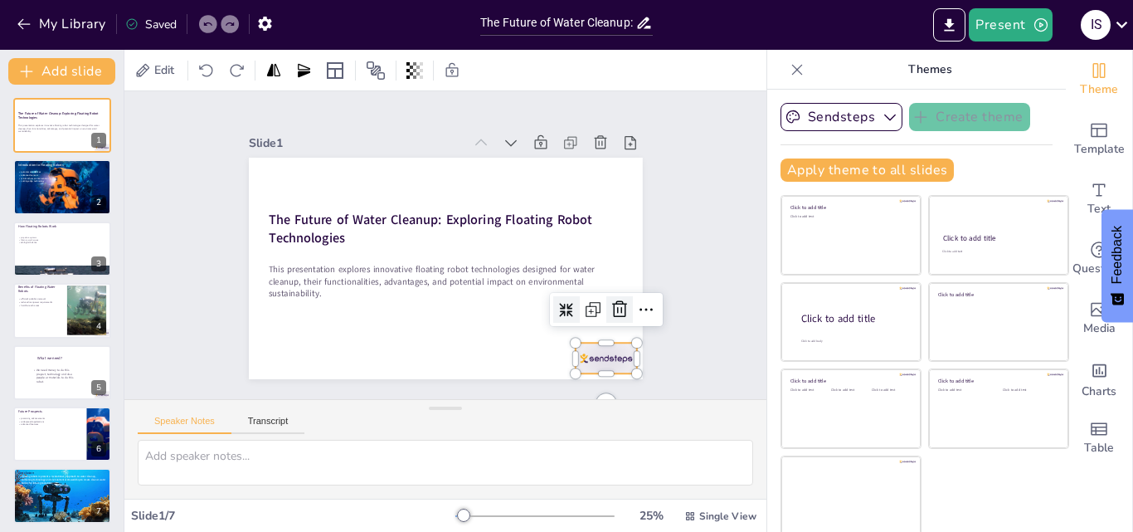
click at [613, 205] on icon at bounding box center [624, 194] width 22 height 22
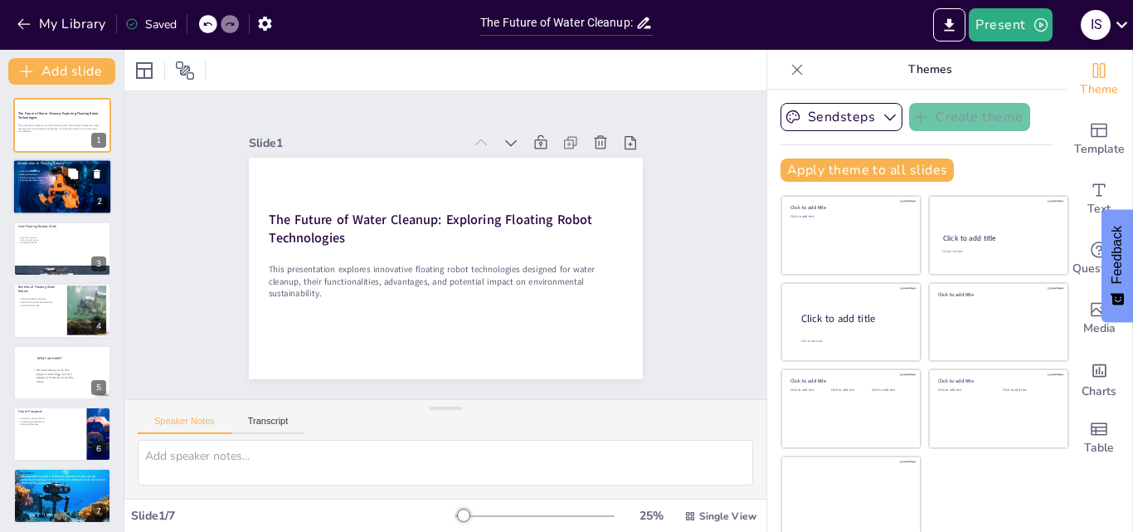
click at [87, 195] on div at bounding box center [62, 186] width 100 height 66
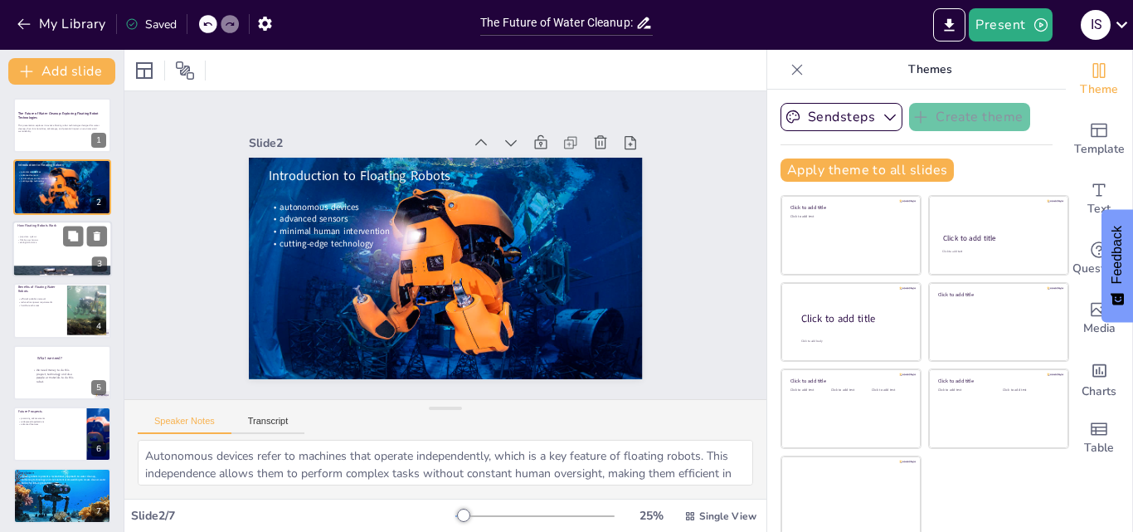
click at [61, 250] on div at bounding box center [62, 249] width 100 height 56
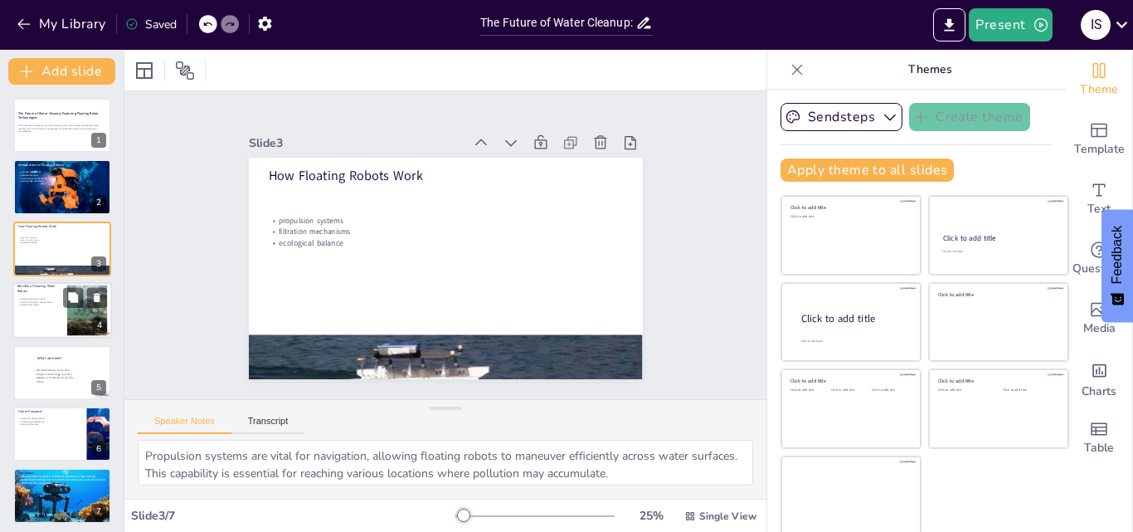
click at [50, 304] on p "hard-to-reach areas" at bounding box center [39, 305] width 45 height 3
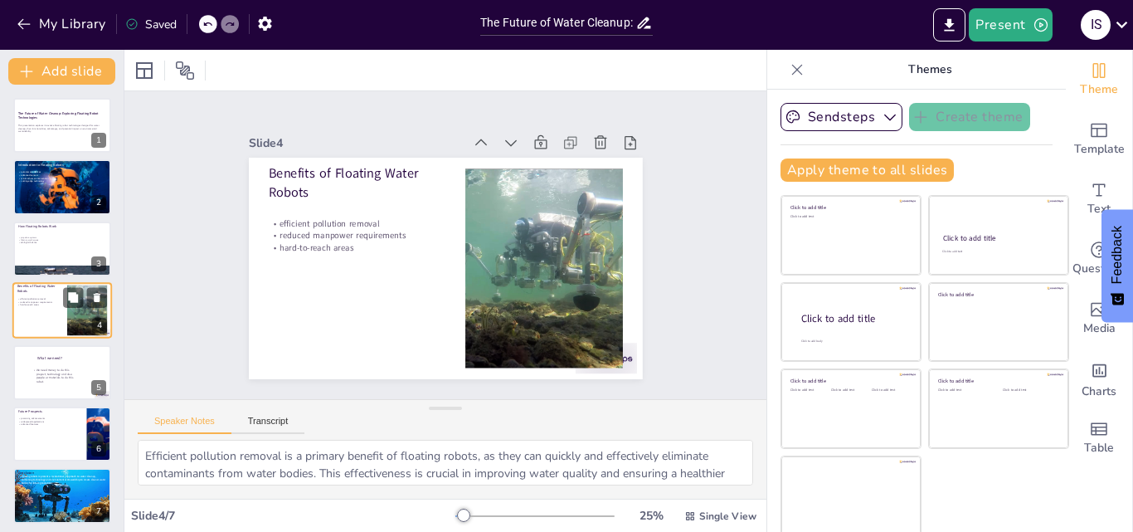
scroll to position [2, 0]
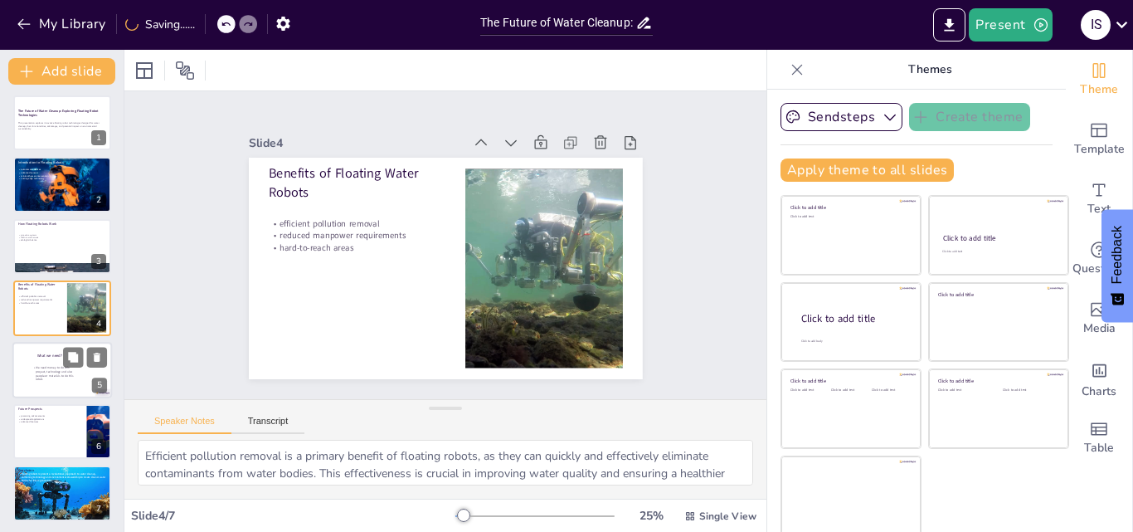
click at [56, 349] on div at bounding box center [62, 370] width 100 height 56
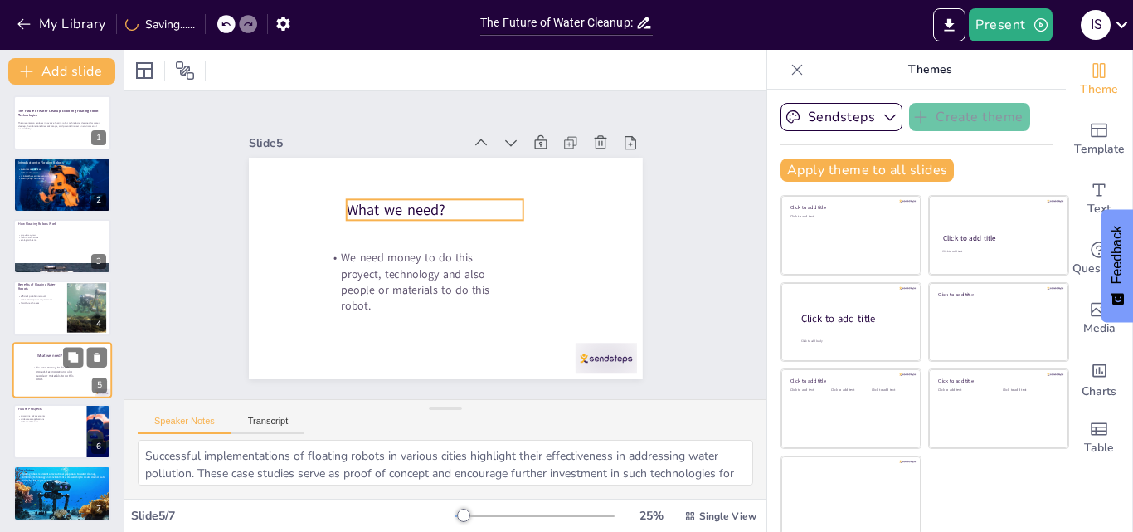
scroll to position [5, 0]
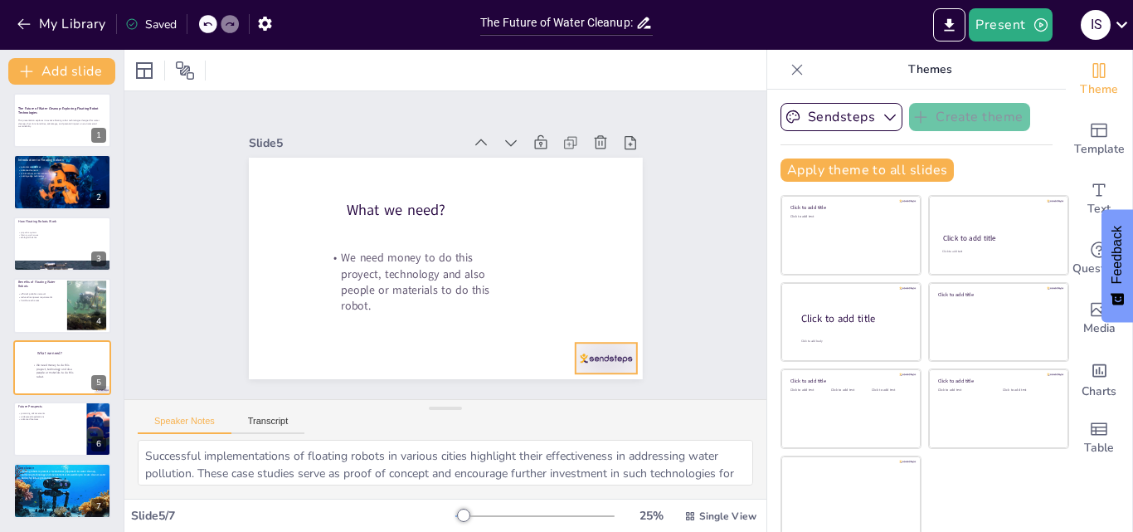
click at [315, 148] on div at bounding box center [284, 132] width 61 height 31
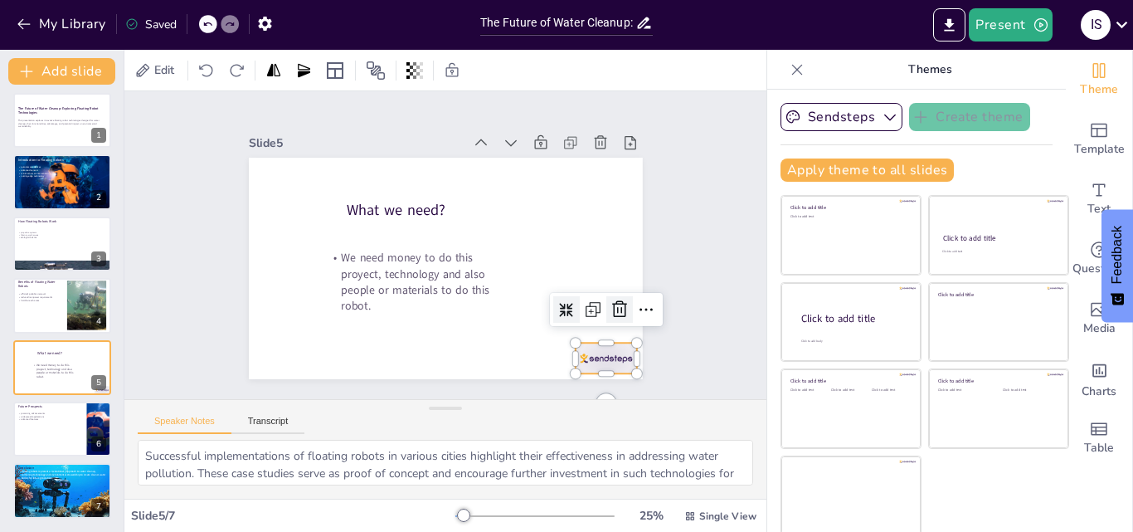
click at [358, 390] on icon at bounding box center [345, 401] width 23 height 23
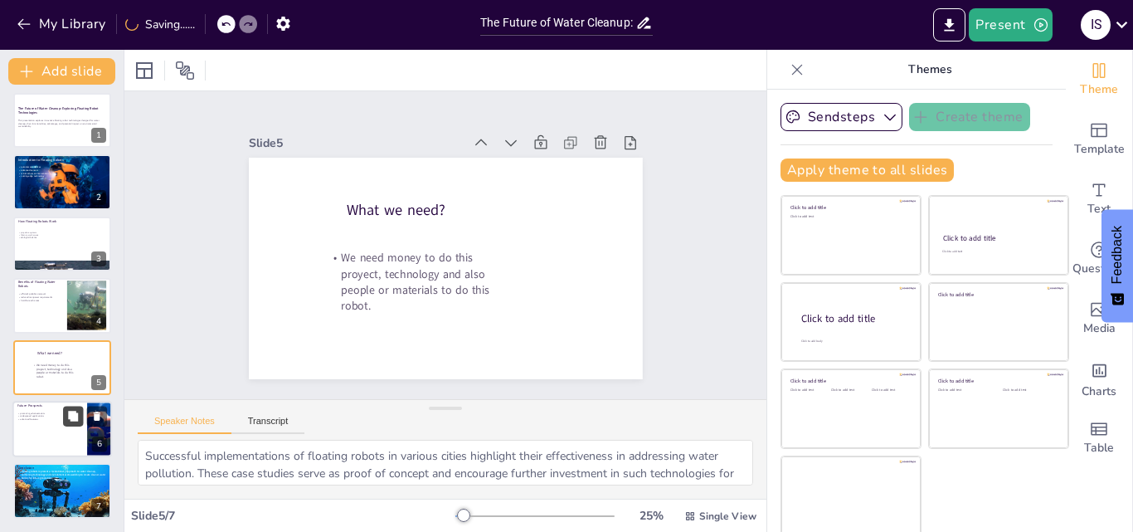
click at [79, 414] on icon at bounding box center [73, 416] width 12 height 12
type textarea "Promising advancements in floating robot technologies indicate a trend towards …"
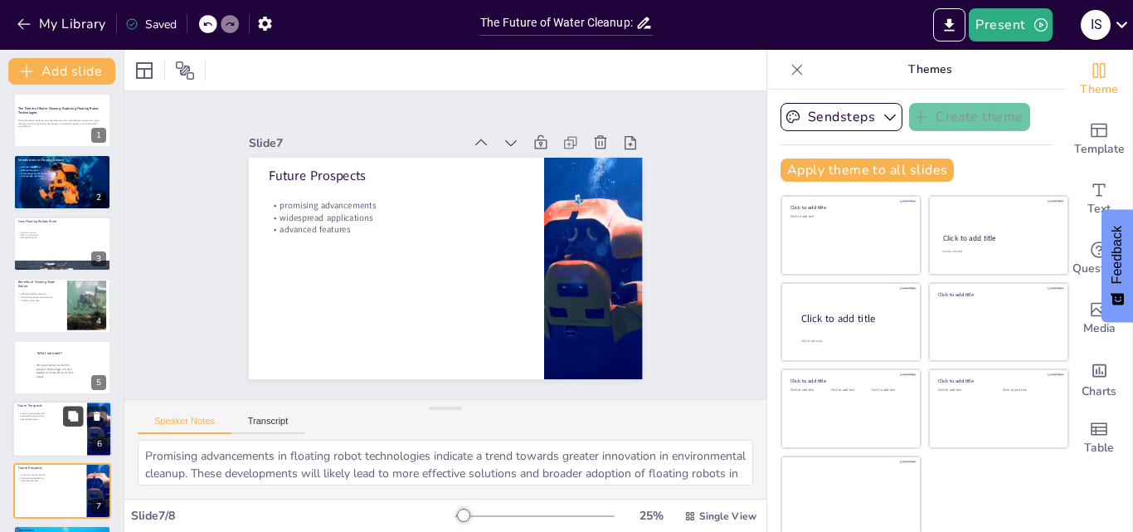
scroll to position [66, 0]
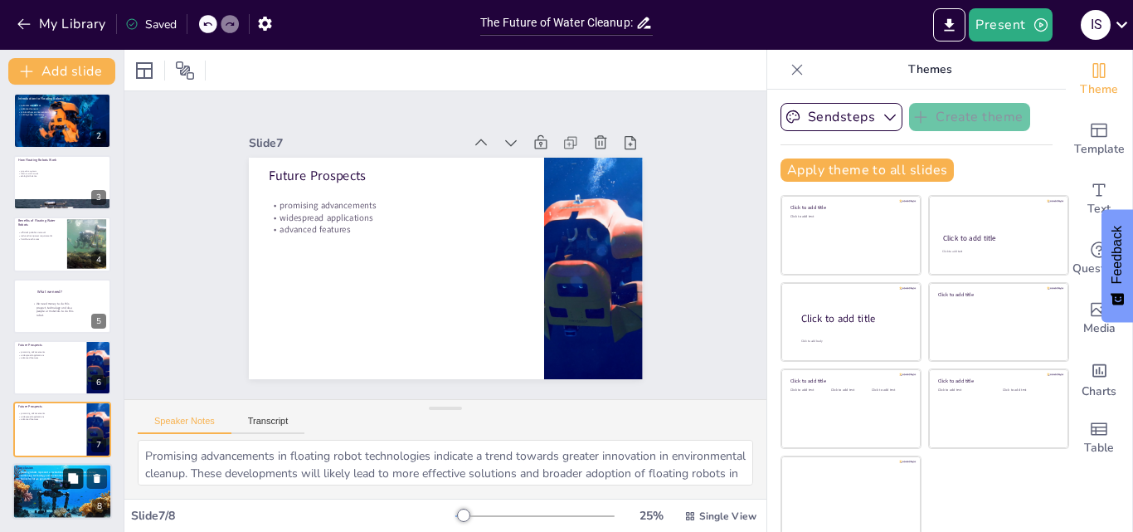
click at [83, 474] on button at bounding box center [73, 478] width 20 height 20
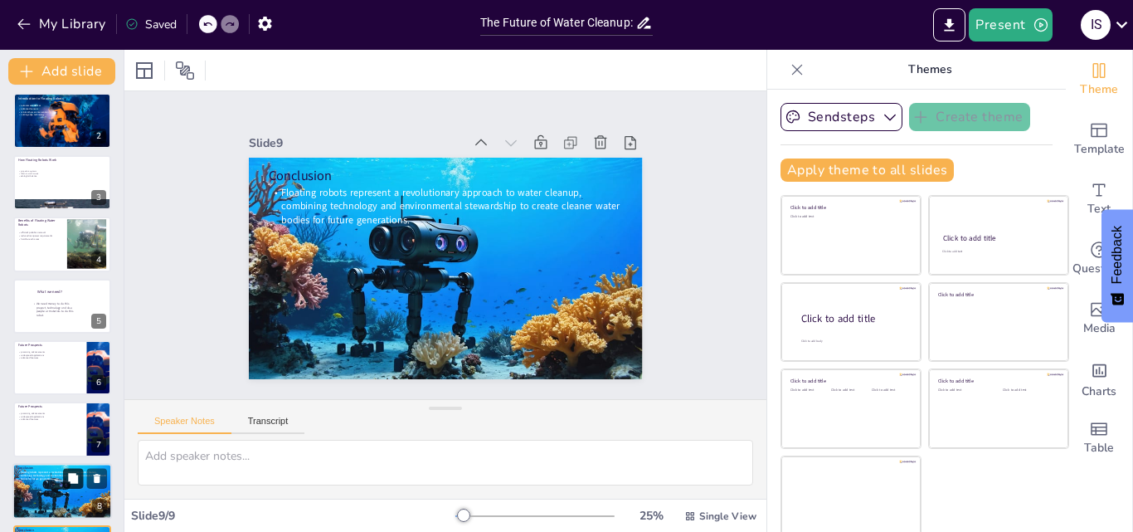
scroll to position [128, 0]
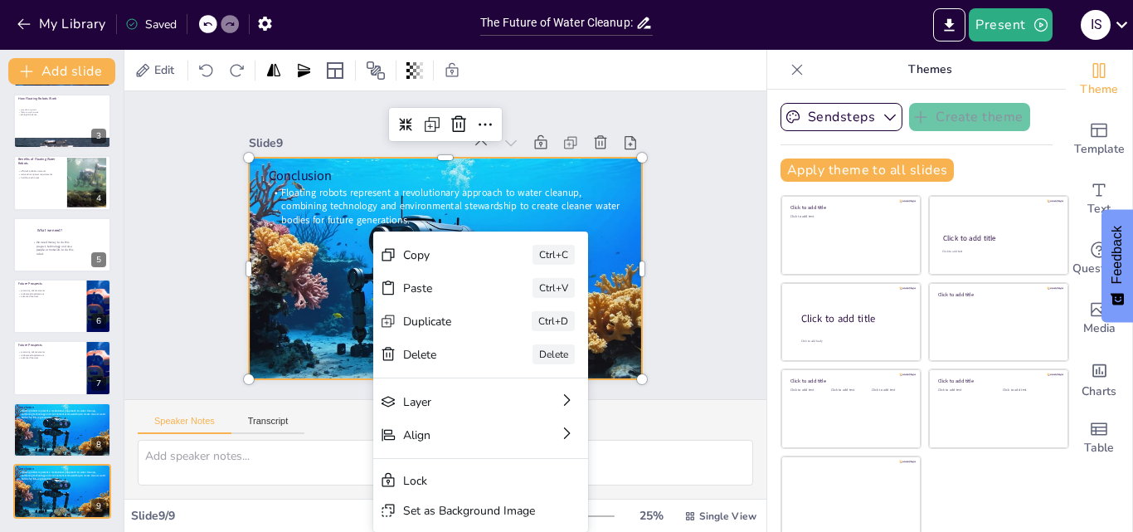
click at [258, 356] on div at bounding box center [464, 258] width 413 height 450
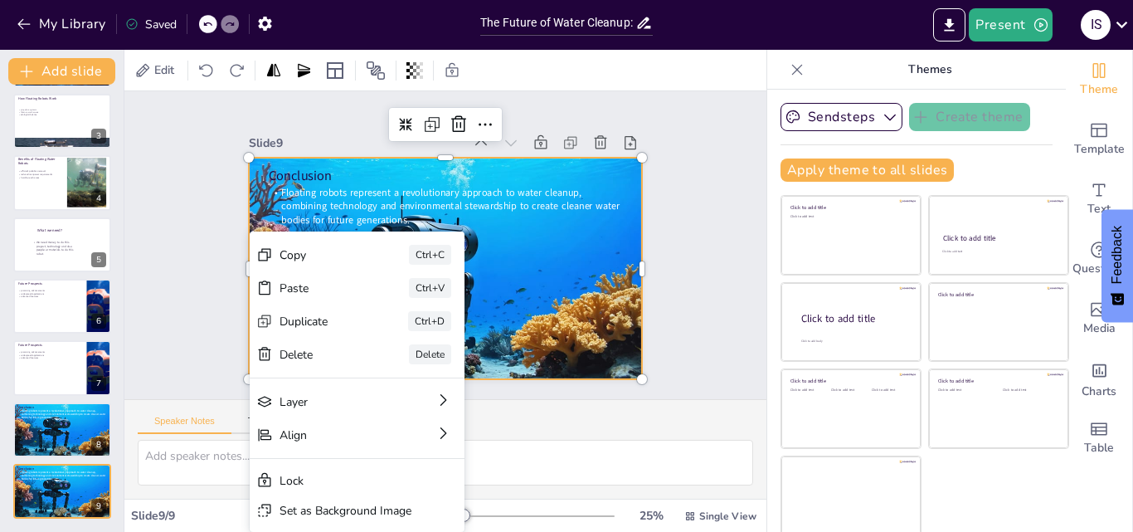
click at [681, 319] on div "Slide 1 The Future of Water Cleanup: Exploring Floating Robot Technologies This…" at bounding box center [445, 245] width 659 height 683
